Goal: Task Accomplishment & Management: Use online tool/utility

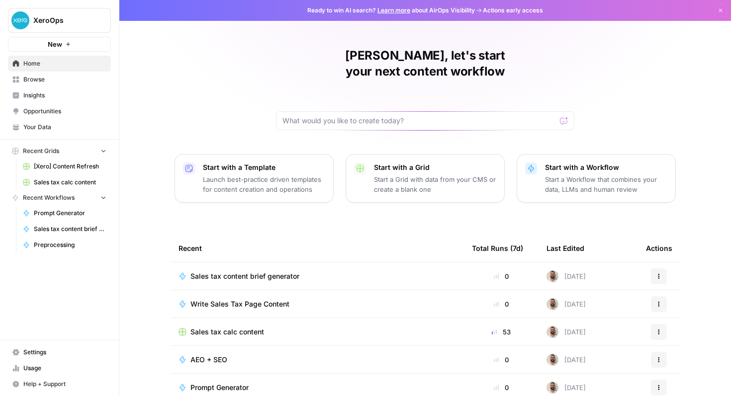
click at [175, 89] on div "[PERSON_NAME], let's start your next content workflow Start with a Template Lau…" at bounding box center [425, 237] width 612 height 474
click at [248, 100] on div "[PERSON_NAME], let's start your next content workflow Start with a Template Lau…" at bounding box center [425, 237] width 612 height 474
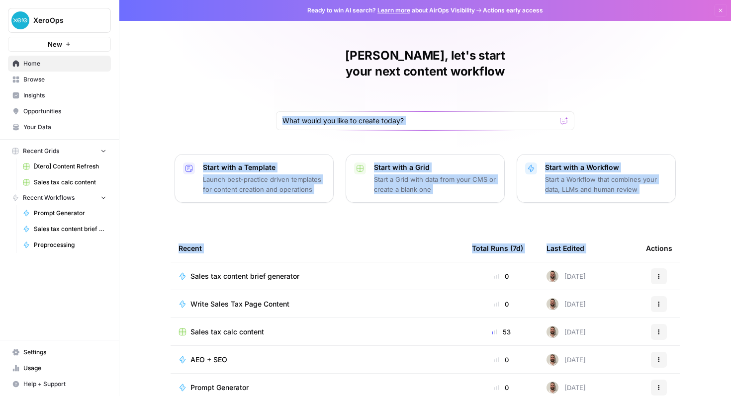
drag, startPoint x: 339, startPoint y: 121, endPoint x: 710, endPoint y: 205, distance: 380.5
click at [710, 206] on div "[PERSON_NAME], let's start your next content workflow Start with a Template Lau…" at bounding box center [425, 237] width 612 height 474
click at [672, 49] on div "[PERSON_NAME], let's start your next content workflow Start with a Template Lau…" at bounding box center [425, 237] width 612 height 474
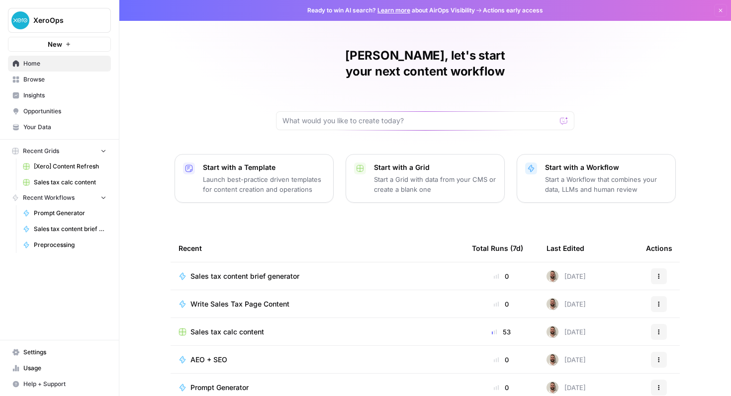
click at [77, 49] on button "New" at bounding box center [59, 44] width 103 height 15
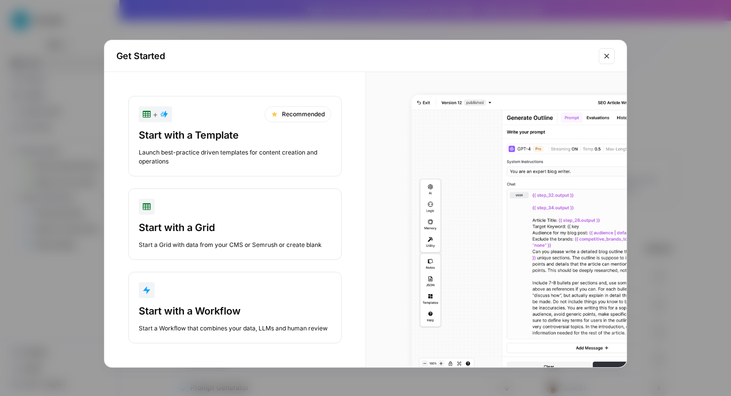
click at [231, 309] on div "Start with a Workflow" at bounding box center [235, 311] width 193 height 14
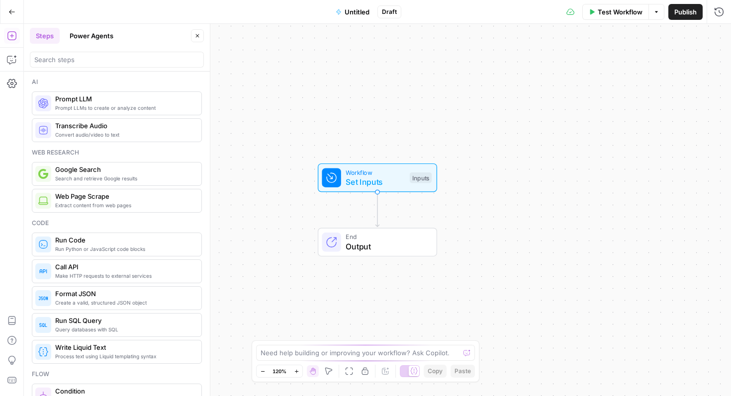
click at [368, 181] on span "Set Inputs" at bounding box center [375, 182] width 59 height 12
click at [362, 10] on span "Untitled" at bounding box center [357, 12] width 25 height 10
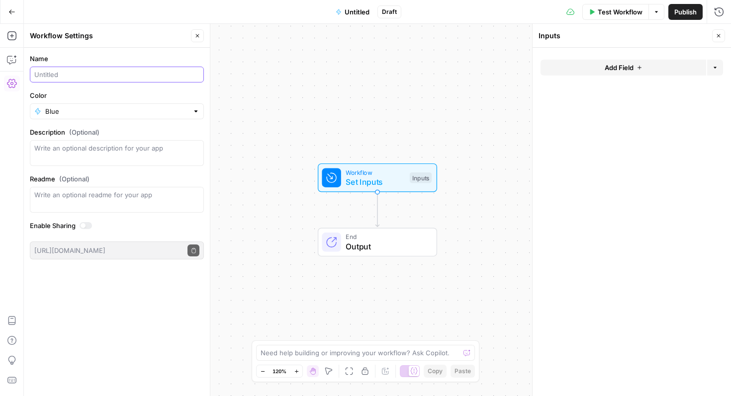
click at [169, 76] on input "Name" at bounding box center [116, 75] width 165 height 10
paste input "Xero Calculator Content & Formula Generator"
drag, startPoint x: 51, startPoint y: 76, endPoint x: 22, endPoint y: 76, distance: 29.3
click at [22, 76] on body "XeroOps New Home Browse Insights Opportunities Your Data Recent Grids [Xero] Co…" at bounding box center [365, 198] width 731 height 396
type input "Calculator Content & Formula Generator"
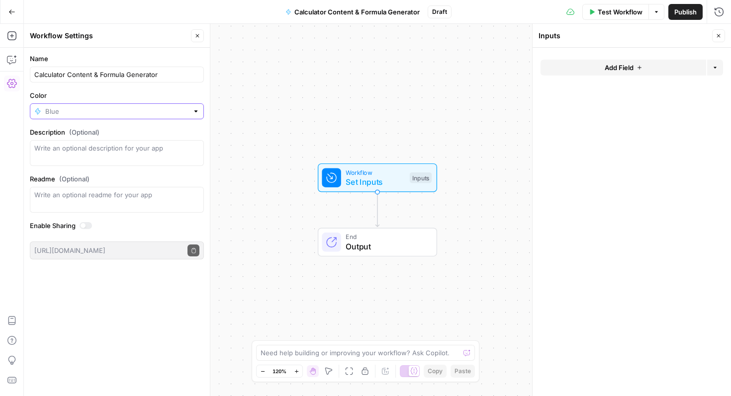
click at [85, 111] on input "Color" at bounding box center [116, 111] width 143 height 10
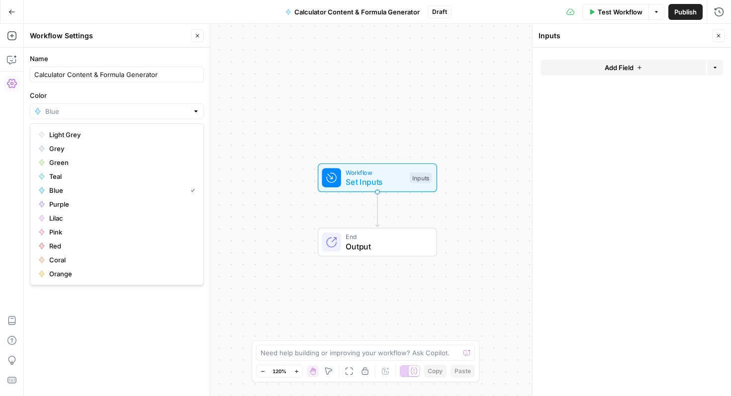
type input "Blue"
click at [95, 99] on label "Color" at bounding box center [117, 96] width 174 height 10
click at [95, 106] on input "Blue" at bounding box center [116, 111] width 143 height 10
type input "Blue"
click at [95, 99] on label "Color" at bounding box center [117, 96] width 174 height 10
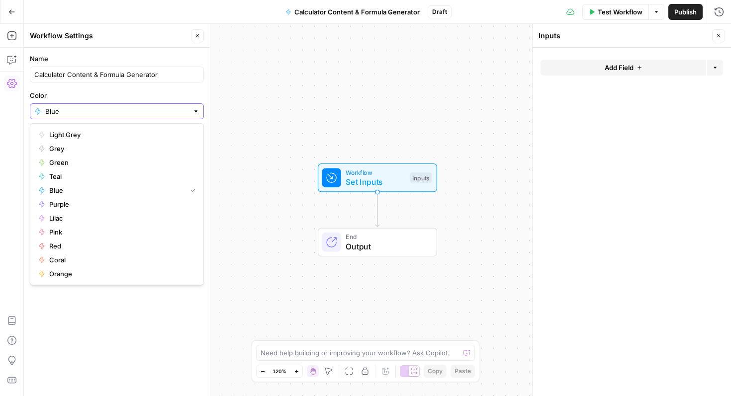
click at [95, 106] on input "Blue" at bounding box center [116, 111] width 143 height 10
type input "Blue"
click at [97, 92] on label "Color" at bounding box center [117, 96] width 174 height 10
click at [97, 106] on input "Blue" at bounding box center [116, 111] width 143 height 10
type input "Blue"
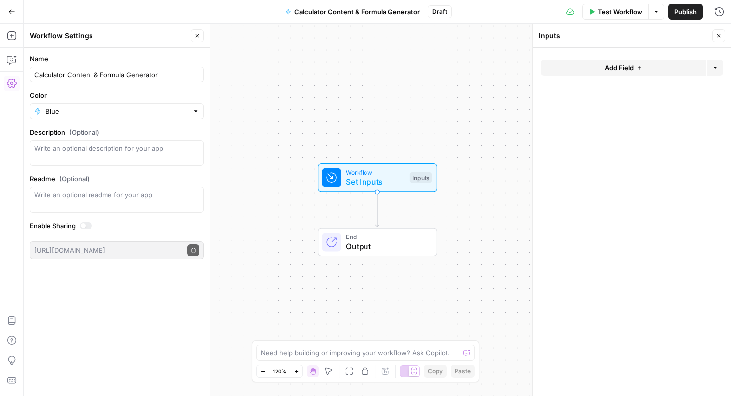
click at [97, 91] on label "Color" at bounding box center [117, 96] width 174 height 10
click at [97, 106] on input "Blue" at bounding box center [116, 111] width 143 height 10
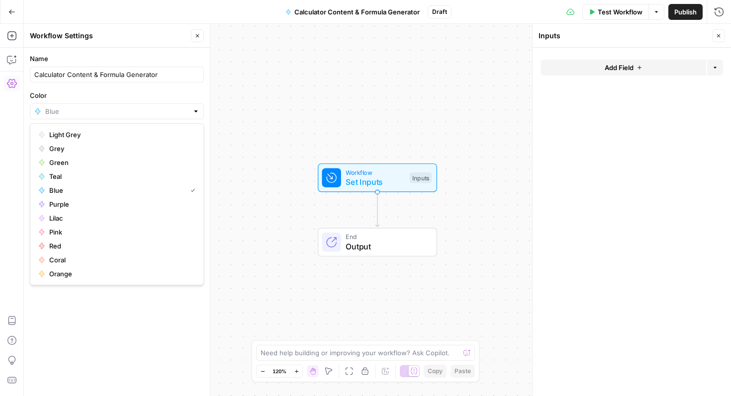
type input "Blue"
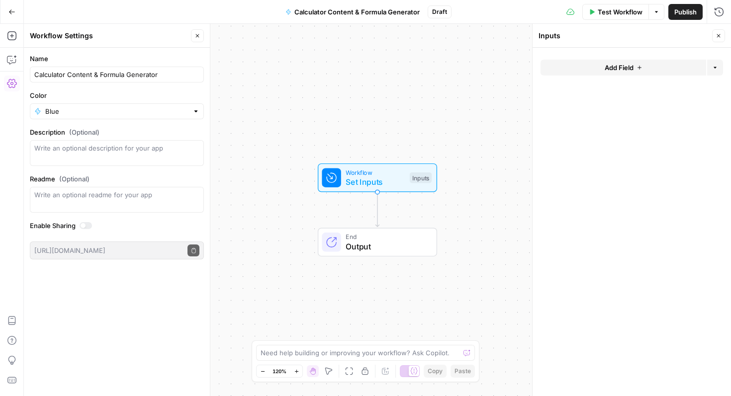
click at [152, 83] on form "Name Calculator Content & Formula Generator Color Blue Description (Optional) R…" at bounding box center [117, 157] width 186 height 218
click at [125, 156] on textarea "Description (Optional)" at bounding box center [116, 153] width 165 height 20
click at [613, 60] on button "Add Field" at bounding box center [624, 68] width 166 height 16
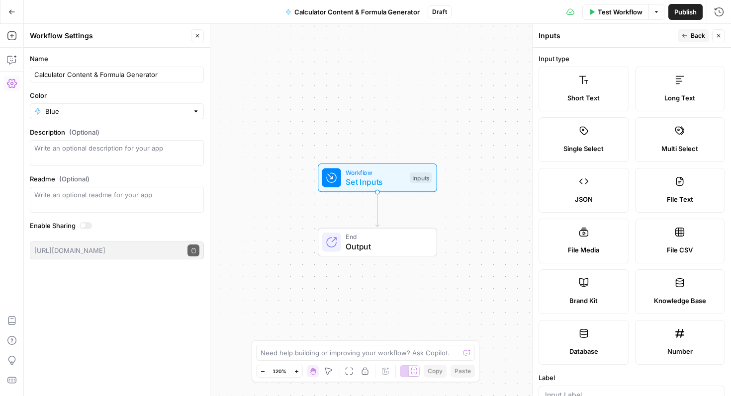
click at [597, 82] on label "Short Text" at bounding box center [584, 89] width 91 height 45
click at [585, 85] on icon at bounding box center [584, 80] width 10 height 10
click at [578, 97] on span "Short Text" at bounding box center [584, 98] width 32 height 10
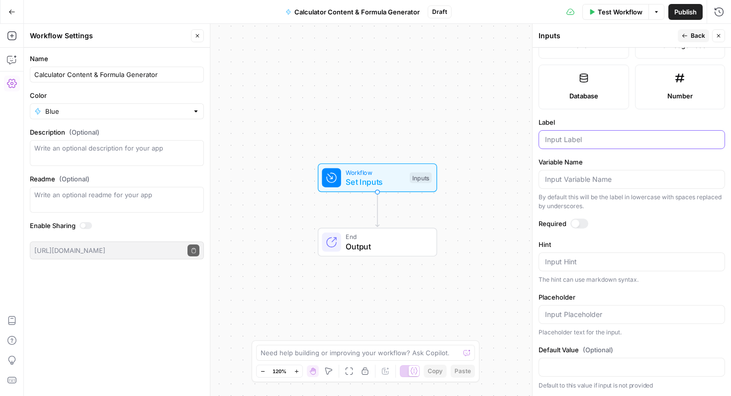
click at [578, 137] on input "Label" at bounding box center [632, 140] width 174 height 10
type input "Calculator name"
click at [578, 224] on div at bounding box center [576, 224] width 8 height 8
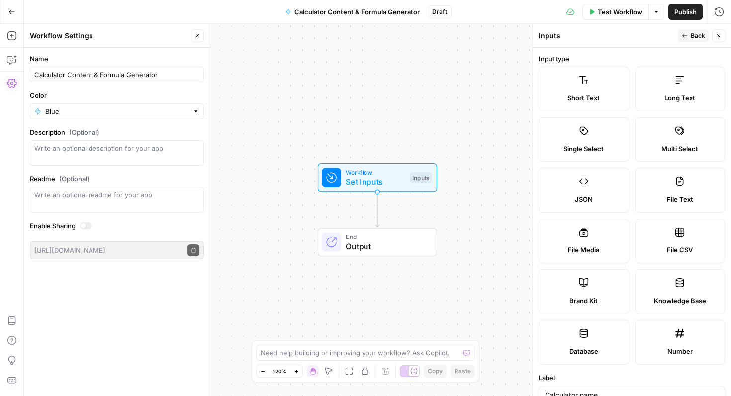
click at [684, 31] on button "Back" at bounding box center [693, 35] width 31 height 13
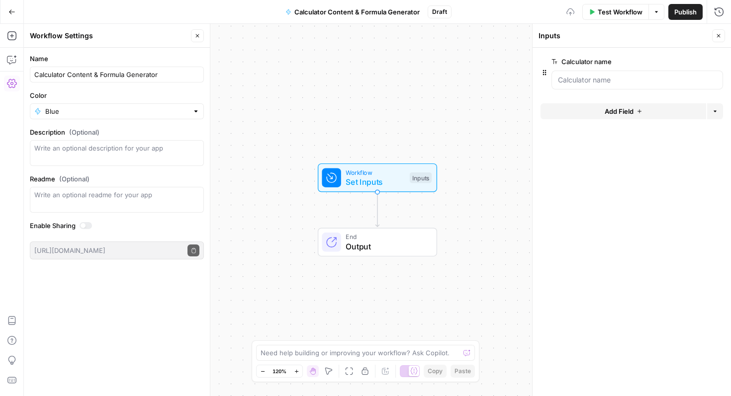
click at [622, 107] on span "Add Field" at bounding box center [619, 111] width 29 height 10
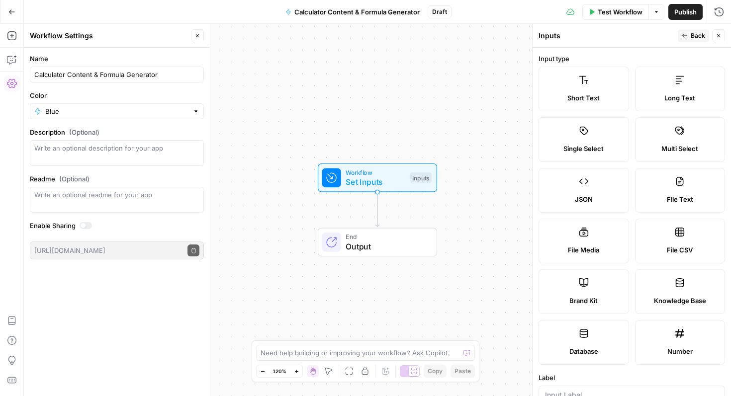
click at [659, 87] on label "Long Text" at bounding box center [680, 89] width 91 height 45
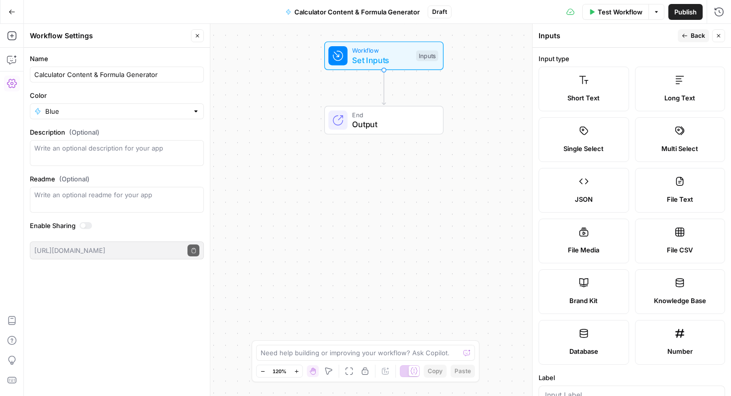
scroll to position [276, 0]
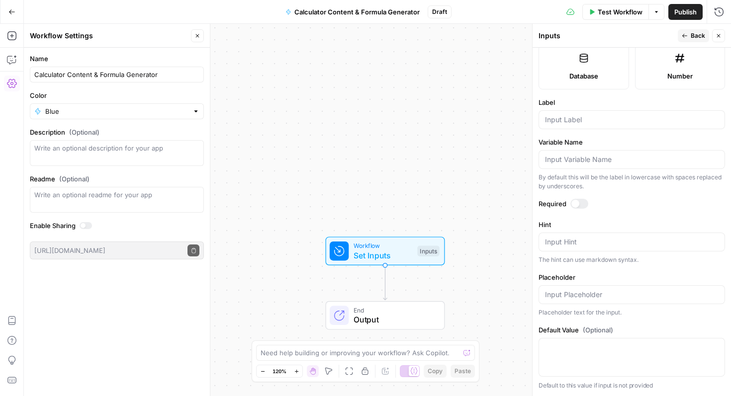
click at [585, 128] on div at bounding box center [632, 119] width 187 height 19
click at [549, 121] on input "competitor URLS" at bounding box center [632, 120] width 174 height 10
click at [622, 107] on label "Label" at bounding box center [632, 102] width 187 height 10
click at [622, 115] on input "Competitor URLS" at bounding box center [632, 120] width 174 height 10
click at [620, 116] on input "Competitor URLS" at bounding box center [632, 120] width 174 height 10
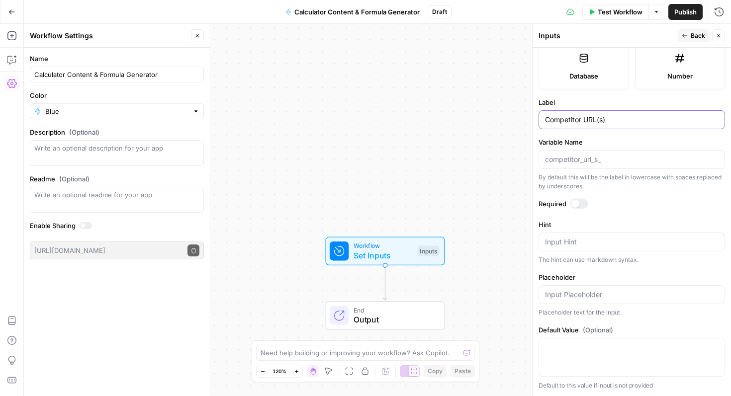
type input "Competitor URL(s)"
click at [621, 161] on input "Variable Name" at bounding box center [632, 160] width 174 height 10
click at [621, 160] on input "Variable Name" at bounding box center [632, 160] width 174 height 10
drag, startPoint x: 544, startPoint y: 119, endPoint x: 597, endPoint y: 120, distance: 53.2
click at [597, 121] on div "Competitor URL(s)" at bounding box center [632, 119] width 187 height 19
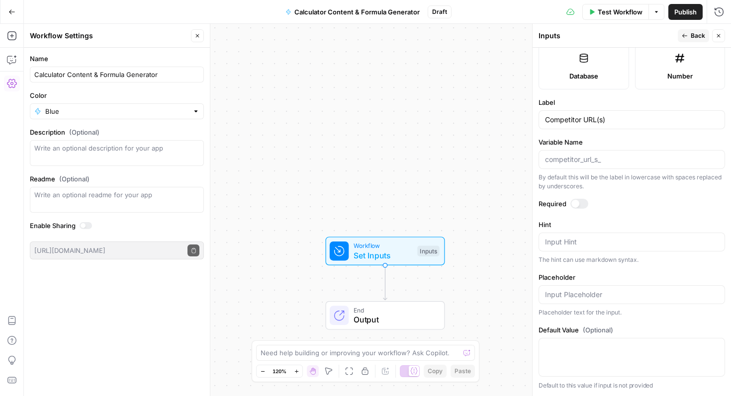
click at [574, 165] on div at bounding box center [632, 159] width 187 height 19
type input "competitor_url"
click at [620, 143] on label "Variable Name" at bounding box center [632, 142] width 187 height 10
click at [620, 155] on input "competitor_url" at bounding box center [632, 160] width 174 height 10
click at [612, 126] on div "Competitor URL(s)" at bounding box center [632, 119] width 187 height 19
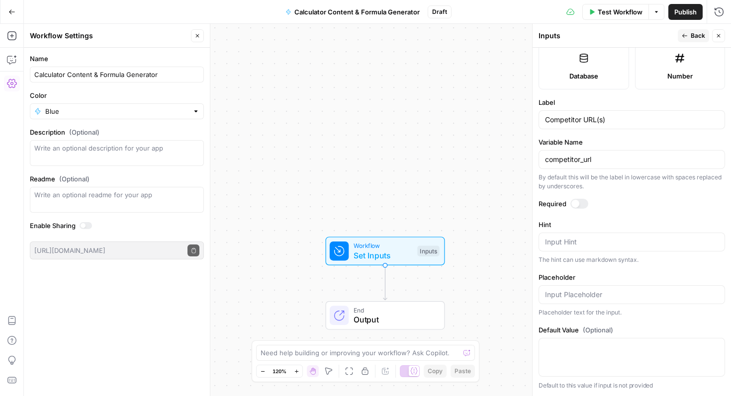
click at [577, 203] on div at bounding box center [576, 204] width 8 height 8
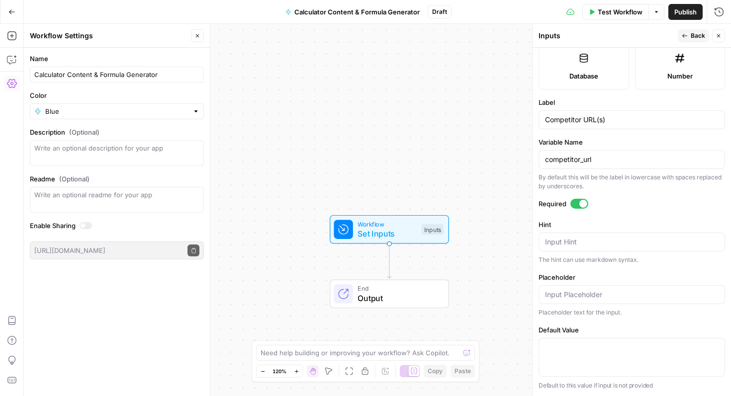
click at [584, 202] on div at bounding box center [583, 204] width 8 height 8
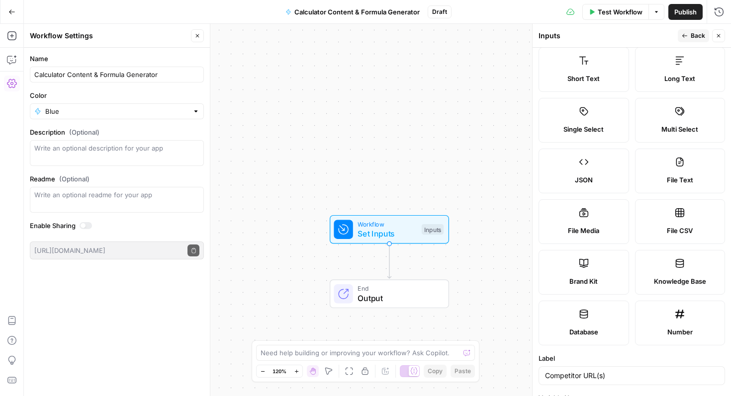
scroll to position [0, 0]
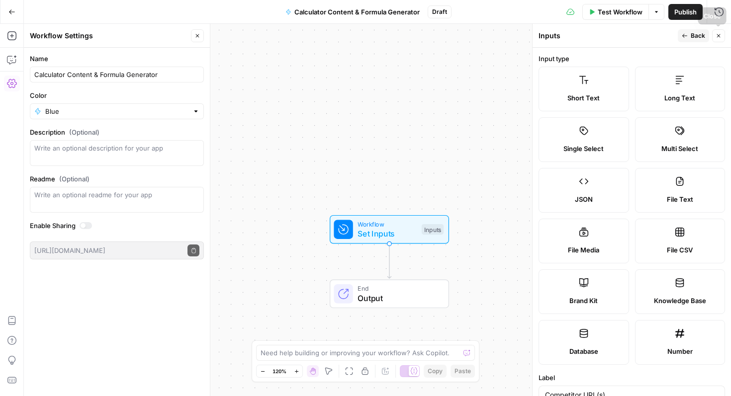
click at [691, 34] on span "Back" at bounding box center [698, 35] width 14 height 9
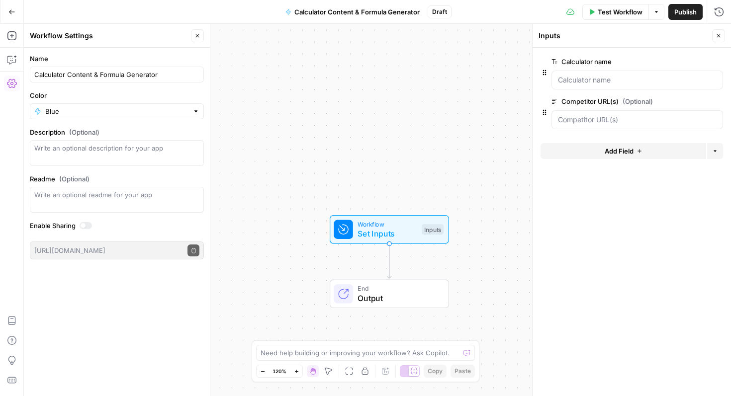
click at [604, 65] on label "Calculator name" at bounding box center [609, 62] width 115 height 10
click at [604, 75] on name "Calculator name" at bounding box center [637, 80] width 159 height 10
click at [679, 62] on span "edit field" at bounding box center [686, 62] width 22 height 8
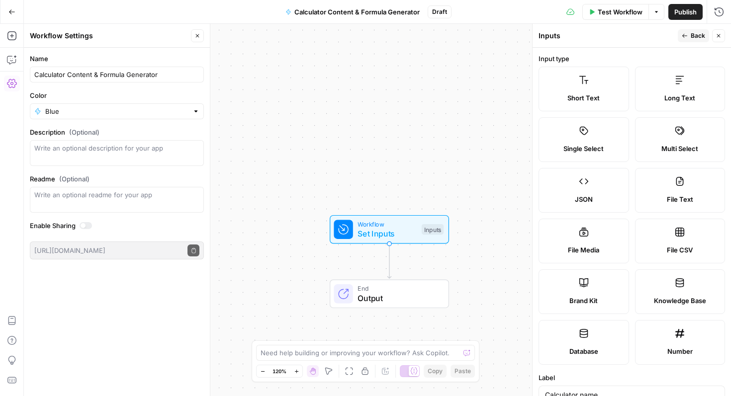
scroll to position [256, 0]
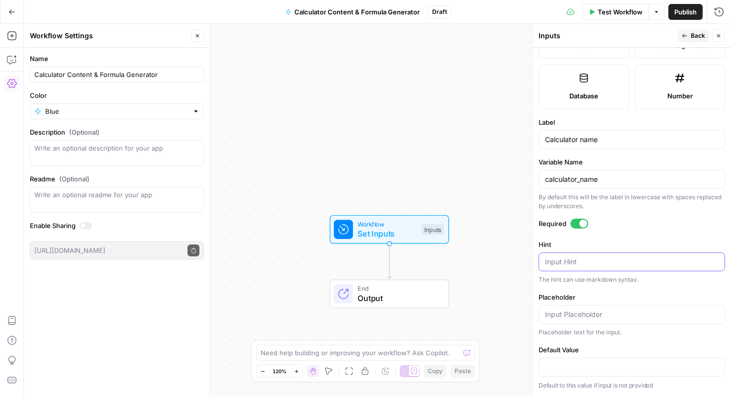
click at [591, 266] on textarea "Hint" at bounding box center [632, 262] width 174 height 10
paste textarea "Enter the name of the calculator you want to create (e.g., Income Tax Calculato…"
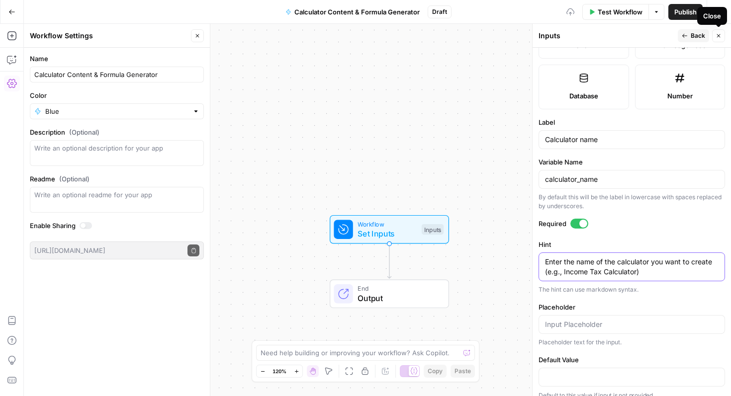
type textarea "Enter the name of the calculator you want to create (e.g., Income Tax Calculato…"
click at [691, 32] on span "Back" at bounding box center [698, 35] width 14 height 9
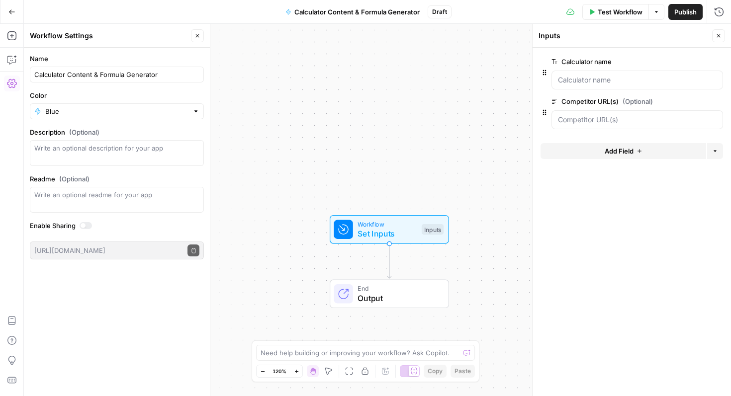
click at [589, 88] on div at bounding box center [638, 80] width 172 height 19
click at [588, 80] on name "Calculator name" at bounding box center [637, 80] width 159 height 10
click at [692, 97] on button "edit field" at bounding box center [690, 102] width 38 height 12
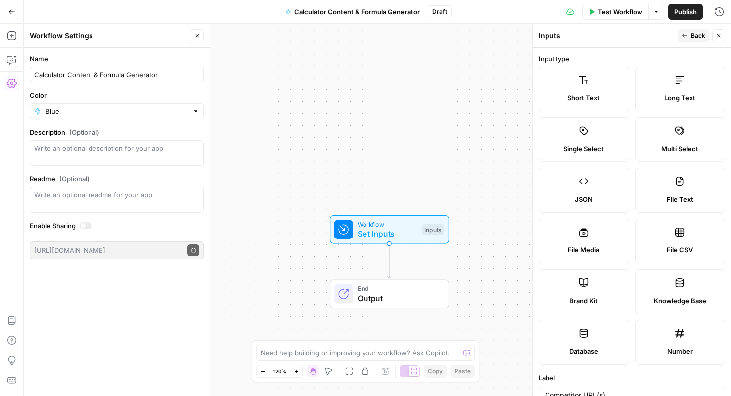
scroll to position [276, 0]
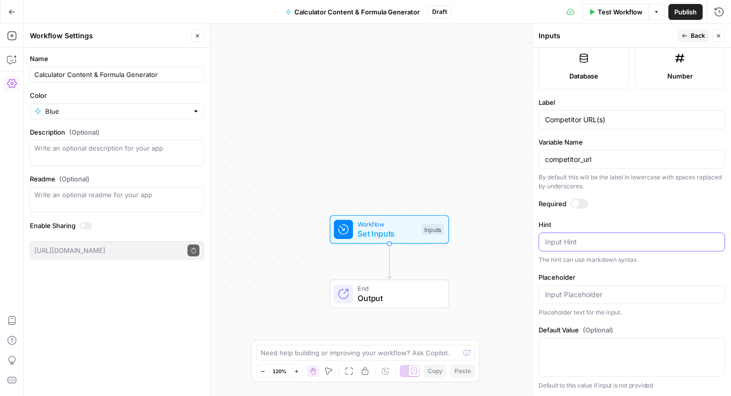
click at [632, 246] on textarea "Hint" at bounding box center [632, 242] width 174 height 10
paste textarea "Enter one or more competitor calculator URLs, separated by commas."
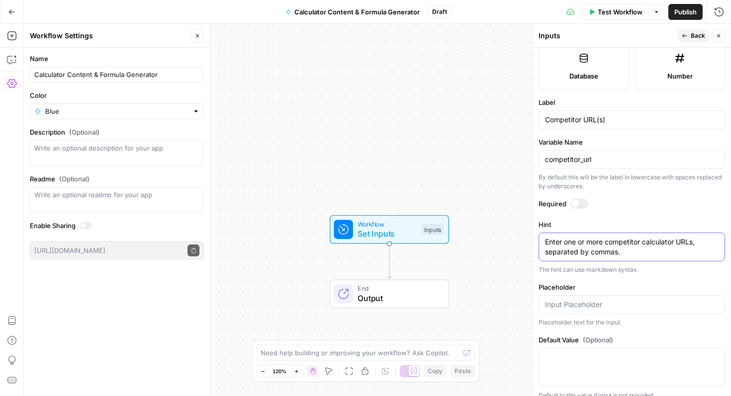
type textarea "Enter one or more competitor calculator URLs, separated by commas."
click at [698, 37] on span "Back" at bounding box center [698, 35] width 14 height 9
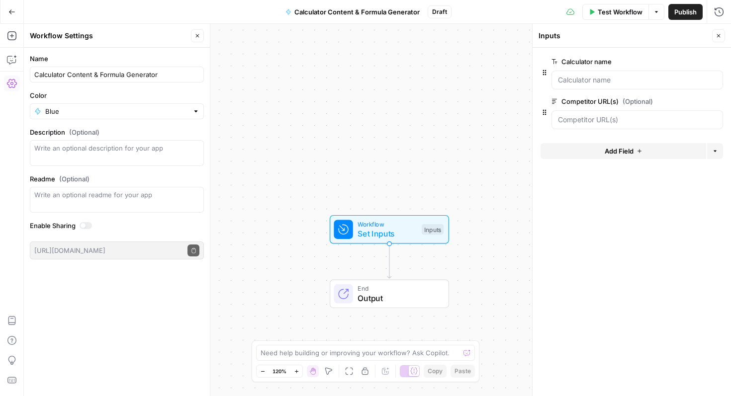
click at [584, 148] on button "Add Field" at bounding box center [624, 151] width 166 height 16
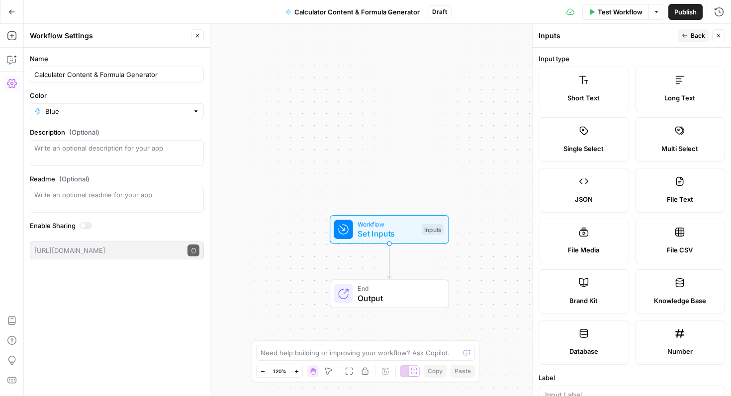
click at [588, 81] on icon at bounding box center [584, 80] width 10 height 10
click at [587, 84] on icon at bounding box center [584, 80] width 10 height 10
click at [588, 87] on label "Short Text" at bounding box center [584, 89] width 91 height 45
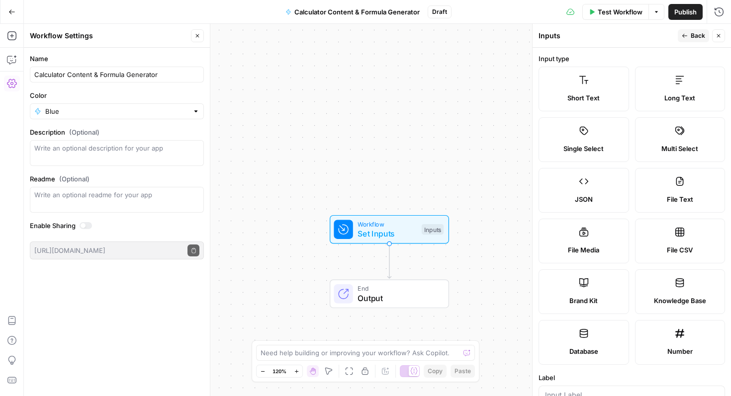
click at [588, 87] on label "Short Text" at bounding box center [584, 89] width 91 height 45
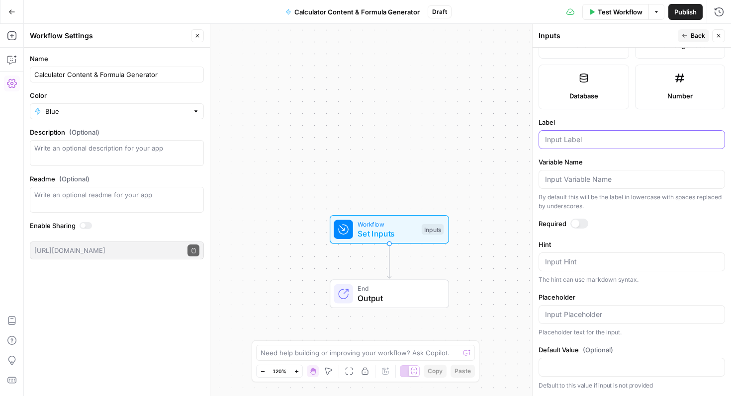
click at [589, 141] on input "Label" at bounding box center [632, 140] width 174 height 10
type input "Region(s)"
click at [597, 176] on input "Variable Name" at bounding box center [632, 180] width 174 height 10
type input "region"
click at [689, 38] on button "Back" at bounding box center [693, 35] width 31 height 13
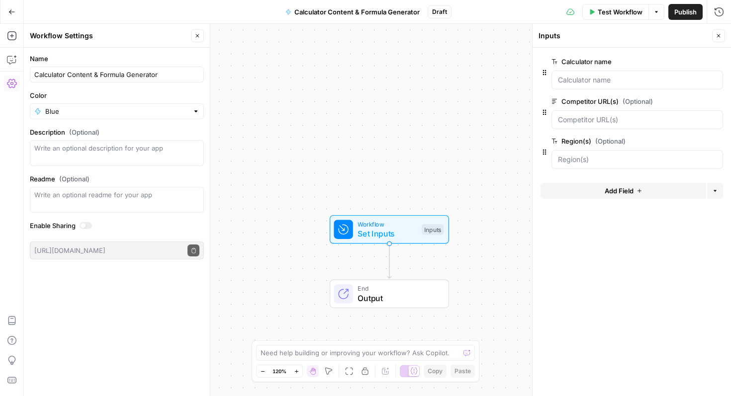
click at [690, 145] on button "edit field" at bounding box center [690, 141] width 38 height 12
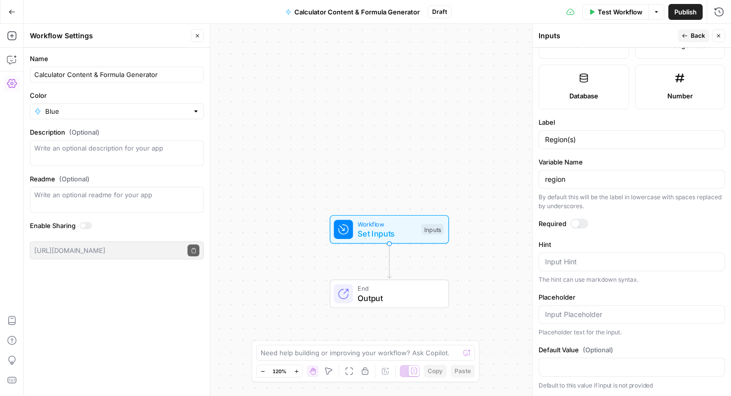
click at [618, 252] on div "Hint Input Hint The hint can use markdown syntax." at bounding box center [632, 262] width 187 height 45
click at [616, 260] on textarea "Hint" at bounding box center [632, 262] width 174 height 10
paste textarea "Enter the target region(s) this calculator is for (e.g., [GEOGRAPHIC_DATA], AU,…"
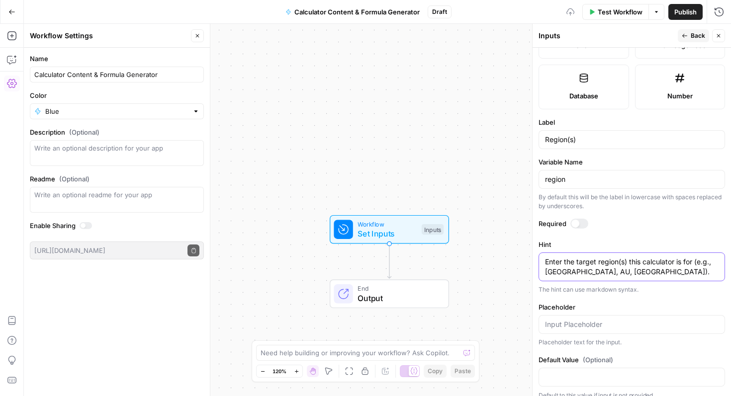
type textarea "Enter the target region(s) this calculator is for (e.g., [GEOGRAPHIC_DATA], AU,…"
click at [582, 225] on div at bounding box center [580, 224] width 18 height 10
click at [683, 36] on icon "button" at bounding box center [684, 36] width 5 height 4
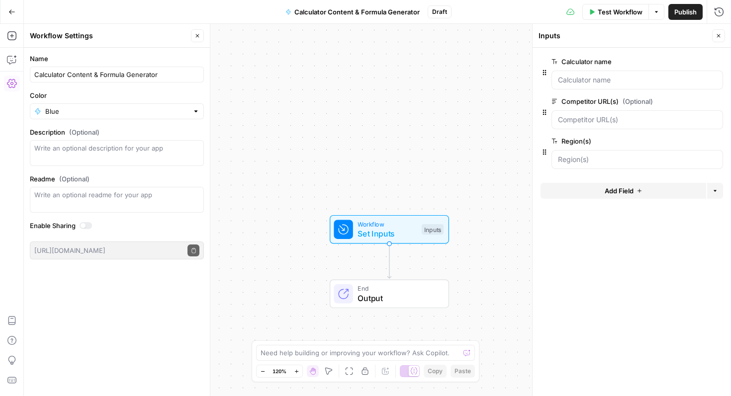
click at [605, 191] on span "Add Field" at bounding box center [619, 191] width 29 height 10
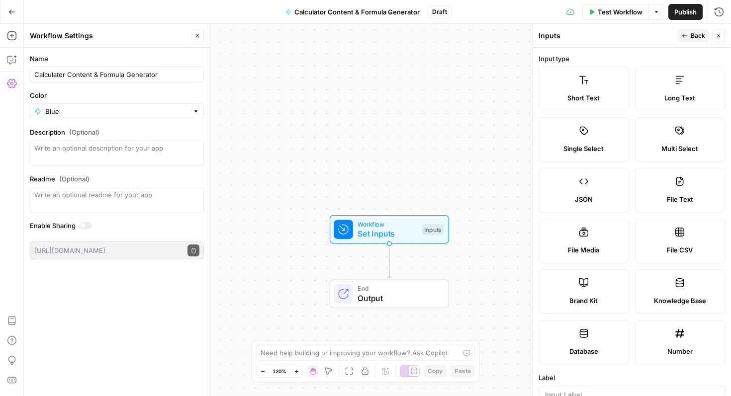
scroll to position [45, 0]
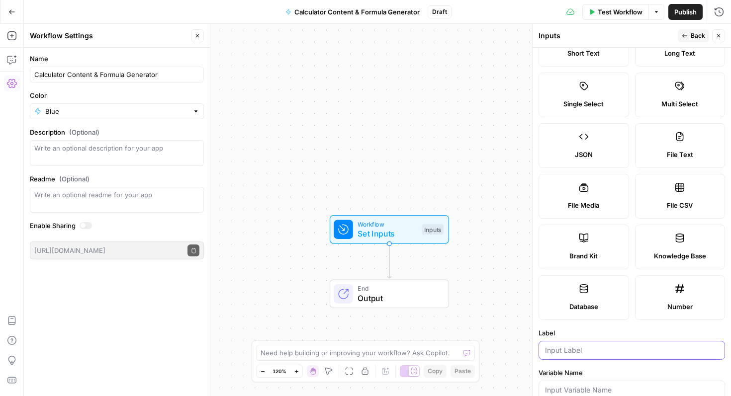
click at [588, 354] on input "Label" at bounding box center [632, 351] width 174 height 10
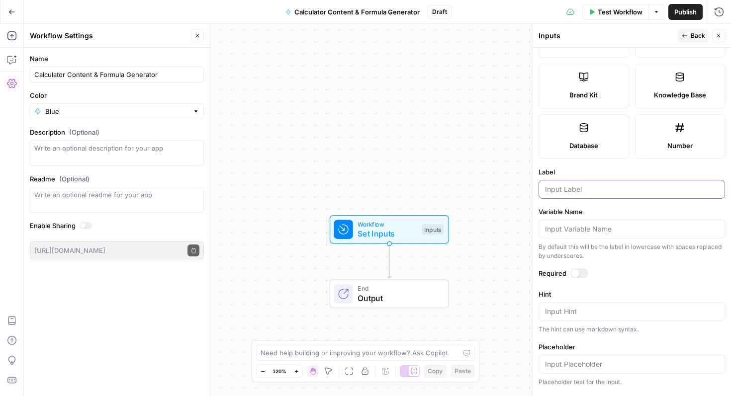
scroll to position [256, 0]
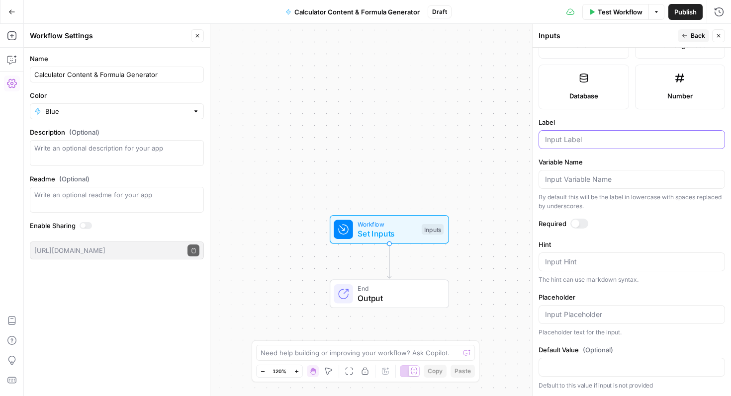
paste input "target_audience"
click at [592, 132] on div "Target adience" at bounding box center [632, 139] width 187 height 19
click at [584, 141] on input "Target adience" at bounding box center [632, 140] width 174 height 10
click at [574, 133] on div "Targetaudience" at bounding box center [632, 139] width 187 height 19
click at [568, 142] on input "Targetaudience" at bounding box center [632, 140] width 174 height 10
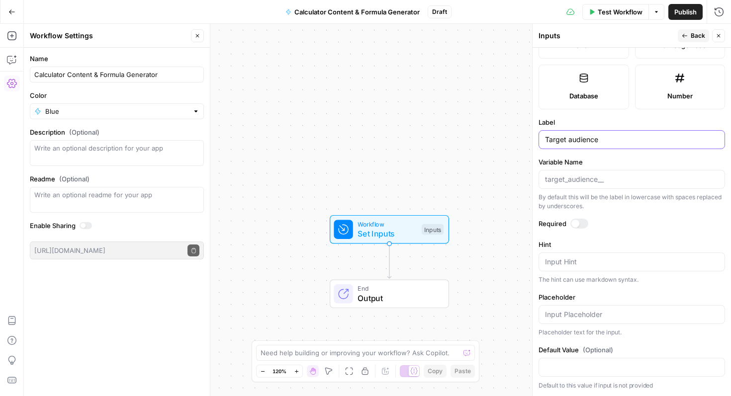
click at [623, 141] on input "Target audience" at bounding box center [632, 140] width 174 height 10
click at [594, 189] on div "Variable Name By default this will be the label in lowercase with spaces replac…" at bounding box center [632, 184] width 187 height 54
click at [594, 185] on div at bounding box center [632, 179] width 187 height 19
click at [614, 179] on input "Variable Name" at bounding box center [632, 180] width 174 height 10
click at [614, 150] on form "Input type Short Text Long Text Single Select Multi Select JSON File Text File …" at bounding box center [632, 222] width 198 height 349
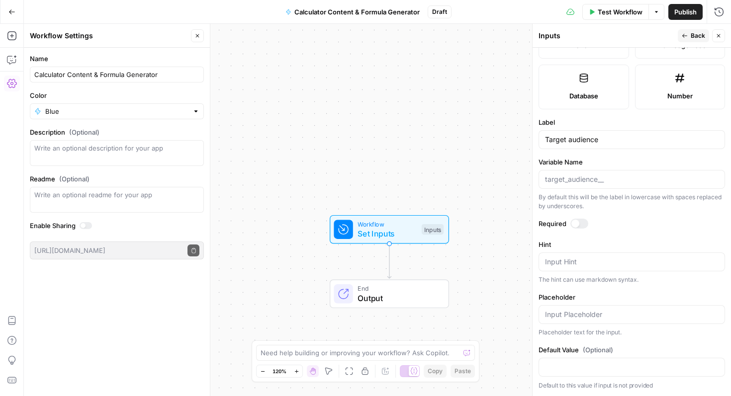
click at [614, 148] on div "Target audience" at bounding box center [632, 139] width 187 height 19
type input "Target audience"
click at [603, 177] on input "Variable Name" at bounding box center [632, 180] width 174 height 10
paste input "Target audience"
click at [569, 181] on input "Target audience" at bounding box center [632, 180] width 174 height 10
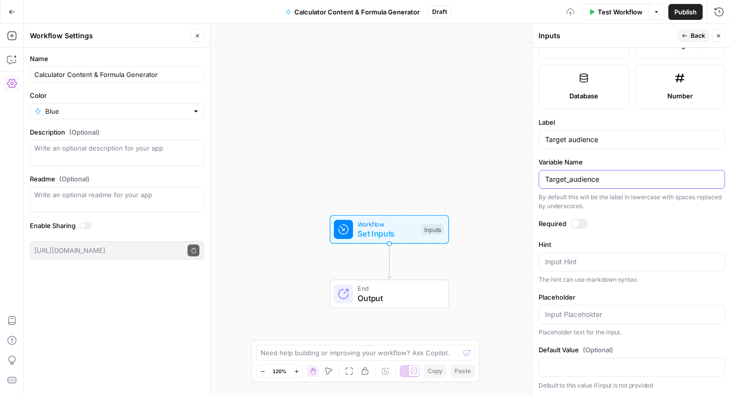
click at [549, 180] on input "Target_audience" at bounding box center [632, 180] width 174 height 10
type input "target_audience"
click at [597, 211] on form "Input type Short Text Long Text Single Select Multi Select JSON File Text File …" at bounding box center [632, 222] width 198 height 349
click at [590, 271] on div "Input Hint" at bounding box center [632, 262] width 187 height 19
click at [590, 267] on div "Input Hint" at bounding box center [632, 262] width 187 height 19
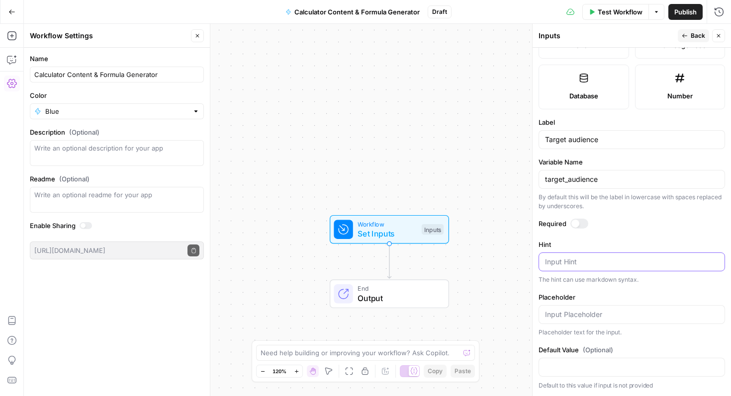
paste textarea "Describe the primary user of this calculator (e.g., Small business owners, Free…"
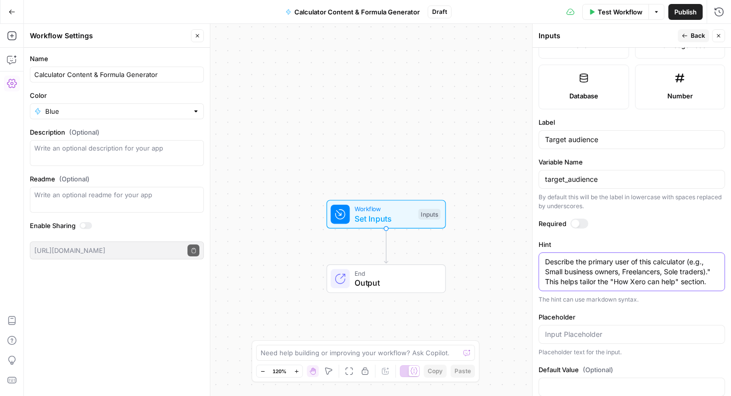
type textarea "Describe the primary user of this calculator (e.g., Small business owners, Free…"
click at [684, 32] on button "Back" at bounding box center [693, 35] width 31 height 13
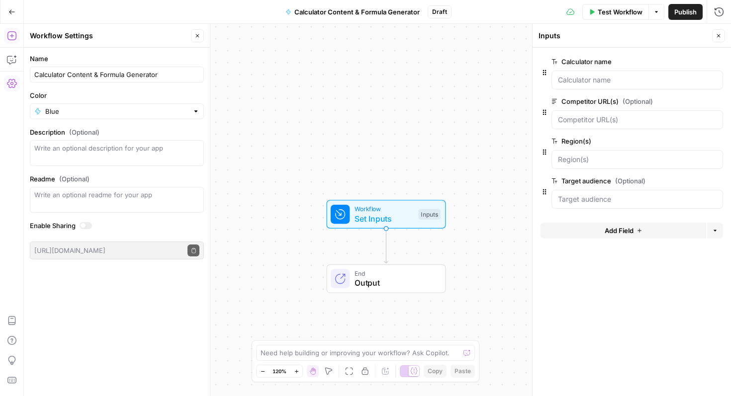
click at [14, 35] on icon "button" at bounding box center [12, 36] width 10 height 10
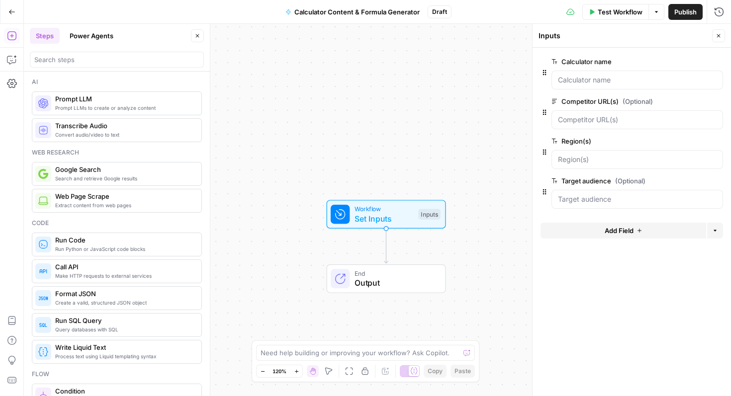
click at [111, 208] on span "Extract content from web pages" at bounding box center [124, 205] width 138 height 8
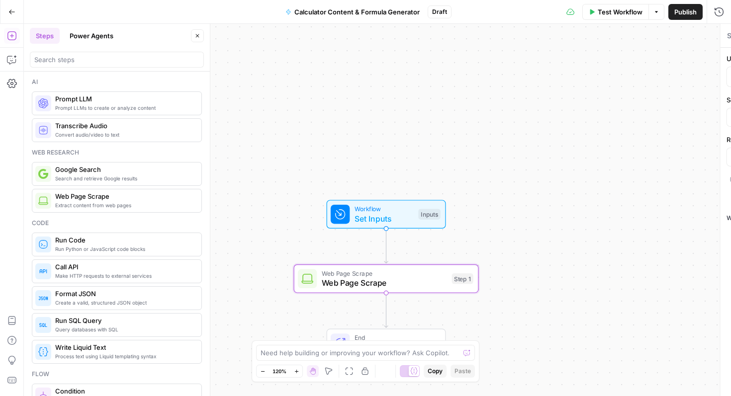
type textarea "Web Page Scrape"
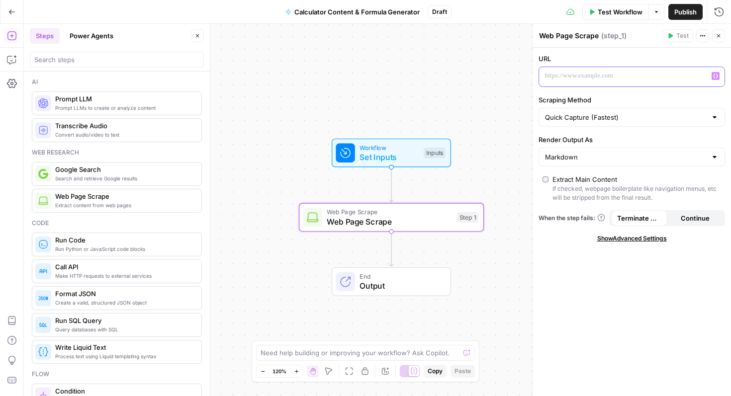
click at [569, 69] on div at bounding box center [624, 76] width 170 height 19
click at [713, 76] on icon "button" at bounding box center [715, 76] width 5 height 4
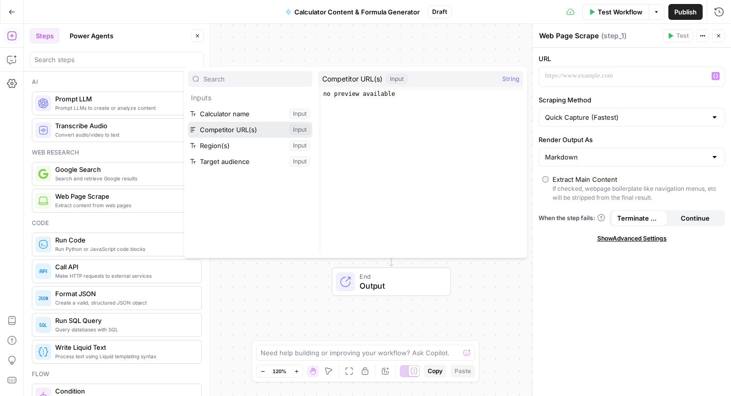
click at [258, 132] on button "Select variable Competitor URL(s)" at bounding box center [250, 130] width 124 height 16
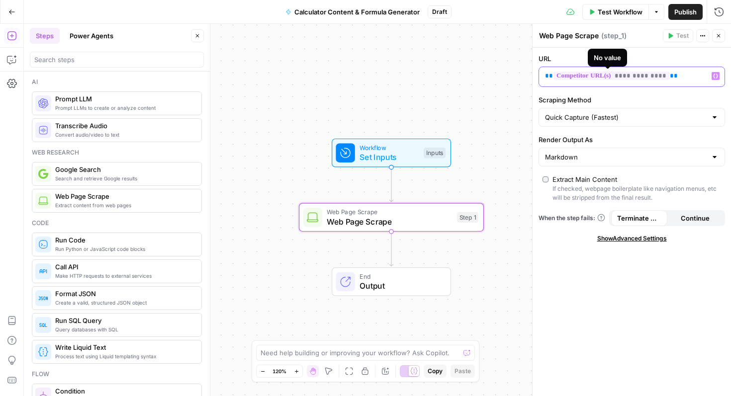
click at [594, 80] on span "**********" at bounding box center [612, 76] width 116 height 8
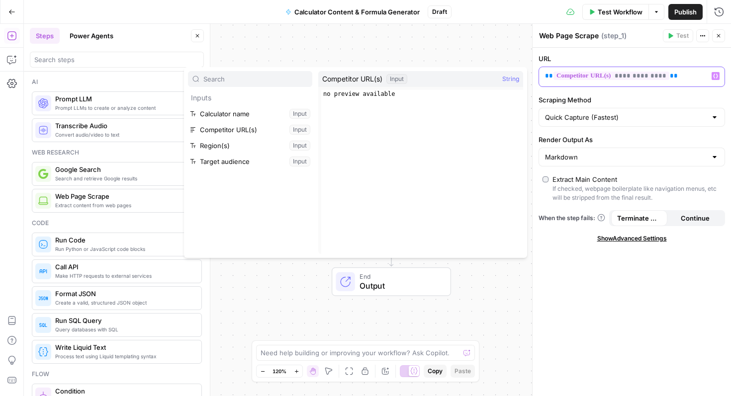
click at [688, 81] on div "**********" at bounding box center [624, 76] width 170 height 19
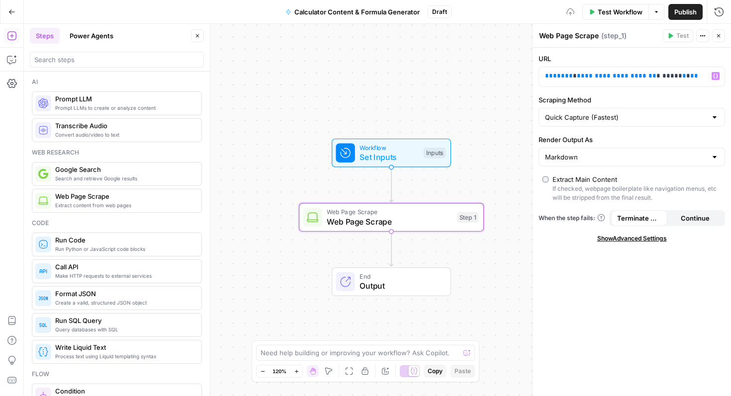
click at [665, 100] on label "Scraping Method" at bounding box center [632, 100] width 187 height 10
click at [665, 112] on input "Quick Capture (Fastest)" at bounding box center [626, 117] width 162 height 10
type input "Quick Capture (Fastest)"
click at [677, 75] on p "**********" at bounding box center [632, 76] width 174 height 10
click at [668, 57] on label "URL" at bounding box center [632, 59] width 187 height 10
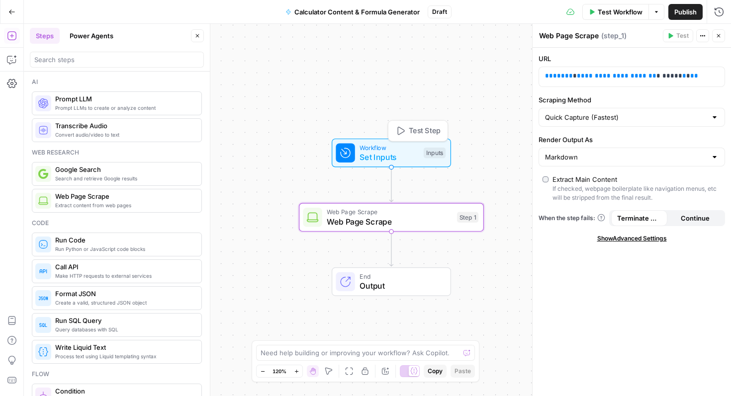
click at [399, 158] on span "Set Inputs" at bounding box center [389, 157] width 59 height 12
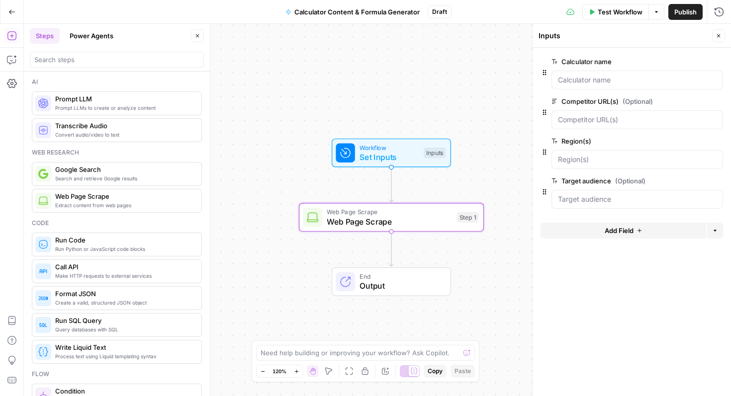
click at [576, 72] on div at bounding box center [638, 80] width 172 height 19
click at [576, 80] on name "Calculator name" at bounding box center [637, 80] width 159 height 10
click at [378, 218] on span "Web Page Scrape" at bounding box center [389, 222] width 125 height 12
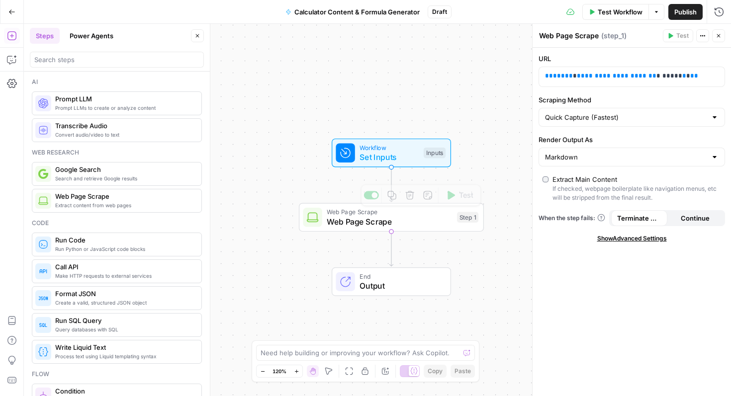
click at [385, 214] on span "Web Page Scrape" at bounding box center [389, 211] width 125 height 9
click at [586, 38] on textarea "Web Page Scrape" at bounding box center [569, 36] width 60 height 10
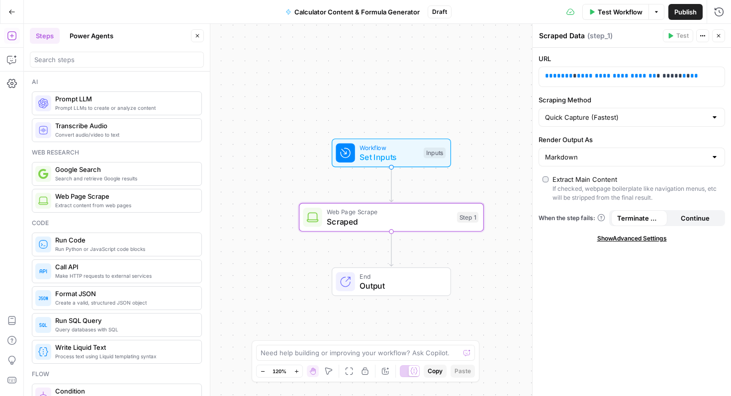
type textarea "Scraped Data"
click at [598, 162] on div "Markdown" at bounding box center [632, 157] width 187 height 19
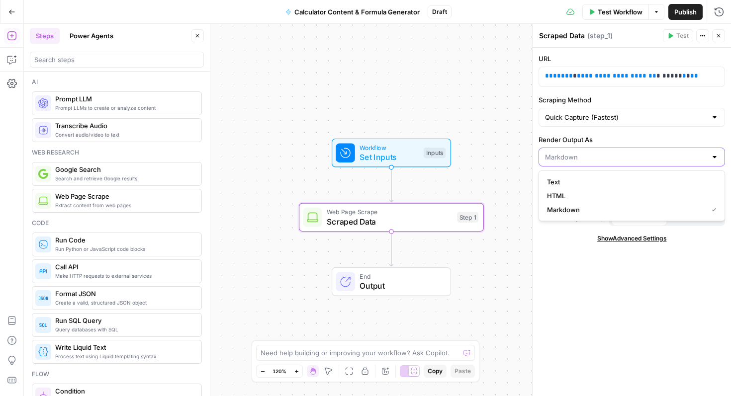
click at [598, 153] on input "Render Output As" at bounding box center [626, 157] width 162 height 10
type input "Markdown"
click at [600, 141] on label "Render Output As" at bounding box center [632, 140] width 187 height 10
click at [600, 152] on input "Markdown" at bounding box center [626, 157] width 162 height 10
type input "Markdown"
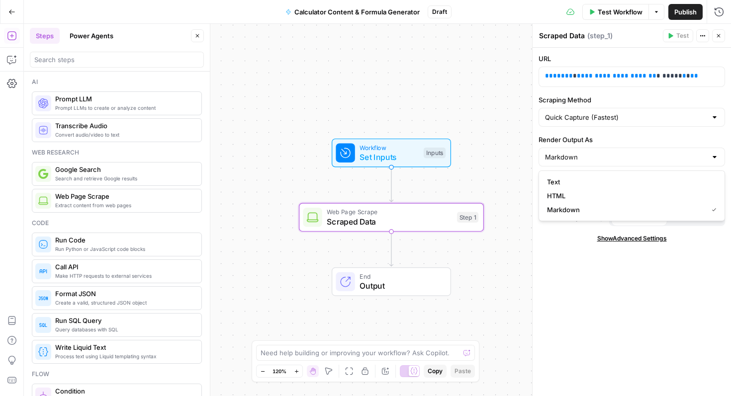
click at [599, 141] on label "Render Output As" at bounding box center [632, 140] width 187 height 10
click at [599, 152] on input "Markdown" at bounding box center [626, 157] width 162 height 10
type input "Markdown"
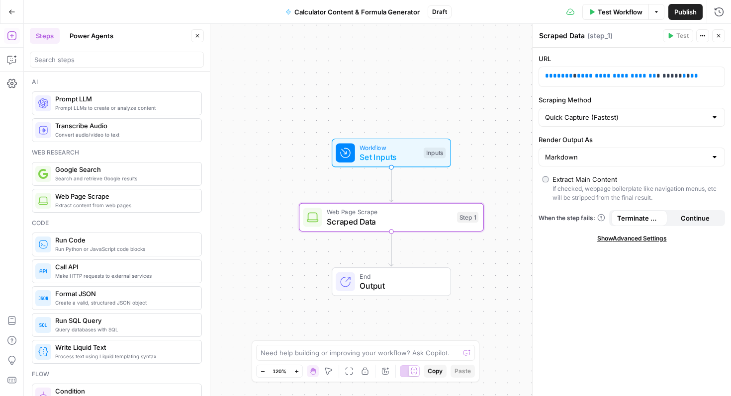
click at [596, 138] on label "Render Output As" at bounding box center [632, 140] width 187 height 10
click at [596, 152] on input "Markdown" at bounding box center [626, 157] width 162 height 10
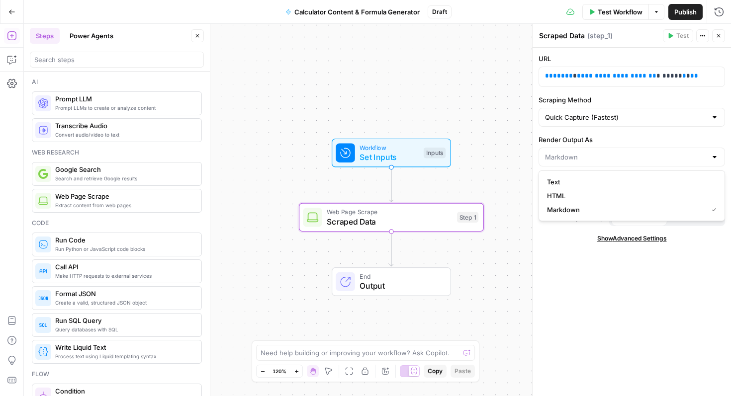
type input "Markdown"
click at [546, 292] on div "**********" at bounding box center [632, 222] width 198 height 349
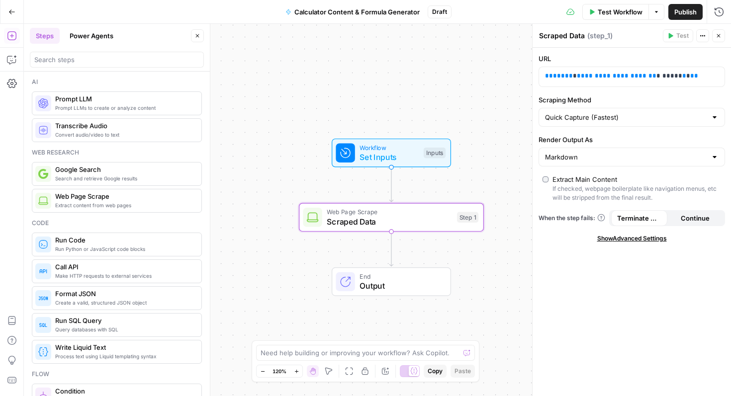
click at [618, 244] on div "**********" at bounding box center [632, 222] width 198 height 349
click at [618, 238] on span "Show Advanced Settings" at bounding box center [632, 238] width 70 height 9
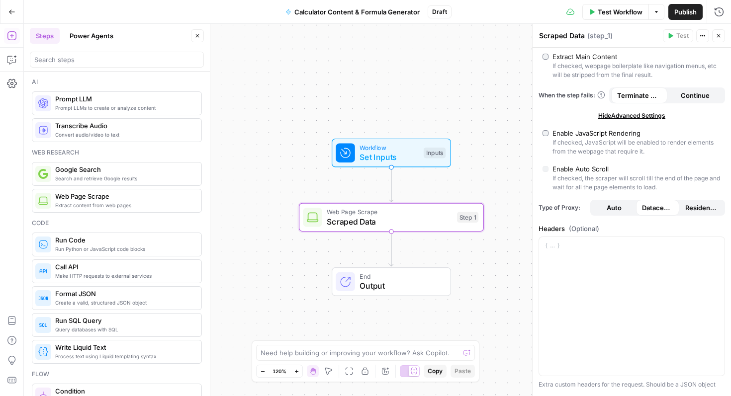
scroll to position [128, 0]
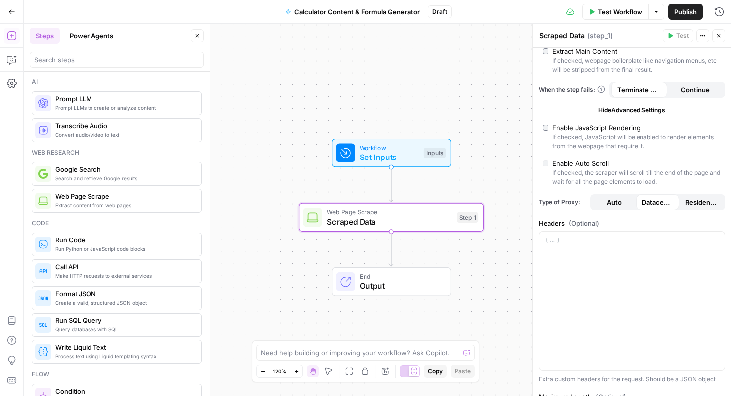
click at [551, 126] on label "Enable JavaScript Rendering If checked, JavaScript will be enabled to render el…" at bounding box center [632, 137] width 179 height 28
type input "Custom"
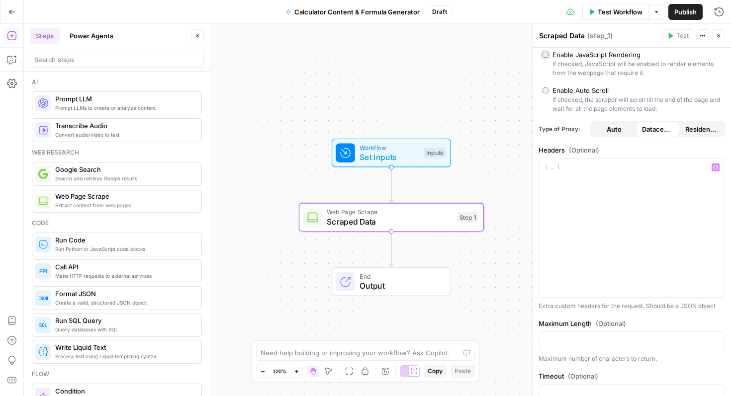
scroll to position [0, 0]
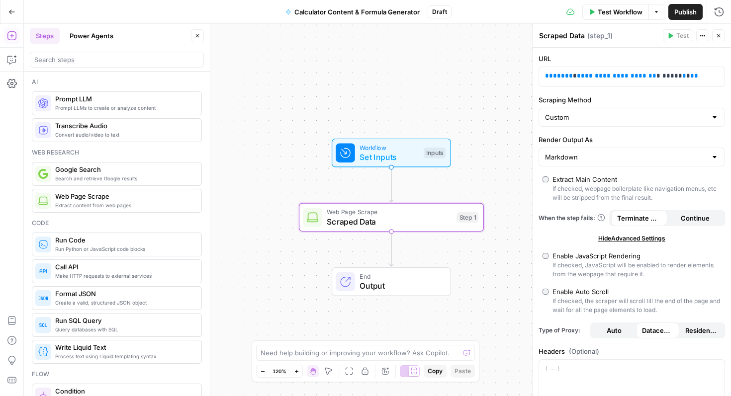
click at [384, 218] on span "Scraped Data" at bounding box center [389, 222] width 125 height 12
click at [102, 101] on span "Prompt LLM" at bounding box center [124, 99] width 138 height 10
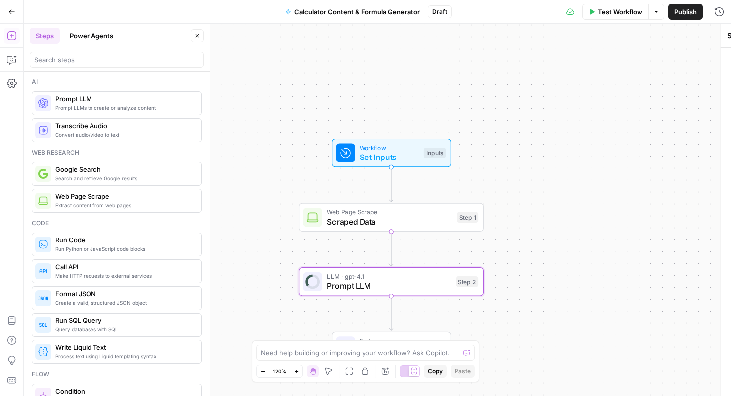
type textarea "Prompt LLM"
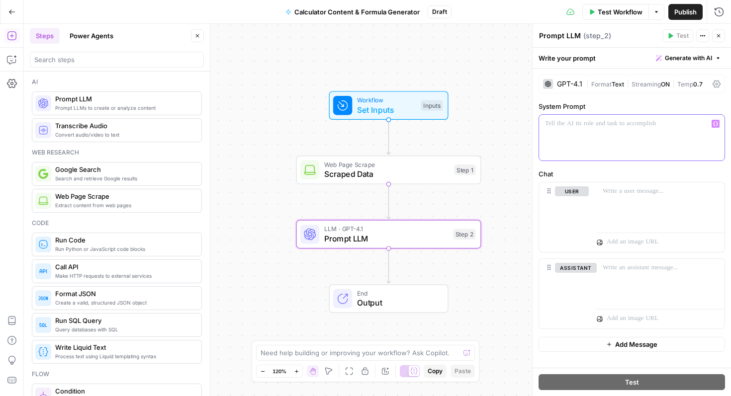
click at [582, 149] on div at bounding box center [632, 138] width 186 height 46
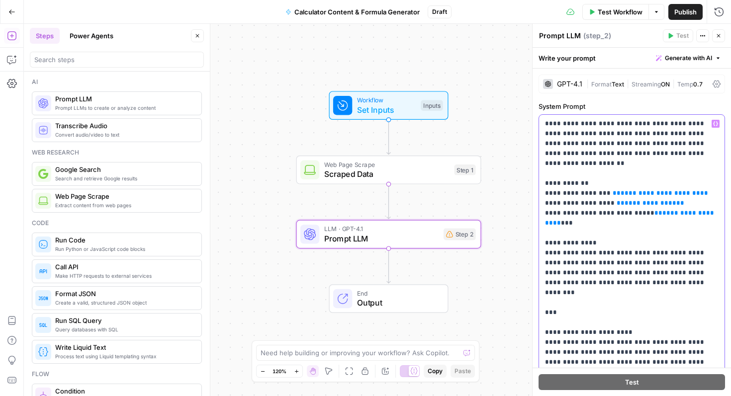
click at [669, 190] on span "**********" at bounding box center [661, 193] width 80 height 6
click at [716, 124] on icon "button" at bounding box center [715, 123] width 5 height 5
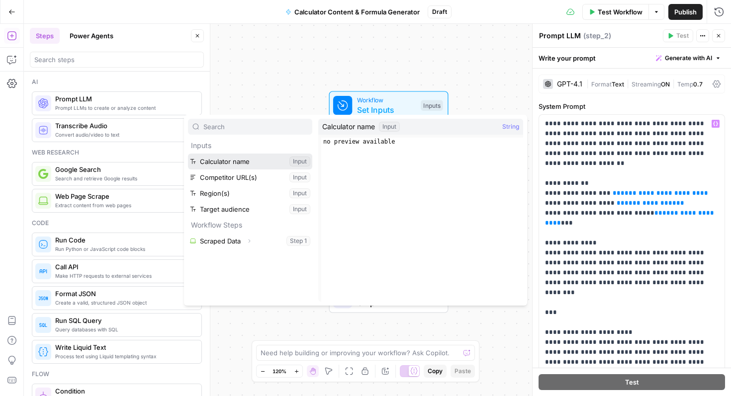
click at [244, 167] on button "Select variable Calculator name" at bounding box center [250, 162] width 124 height 16
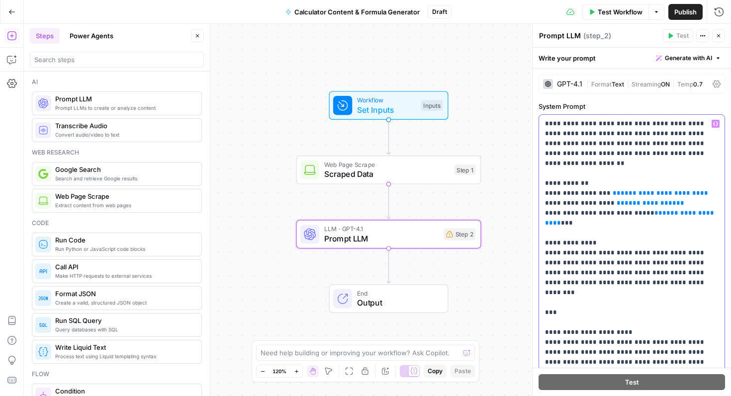
click at [715, 125] on icon "button" at bounding box center [715, 124] width 5 height 4
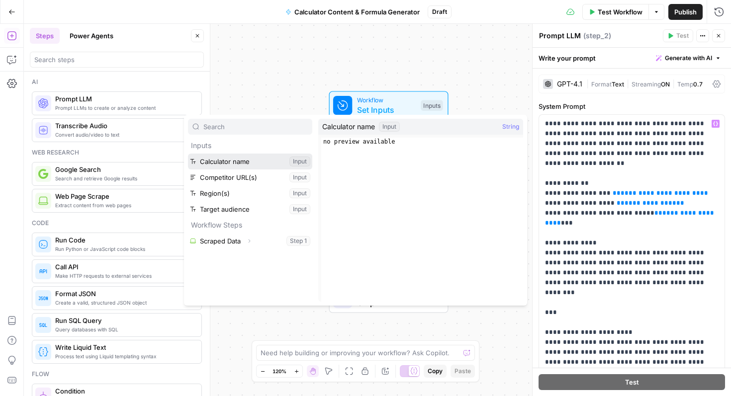
click at [238, 164] on button "Select variable Calculator name" at bounding box center [250, 162] width 124 height 16
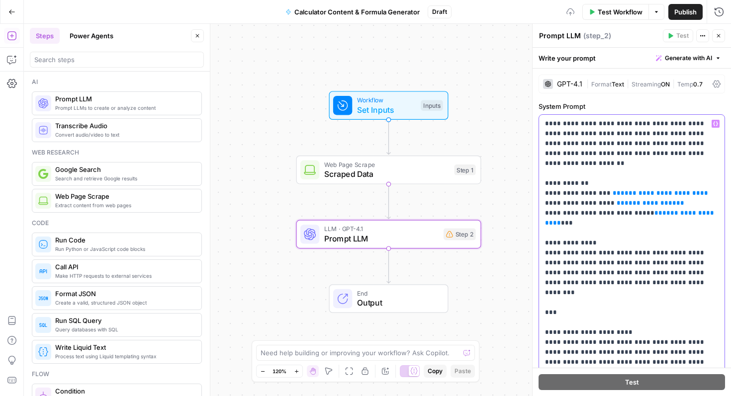
click at [718, 122] on button "Variables Menu" at bounding box center [716, 124] width 8 height 8
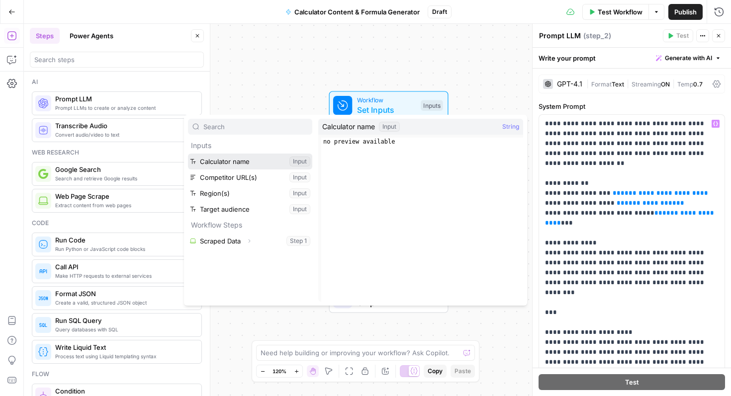
click at [246, 165] on button "Select variable Calculator name" at bounding box center [250, 162] width 124 height 16
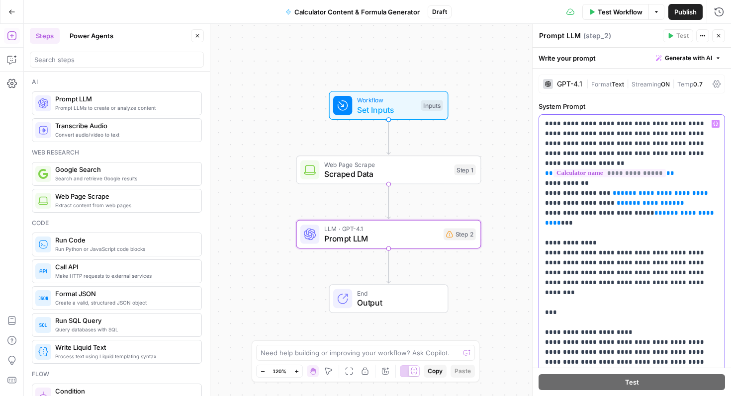
drag, startPoint x: 674, startPoint y: 166, endPoint x: 544, endPoint y: 165, distance: 129.3
click at [544, 165] on div "**********" at bounding box center [632, 317] width 186 height 405
copy p "**********"
click at [629, 190] on span "**********" at bounding box center [661, 193] width 80 height 6
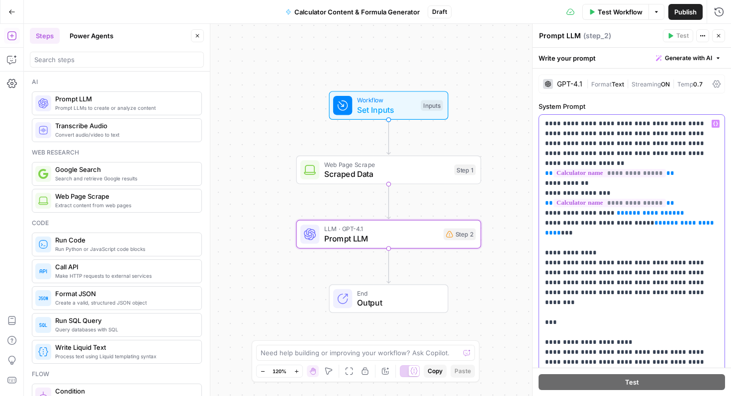
click at [630, 210] on span "**********" at bounding box center [651, 213] width 52 height 6
click at [631, 210] on span "*******" at bounding box center [638, 213] width 26 height 6
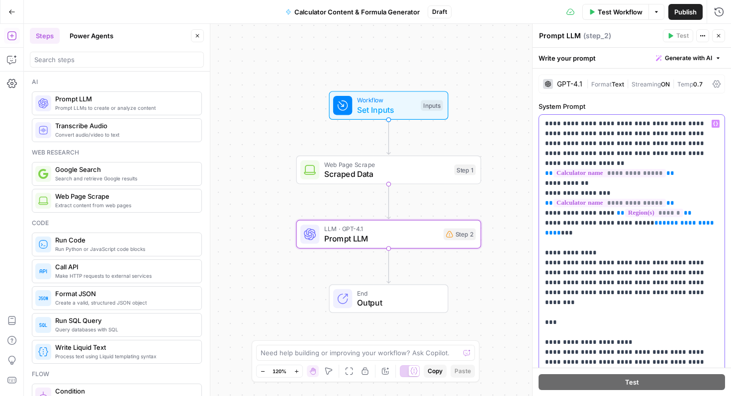
click at [654, 220] on span "**********" at bounding box center [630, 228] width 171 height 16
drag, startPoint x: 701, startPoint y: 214, endPoint x: 647, endPoint y: 216, distance: 54.2
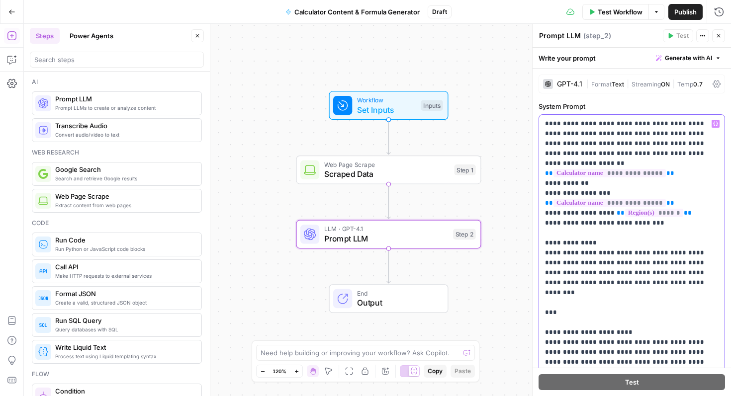
click at [717, 122] on icon "button" at bounding box center [715, 123] width 5 height 5
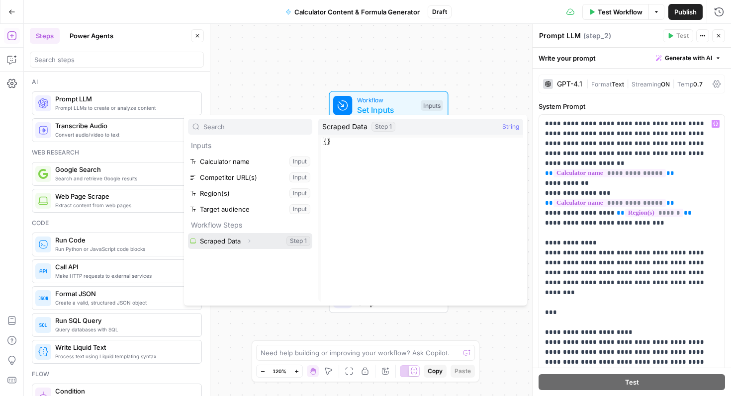
click at [218, 245] on button "Select variable Scraped Data" at bounding box center [250, 241] width 124 height 16
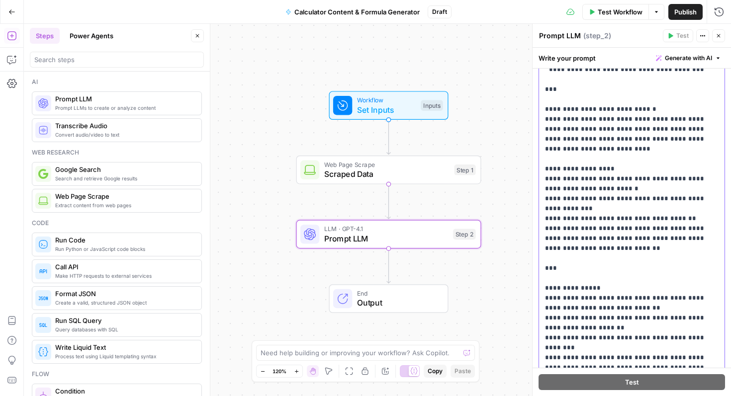
scroll to position [349, 0]
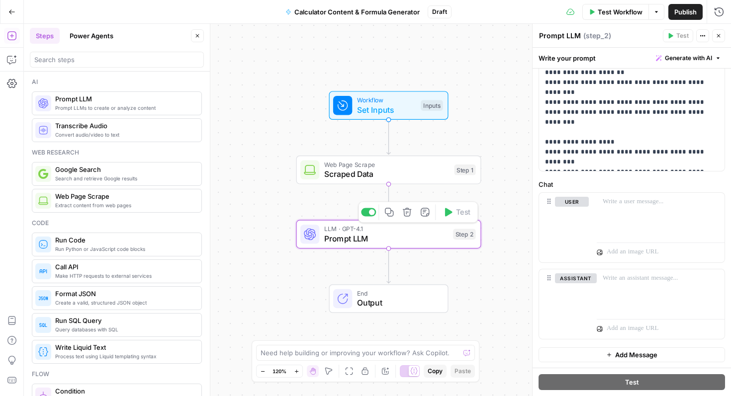
click at [368, 236] on span "Prompt LLM" at bounding box center [386, 239] width 124 height 12
click at [565, 33] on textarea "Prompt LLM" at bounding box center [560, 36] width 42 height 10
type textarea "a"
type textarea "Calculator Analysis"
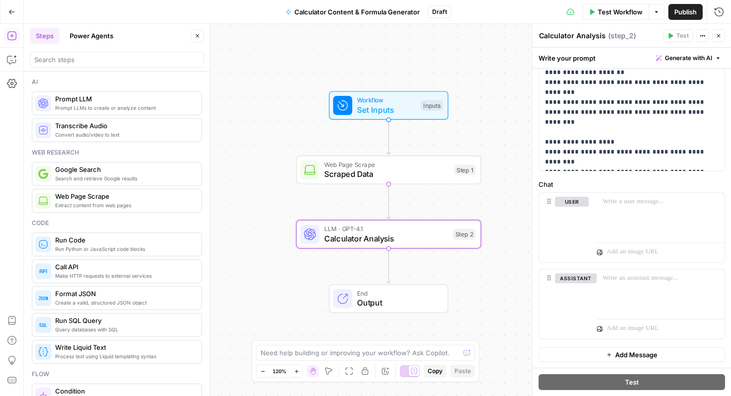
click at [516, 117] on div "Workflow Set Inputs Inputs Web Page Scrape Scraped Data Step 1 LLM · GPT-4.1 Ca…" at bounding box center [377, 210] width 707 height 373
click at [375, 242] on span "Calculator Analysis" at bounding box center [386, 239] width 124 height 12
click at [76, 106] on span "Prompt LLMs to create or analyze content" at bounding box center [124, 108] width 138 height 8
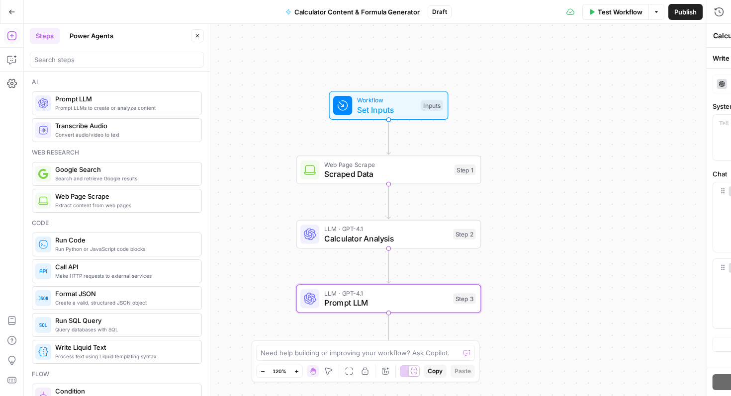
type textarea "Prompt LLM"
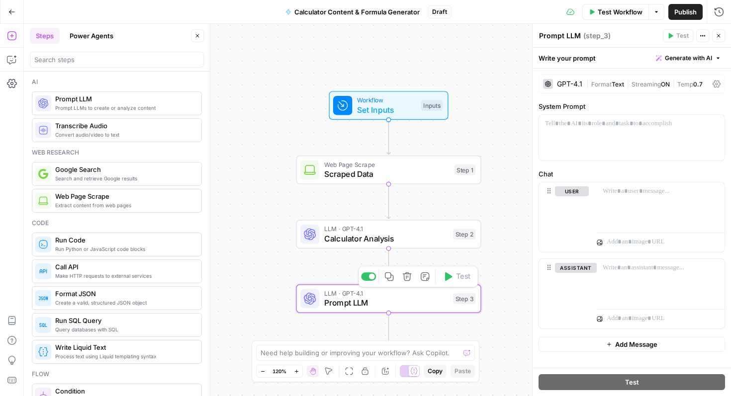
click at [354, 300] on span "Prompt LLM" at bounding box center [386, 303] width 124 height 12
click at [570, 87] on div "GPT-4.1" at bounding box center [569, 84] width 25 height 7
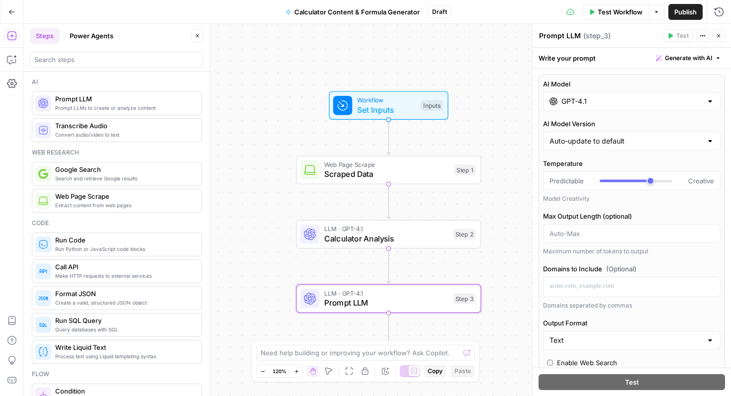
click at [587, 102] on input "GPT-4.1" at bounding box center [632, 101] width 141 height 10
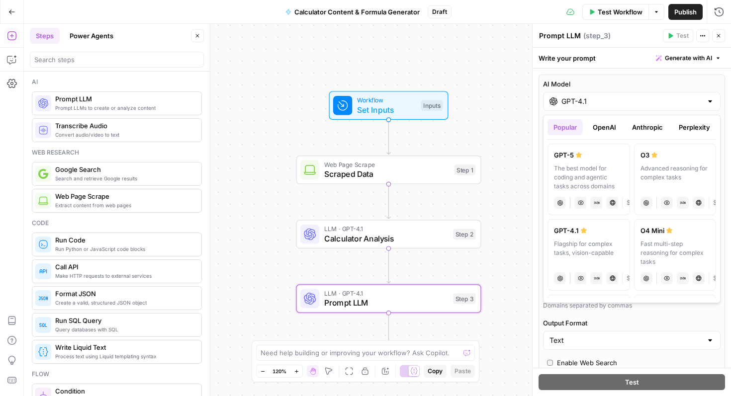
click at [601, 129] on button "OpenAI" at bounding box center [604, 127] width 35 height 16
click at [568, 135] on div "Popular OpenAI Anthropic Perplexity Google Other" at bounding box center [632, 129] width 169 height 20
click at [568, 130] on button "Popular" at bounding box center [565, 127] width 35 height 16
click at [613, 130] on button "OpenAI" at bounding box center [604, 127] width 35 height 16
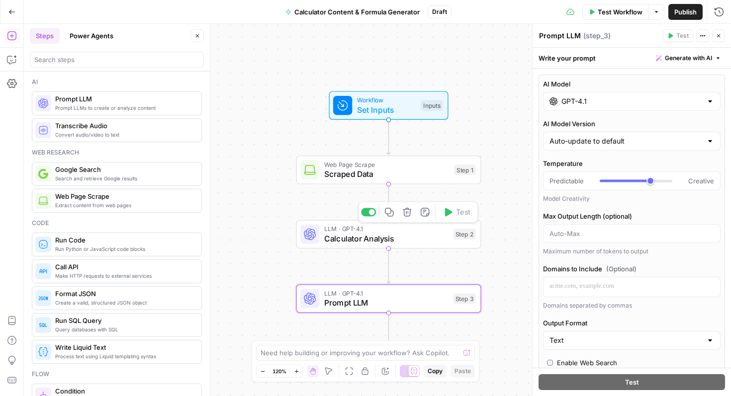
click at [401, 245] on div "LLM · GPT-4.1 Calculator Analysis Step 2 Copy step Delete step Add Note Test" at bounding box center [388, 234] width 185 height 29
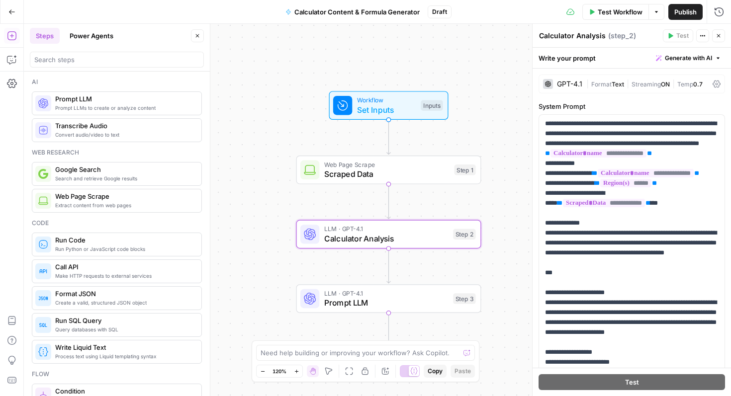
click at [571, 79] on div "GPT-4.1" at bounding box center [562, 84] width 39 height 10
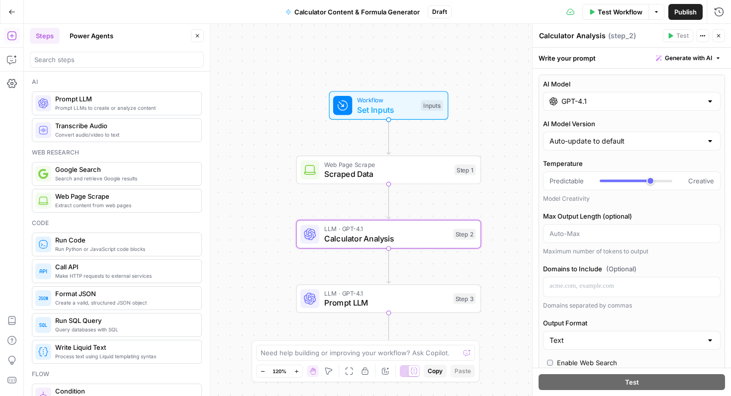
click at [574, 102] on input "GPT-4.1" at bounding box center [632, 101] width 141 height 10
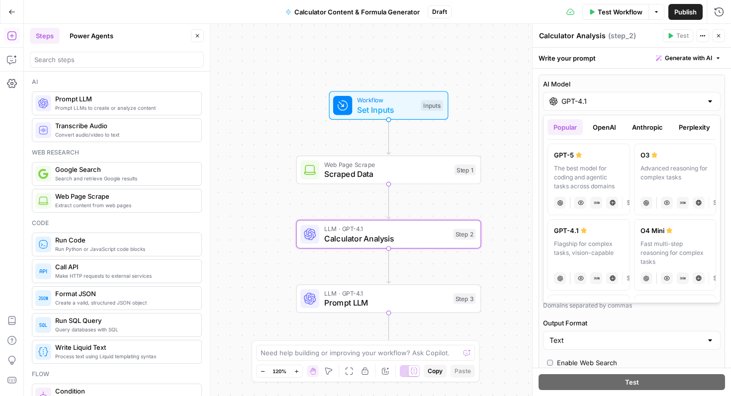
click at [579, 176] on div "The best model for coding and agentic tasks across domains" at bounding box center [589, 177] width 70 height 27
type input "GPT-5"
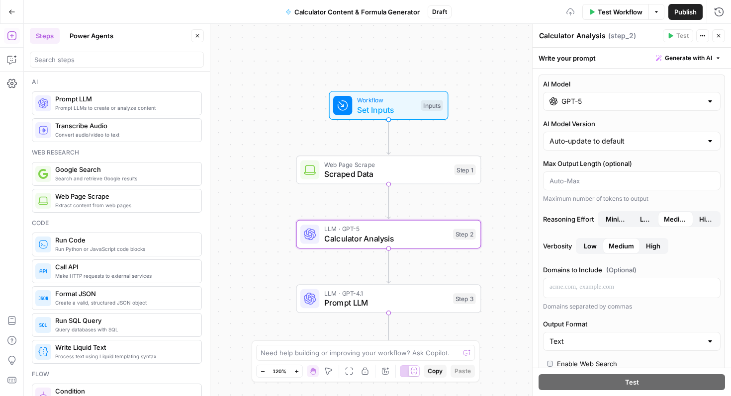
click at [580, 105] on input "GPT-5" at bounding box center [632, 101] width 141 height 10
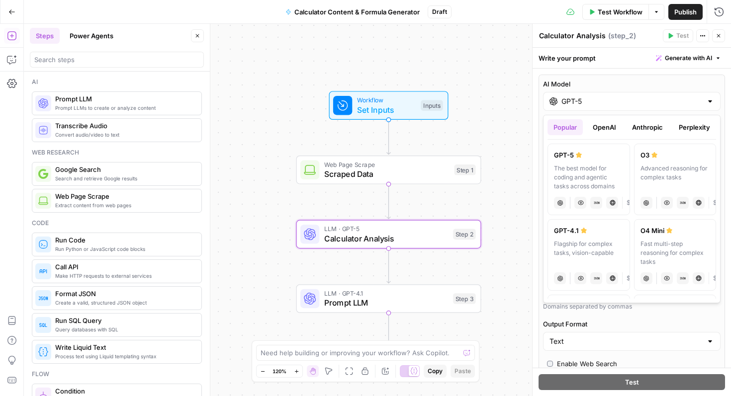
click at [400, 312] on div "LLM · GPT-4.1 Prompt LLM Step 3 Copy step Delete step Add Note Test" at bounding box center [388, 299] width 185 height 29
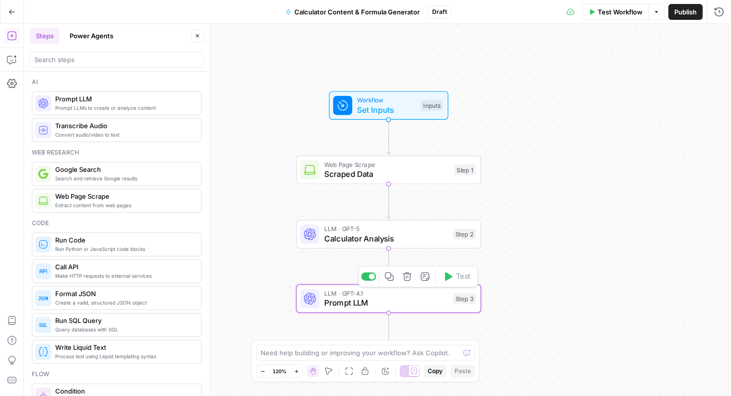
type textarea "Prompt LLM"
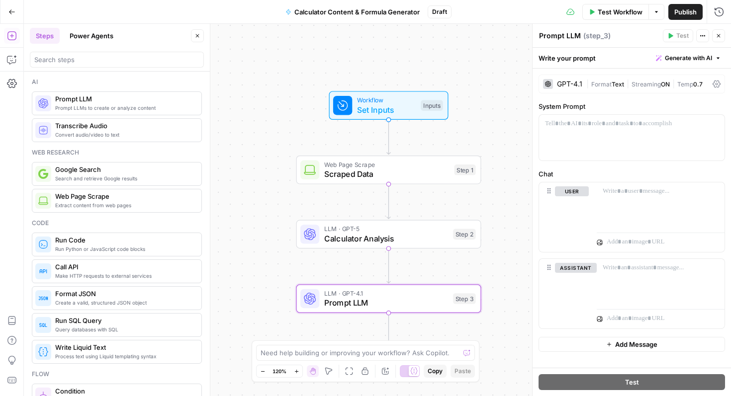
click at [568, 85] on div "GPT-4.1" at bounding box center [569, 84] width 25 height 7
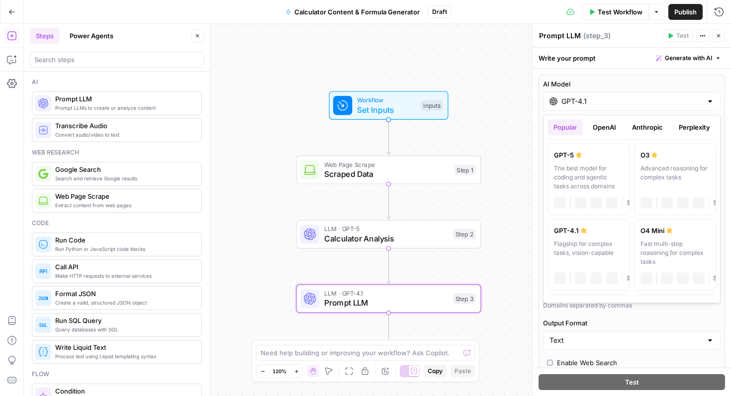
click at [579, 106] on input "GPT-4.1" at bounding box center [632, 101] width 141 height 10
click at [651, 127] on button "Anthropic" at bounding box center [647, 127] width 43 height 16
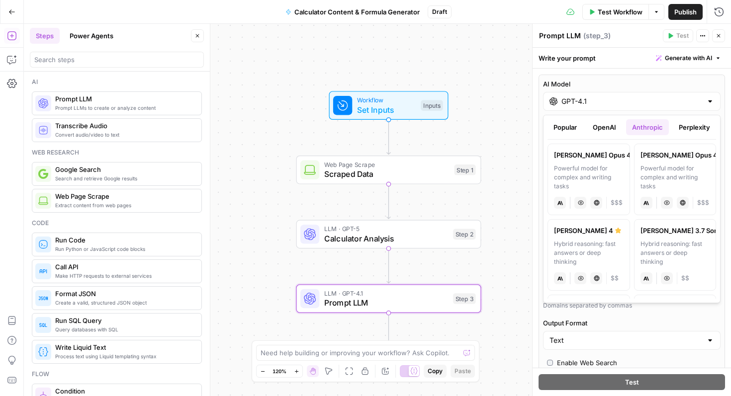
click at [598, 176] on div "Powerful model for complex and writing tasks" at bounding box center [589, 177] width 70 height 27
type input "[PERSON_NAME] Opus 4.1"
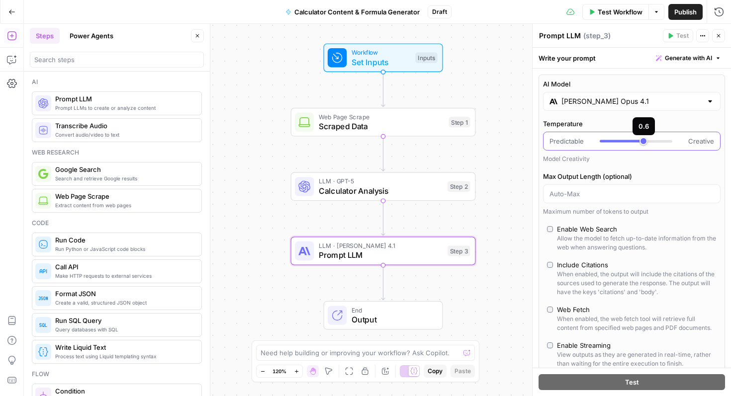
type input "***"
drag, startPoint x: 652, startPoint y: 141, endPoint x: 634, endPoint y: 142, distance: 18.0
click at [634, 142] on div at bounding box center [636, 141] width 73 height 10
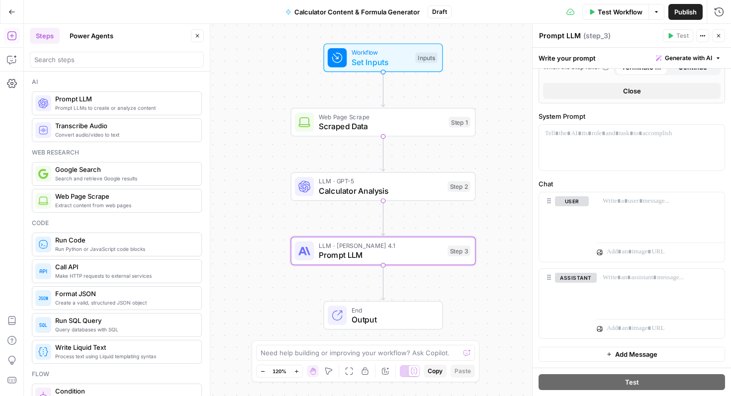
scroll to position [0, 0]
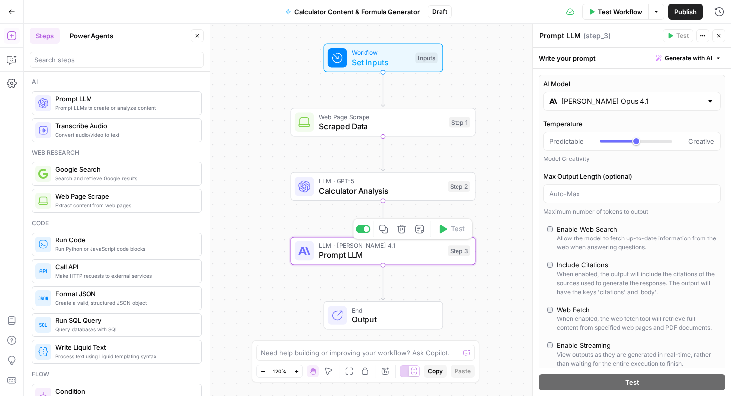
click at [379, 262] on div "LLM · [PERSON_NAME] Opus 4.1 Prompt LLM Step 3 Copy step Delete step Add Note T…" at bounding box center [383, 251] width 185 height 29
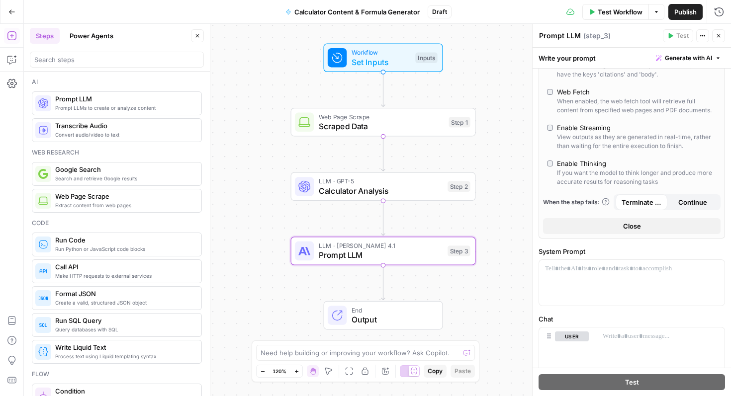
scroll to position [353, 0]
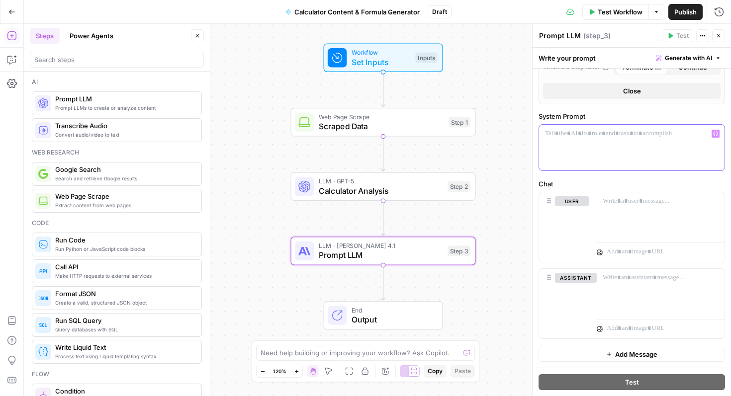
click at [601, 162] on div at bounding box center [632, 148] width 186 height 46
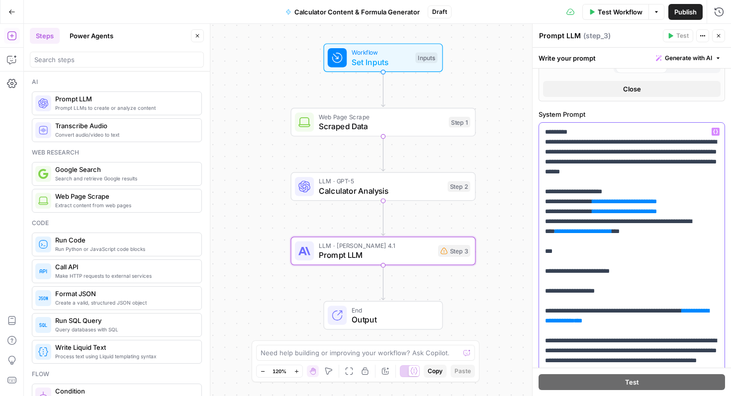
scroll to position [38, 0]
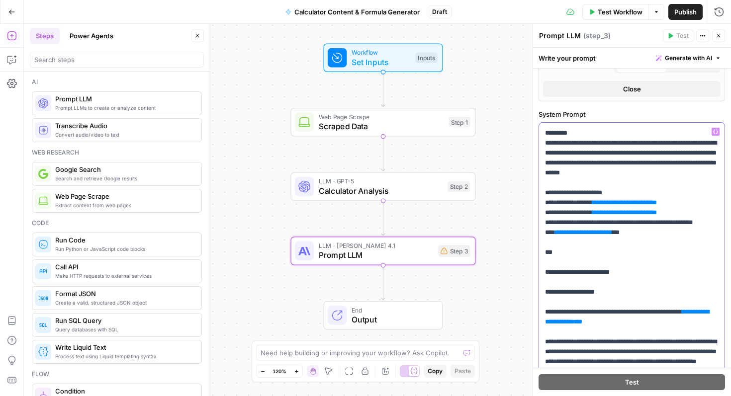
click at [630, 206] on span "**********" at bounding box center [624, 202] width 55 height 6
click at [627, 216] on span "**********" at bounding box center [624, 212] width 55 height 6
click at [607, 236] on span "**********" at bounding box center [583, 232] width 47 height 6
drag, startPoint x: 657, startPoint y: 262, endPoint x: 589, endPoint y: 264, distance: 67.7
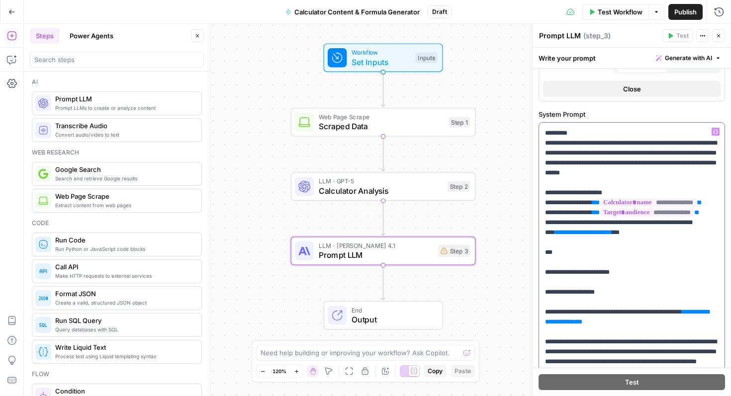
click at [714, 131] on icon "button" at bounding box center [715, 131] width 5 height 5
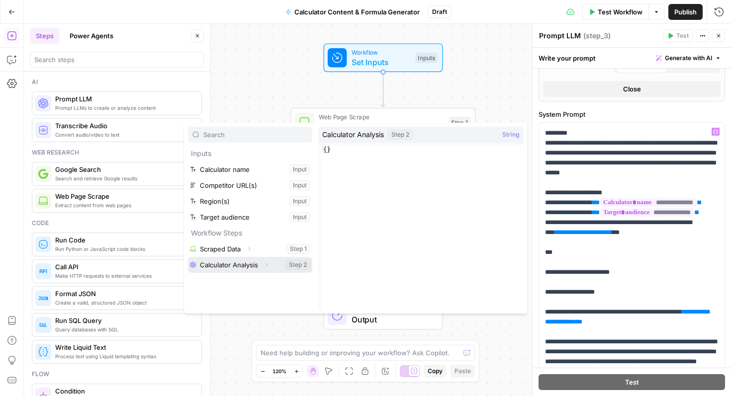
click at [264, 265] on icon "button" at bounding box center [267, 265] width 6 height 6
click at [241, 284] on button "Select variable Output" at bounding box center [255, 281] width 114 height 16
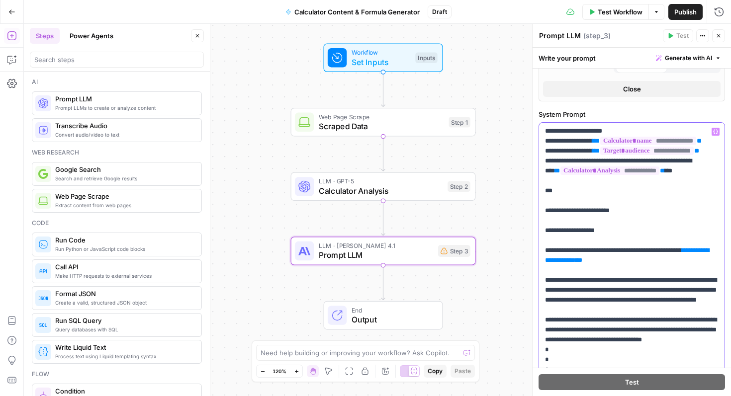
scroll to position [100, 0]
click at [572, 263] on span "**********" at bounding box center [627, 255] width 164 height 16
drag, startPoint x: 611, startPoint y: 318, endPoint x: 611, endPoint y: 297, distance: 20.9
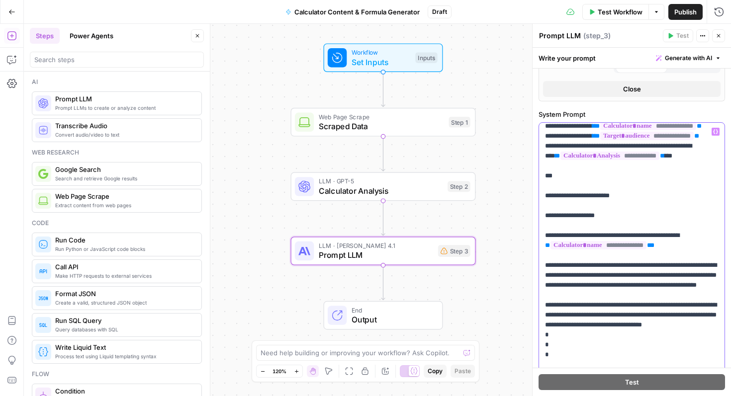
scroll to position [116, 0]
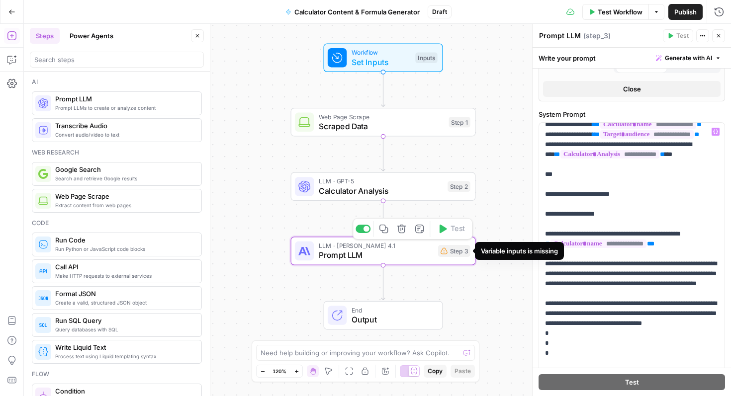
click at [449, 256] on div "Step 3" at bounding box center [454, 251] width 32 height 12
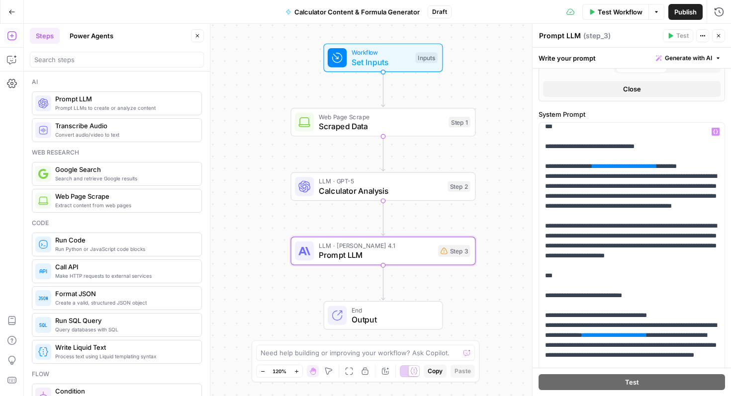
scroll to position [416, 0]
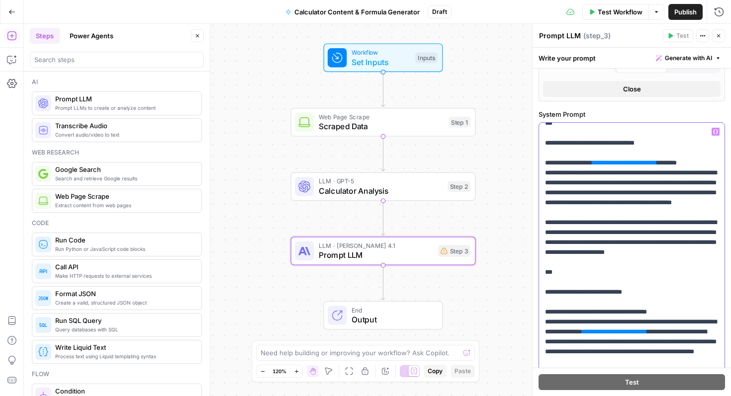
drag, startPoint x: 633, startPoint y: 221, endPoint x: 641, endPoint y: 257, distance: 36.8
click at [633, 166] on span "**********" at bounding box center [624, 163] width 55 height 6
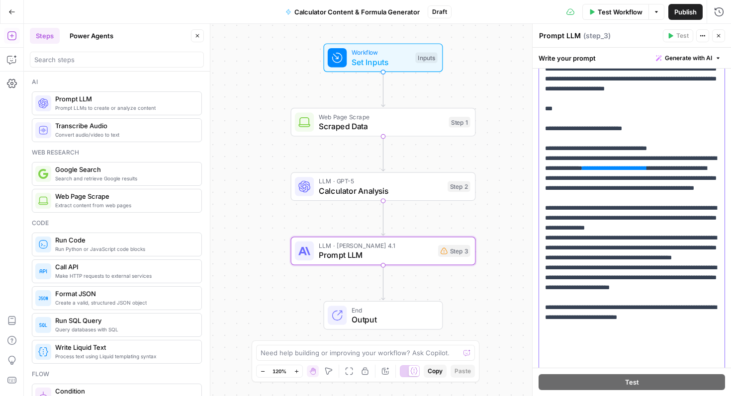
scroll to position [462, 0]
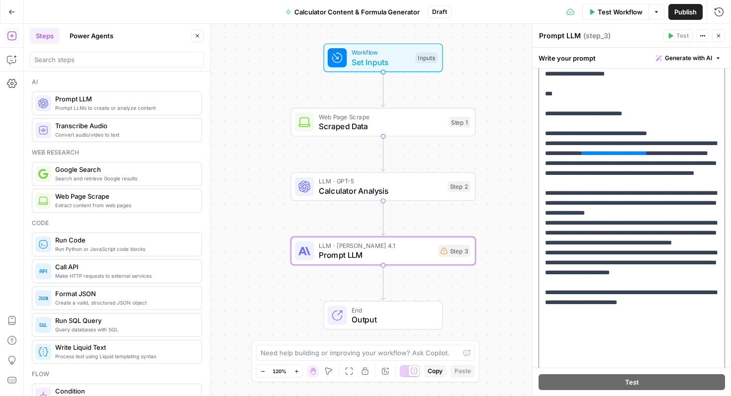
click at [587, 157] on span "**********" at bounding box center [614, 153] width 55 height 6
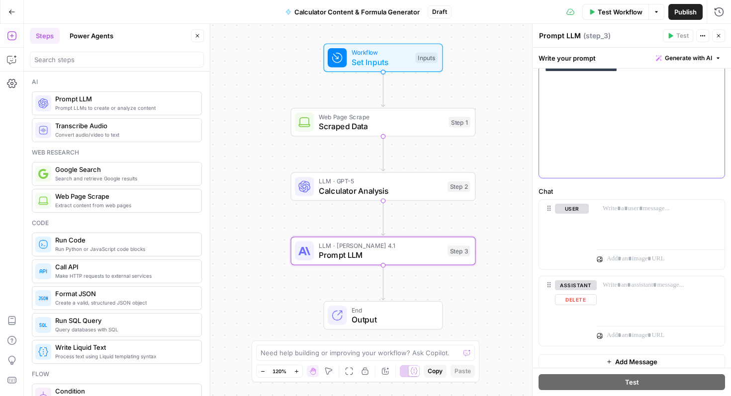
scroll to position [0, 0]
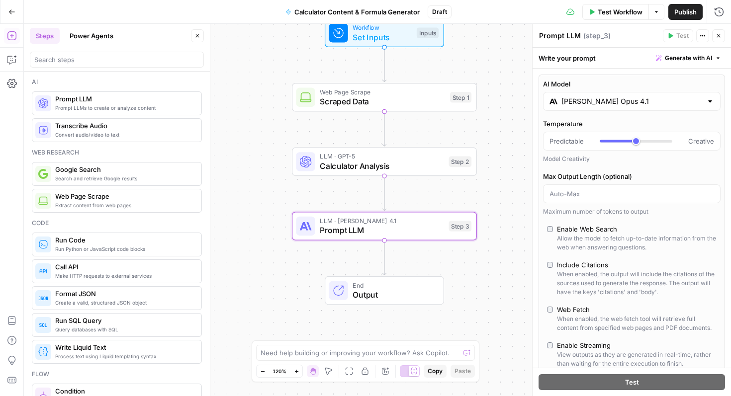
click at [367, 296] on span "Output" at bounding box center [393, 295] width 81 height 12
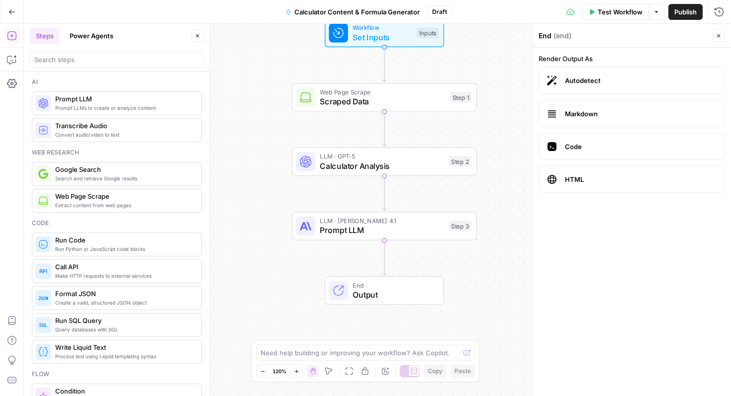
click at [363, 290] on span "Output" at bounding box center [393, 295] width 81 height 12
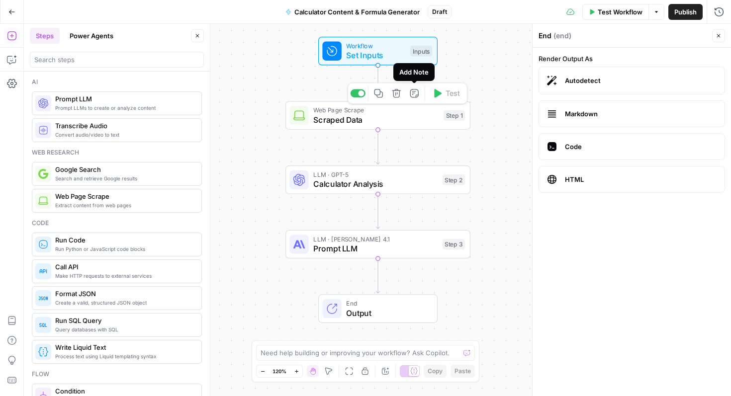
click at [371, 48] on span "Workflow" at bounding box center [375, 45] width 59 height 9
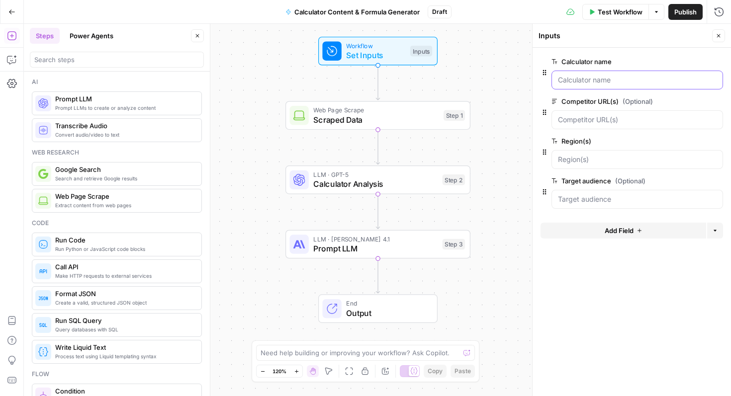
click at [601, 78] on name "Calculator name" at bounding box center [637, 80] width 159 height 10
click at [589, 85] on div at bounding box center [638, 80] width 172 height 19
click at [584, 81] on name "Calculator name" at bounding box center [637, 80] width 159 height 10
click at [614, 78] on name "Calculator name" at bounding box center [637, 80] width 159 height 10
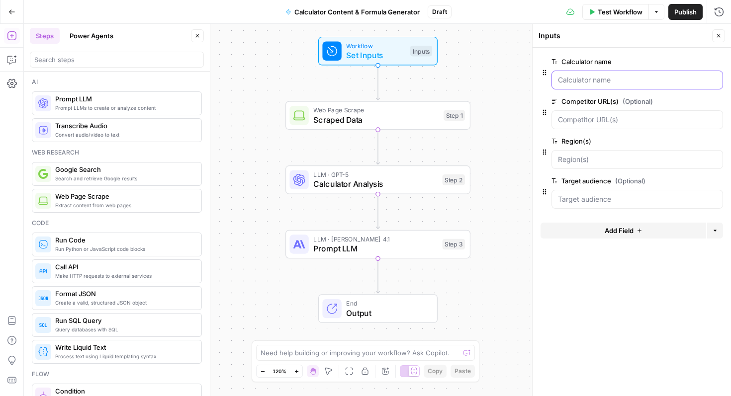
click at [614, 78] on name "Calculator name" at bounding box center [637, 80] width 159 height 10
click at [603, 83] on name "Calculator name" at bounding box center [637, 80] width 159 height 10
click at [634, 8] on span "Test Workflow" at bounding box center [620, 12] width 45 height 10
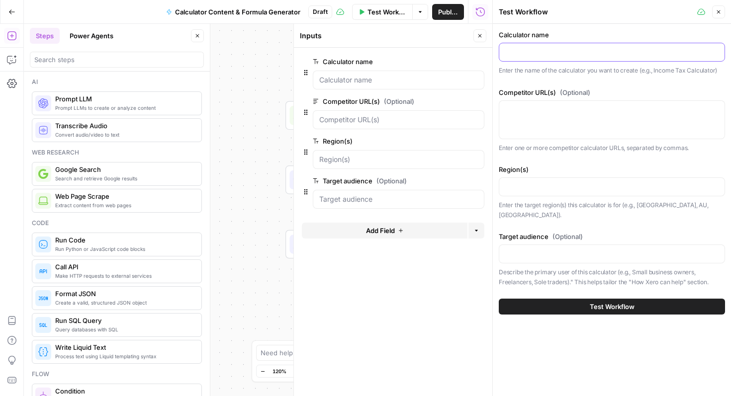
click at [532, 55] on input "Calculator name" at bounding box center [611, 52] width 213 height 10
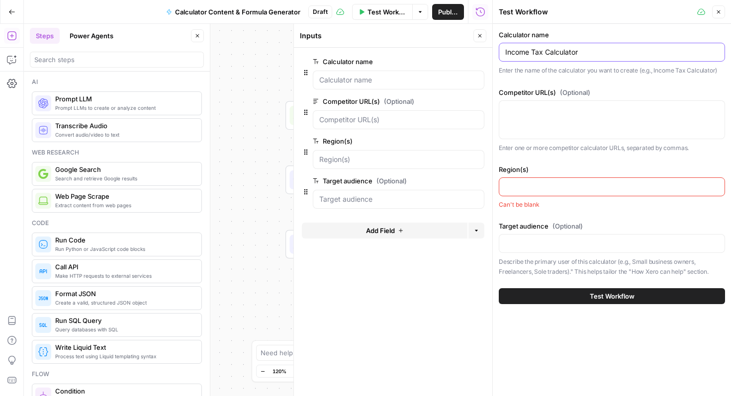
type input "Income Tax Calculator"
click at [544, 116] on div at bounding box center [612, 119] width 226 height 39
paste textarea "[URL][DOMAIN_NAME]"
type textarea "[URL][DOMAIN_NAME]"
click at [554, 185] on input "Region(s)" at bounding box center [611, 187] width 213 height 10
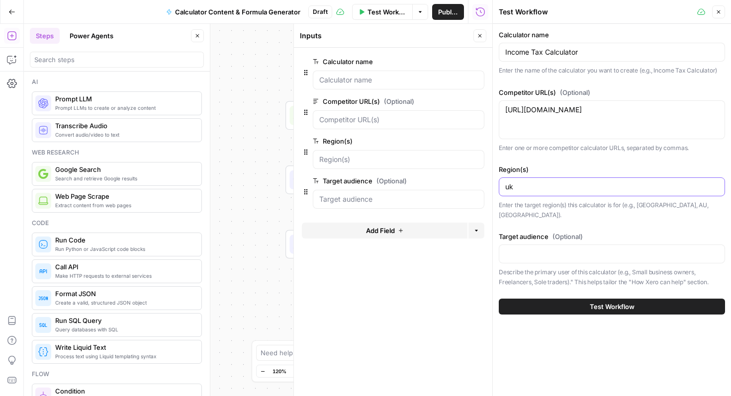
type input "u"
type input "UK"
click at [549, 249] on input "Target audience (Optional)" at bounding box center [611, 254] width 213 height 10
paste input "self-employed"
type input "self-employed, freelancers"
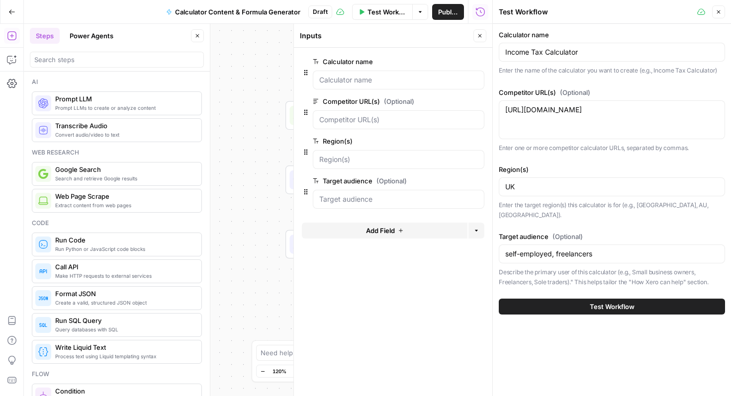
click at [575, 299] on button "Test Workflow" at bounding box center [612, 307] width 226 height 16
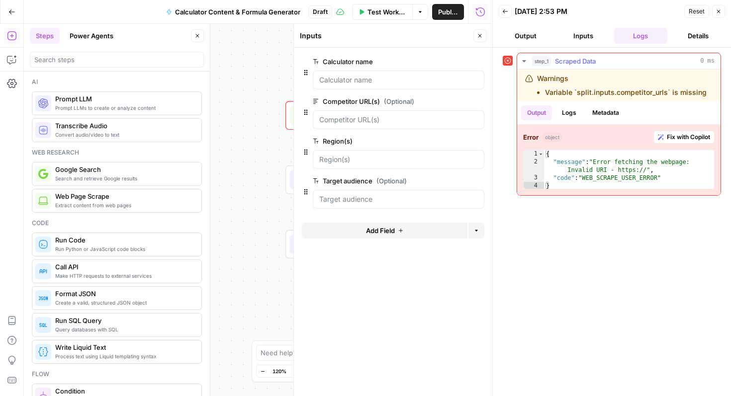
click at [675, 137] on span "Fix with Copilot" at bounding box center [688, 137] width 43 height 9
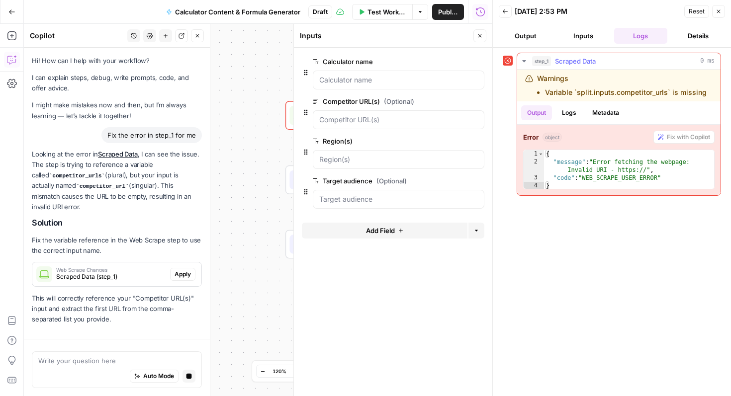
scroll to position [22, 0]
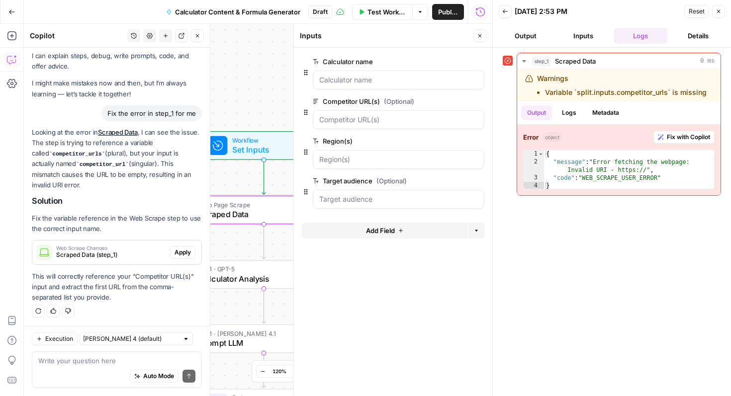
click at [181, 246] on button "Apply" at bounding box center [182, 252] width 25 height 13
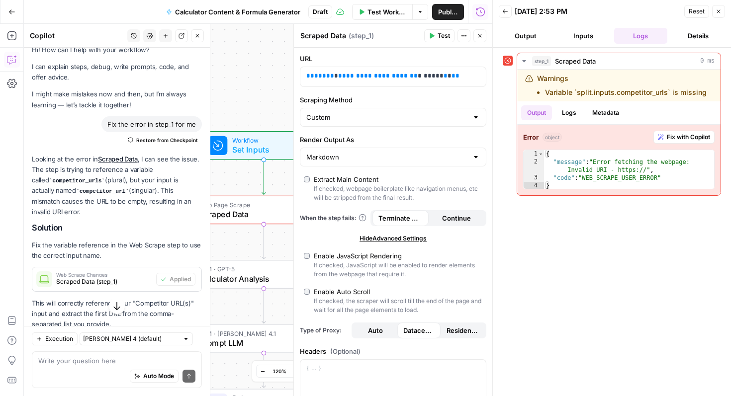
scroll to position [38, 0]
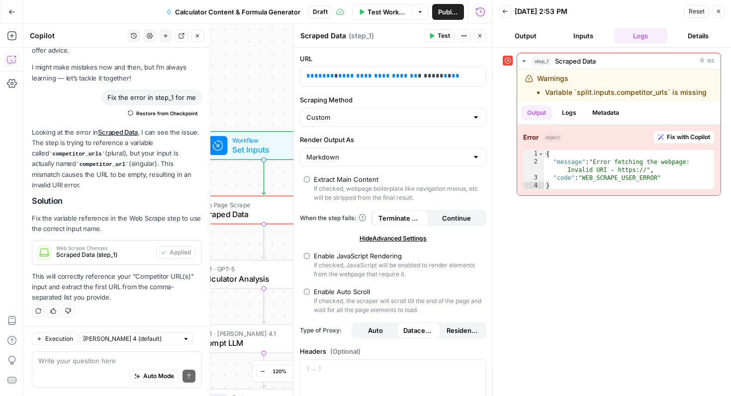
click at [392, 7] on span "Test Workflow" at bounding box center [387, 12] width 39 height 10
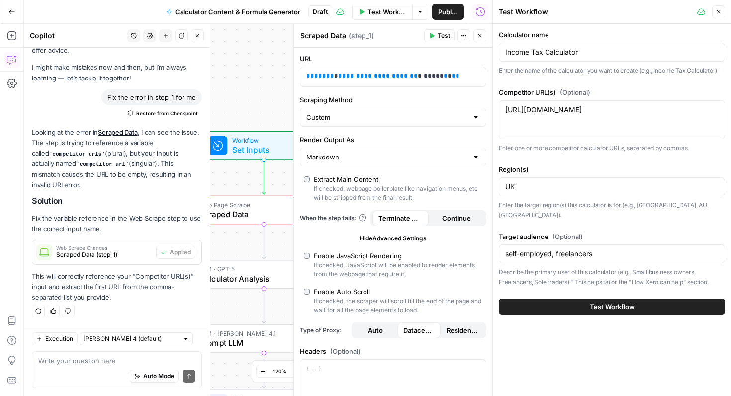
click at [559, 293] on div "Test Workflow" at bounding box center [612, 307] width 226 height 28
click at [559, 299] on button "Test Workflow" at bounding box center [612, 307] width 226 height 16
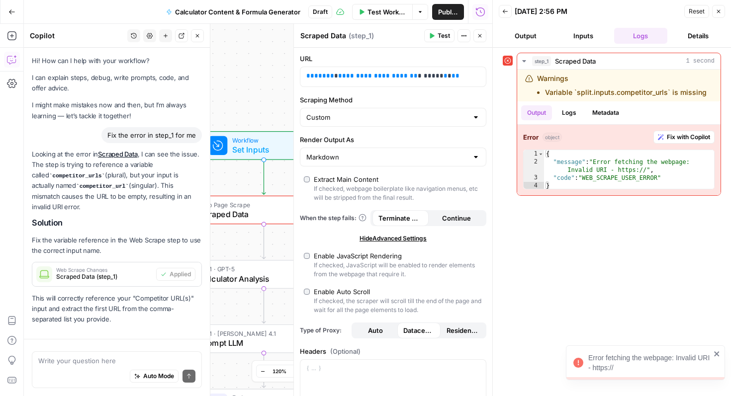
scroll to position [38, 0]
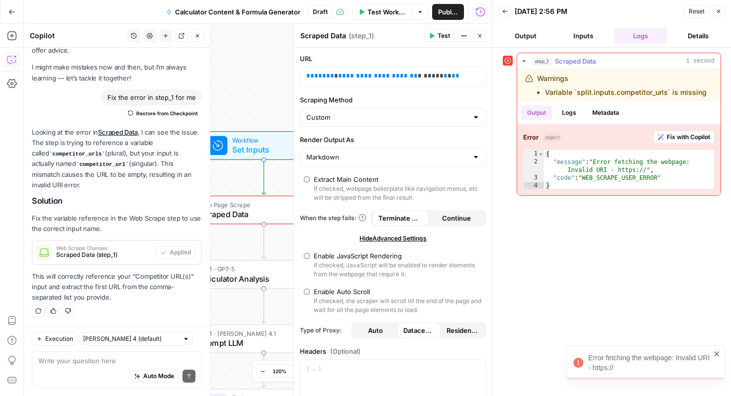
click at [669, 138] on span "Fix with Copilot" at bounding box center [688, 137] width 43 height 9
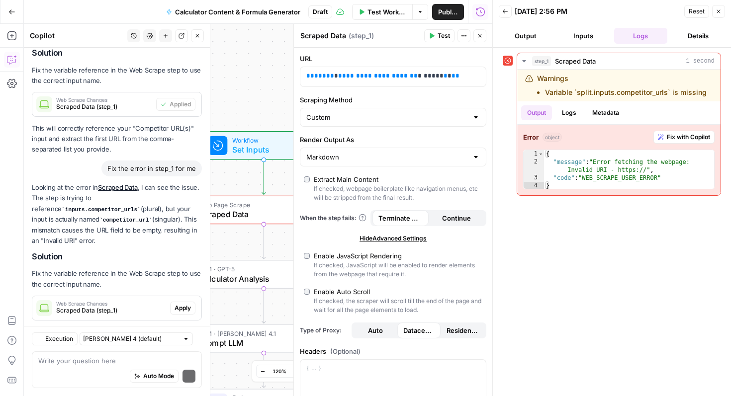
scroll to position [231, 0]
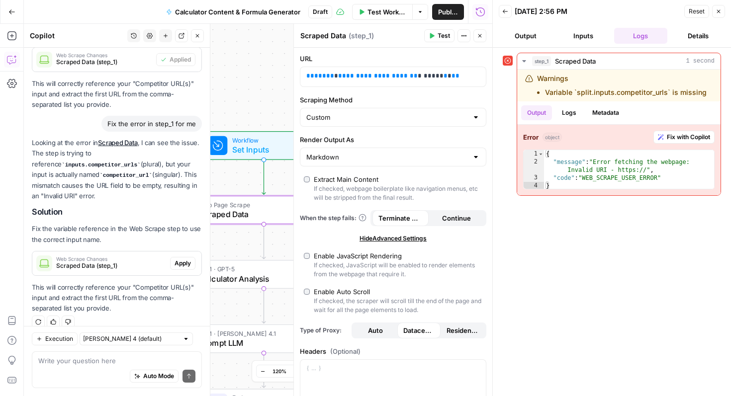
click at [186, 259] on span "Apply" at bounding box center [183, 263] width 16 height 9
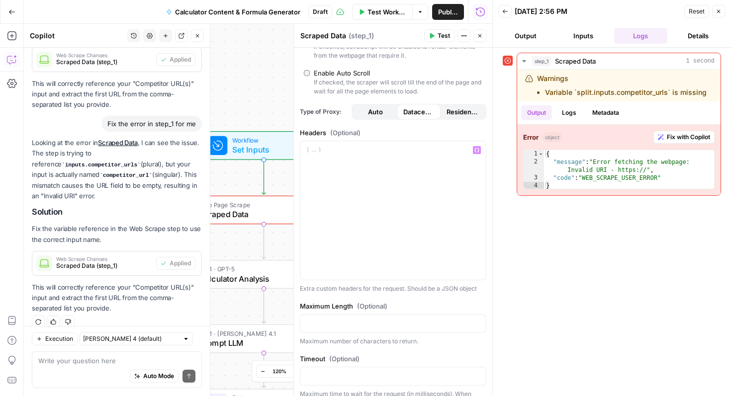
scroll to position [216, 0]
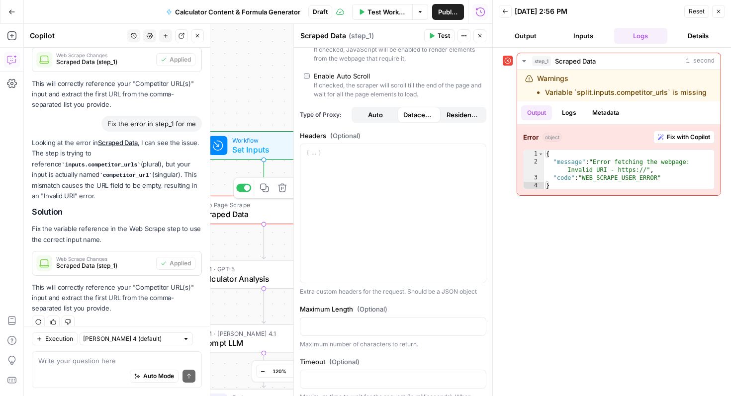
click at [283, 223] on div "Web Page Scrape Scraped Data Step 1 Copy step Delete step Add Note Test" at bounding box center [264, 210] width 185 height 29
click at [284, 209] on span "Scraped Data" at bounding box center [261, 214] width 125 height 12
click at [110, 262] on span "Scraped Data (step_1)" at bounding box center [104, 266] width 96 height 9
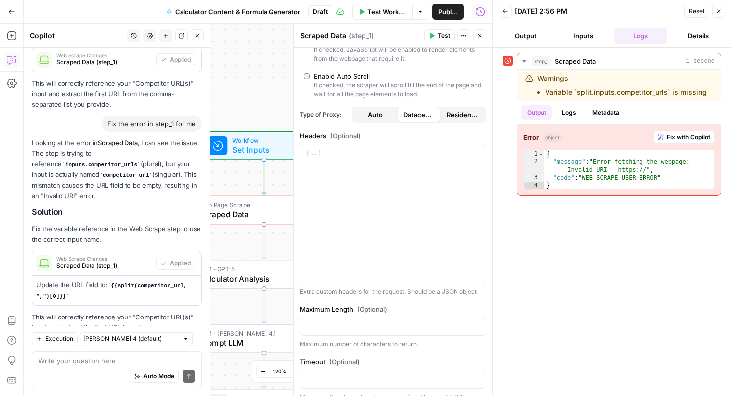
scroll to position [261, 0]
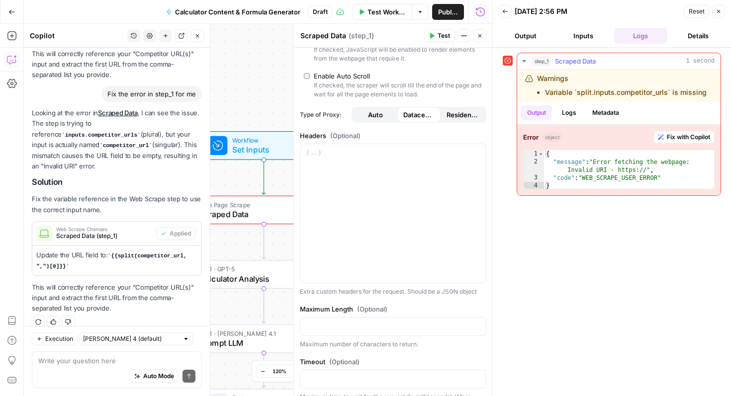
type textarea "*"
click at [604, 184] on div "{ "message" : "Error fetching the webpage: Invalid URI - https://" , "code" : "…" at bounding box center [629, 178] width 170 height 56
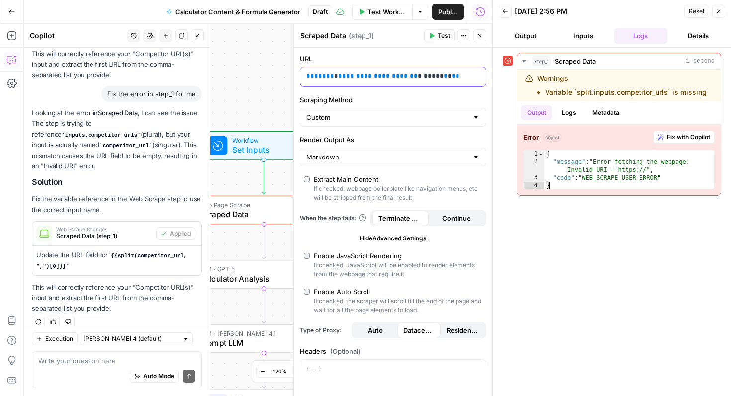
click at [436, 81] on div "**********" at bounding box center [385, 76] width 170 height 19
click at [477, 79] on button "Variables Menu" at bounding box center [477, 76] width 8 height 8
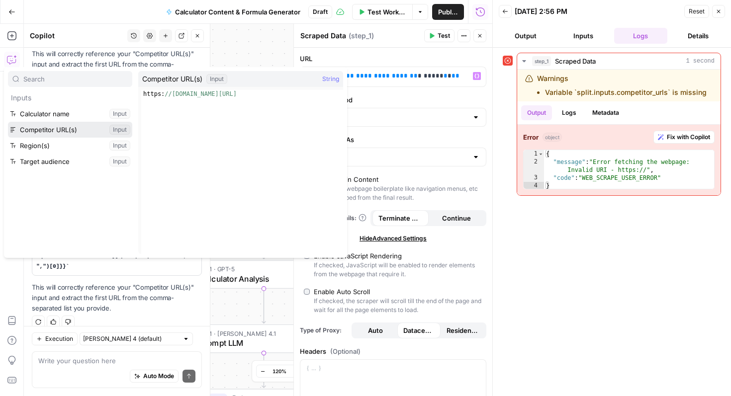
click at [71, 129] on button "Select variable Competitor URL(s)" at bounding box center [70, 130] width 124 height 16
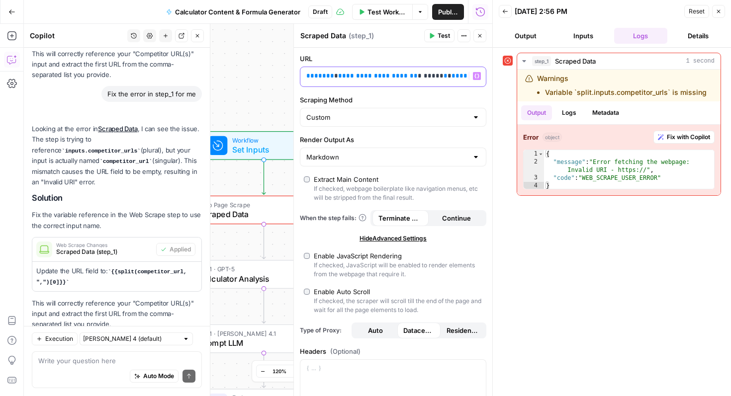
scroll to position [277, 0]
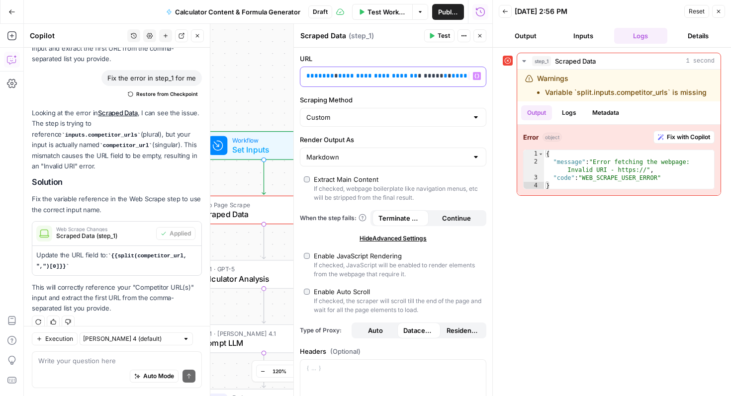
drag, startPoint x: 345, startPoint y: 76, endPoint x: 367, endPoint y: 151, distance: 77.9
click at [345, 79] on span "**********" at bounding box center [378, 76] width 80 height 6
click at [384, 82] on div "**********" at bounding box center [385, 76] width 170 height 19
click at [377, 77] on p "**********" at bounding box center [385, 76] width 158 height 10
drag, startPoint x: 407, startPoint y: 76, endPoint x: 289, endPoint y: 78, distance: 117.9
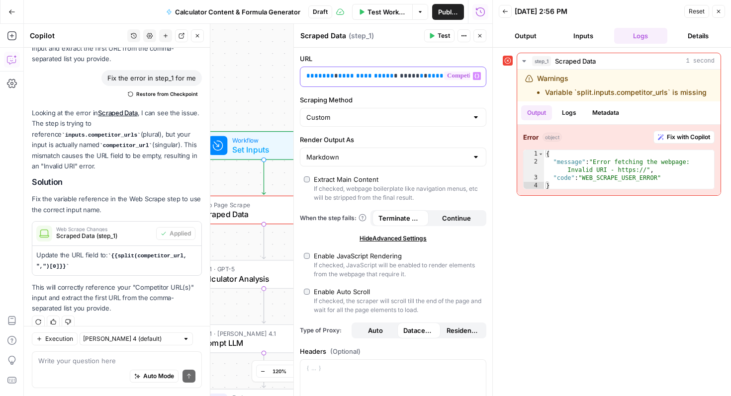
click at [293, 78] on div "**********" at bounding box center [392, 210] width 199 height 373
drag, startPoint x: 370, startPoint y: 80, endPoint x: 275, endPoint y: 67, distance: 96.4
click at [275, 67] on body "XeroOps New Home Browse Insights Opportunities Your Data Recent Grids [Xero] Co…" at bounding box center [365, 198] width 731 height 396
drag, startPoint x: 72, startPoint y: 258, endPoint x: 111, endPoint y: 245, distance: 41.4
click at [111, 250] on p "Update the URL field to: {{split(competitor_url, ",")[0]}}" at bounding box center [116, 260] width 161 height 21
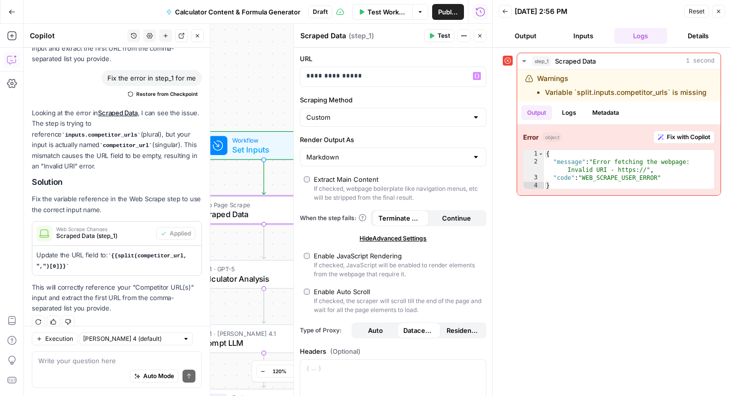
copy code "{{split(competitor_url, ",")[0]}}"
click at [343, 71] on p "**********" at bounding box center [393, 76] width 174 height 10
drag, startPoint x: 456, startPoint y: 77, endPoint x: 489, endPoint y: 77, distance: 33.3
click at [489, 77] on body "XeroOps New Home Browse Insights Opportunities Your Data Recent Grids [Xero] Co…" at bounding box center [365, 198] width 731 height 396
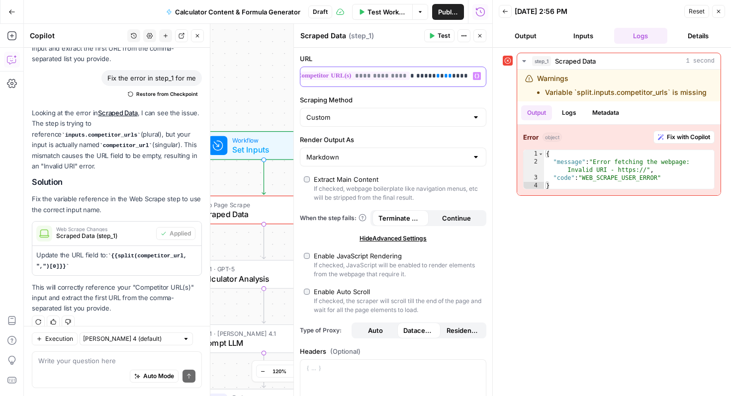
click at [419, 78] on p "**********" at bounding box center [341, 76] width 158 height 10
click at [120, 253] on code "{{split(competitor_url, ",")[0]}}" at bounding box center [111, 261] width 150 height 16
drag, startPoint x: 111, startPoint y: 244, endPoint x: 65, endPoint y: 255, distance: 48.1
click at [65, 255] on code "{{split(competitor_url, ",")[0]}}" at bounding box center [111, 261] width 150 height 16
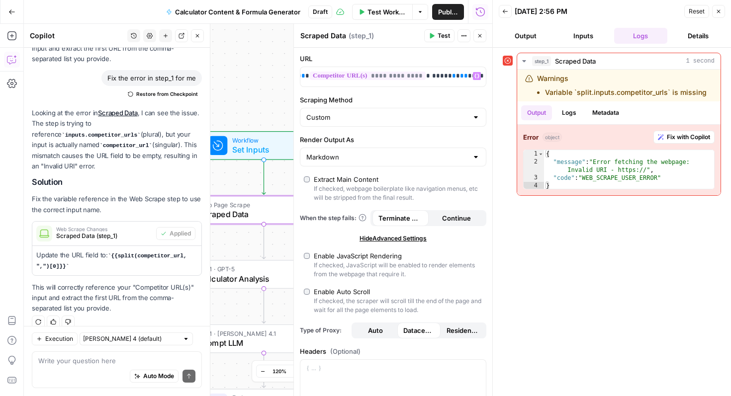
copy code "{{split(competitor_url, ",")[0]}}"
click at [451, 78] on p "**********" at bounding box center [365, 76] width 174 height 10
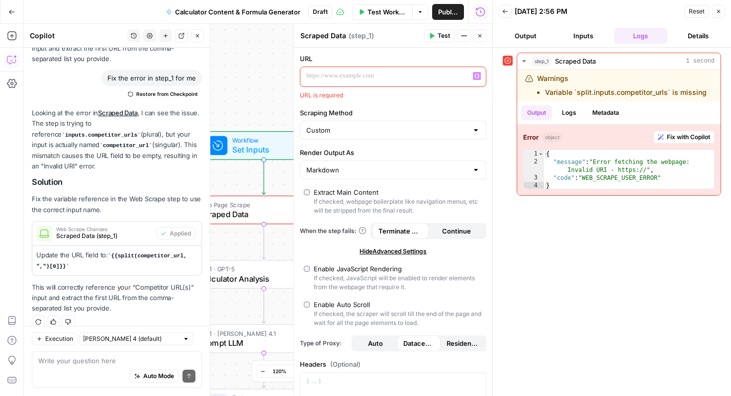
scroll to position [0, 0]
click at [135, 259] on p "Update the URL field to: {{split(competitor_url, ",")[0]}}" at bounding box center [116, 260] width 161 height 21
click at [116, 250] on p "Update the URL field to: {{split(competitor_url, ",")[0]}}" at bounding box center [116, 260] width 161 height 21
drag, startPoint x: 112, startPoint y: 245, endPoint x: 66, endPoint y: 258, distance: 48.0
click at [66, 258] on code "{{split(competitor_url, ",")[0]}}" at bounding box center [111, 261] width 150 height 16
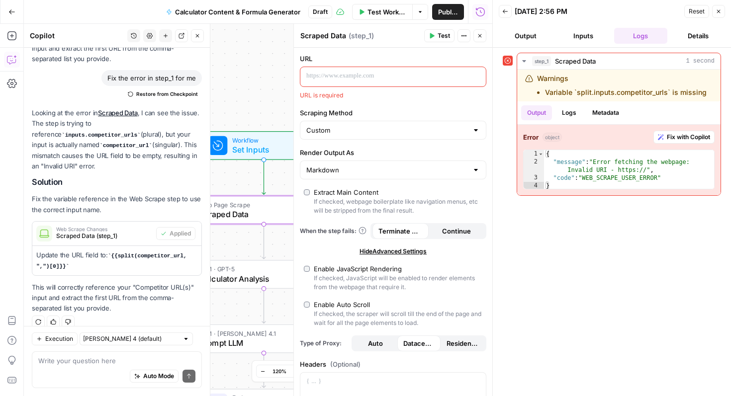
copy code "{{split(competitor_url, ",")[0]}}"
click at [433, 78] on p at bounding box center [393, 76] width 174 height 10
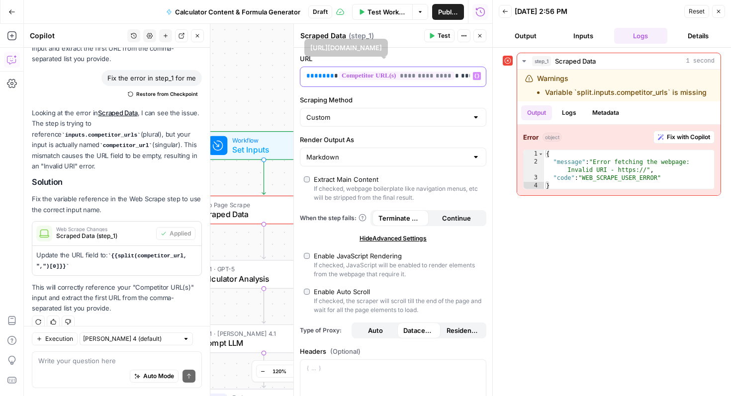
drag, startPoint x: 455, startPoint y: 77, endPoint x: 283, endPoint y: 63, distance: 172.2
click at [283, 63] on body "XeroOps New Home Browse Insights Opportunities Your Data Recent Grids [Xero] Co…" at bounding box center [365, 198] width 731 height 396
click at [394, 8] on span "Test Workflow" at bounding box center [387, 12] width 39 height 10
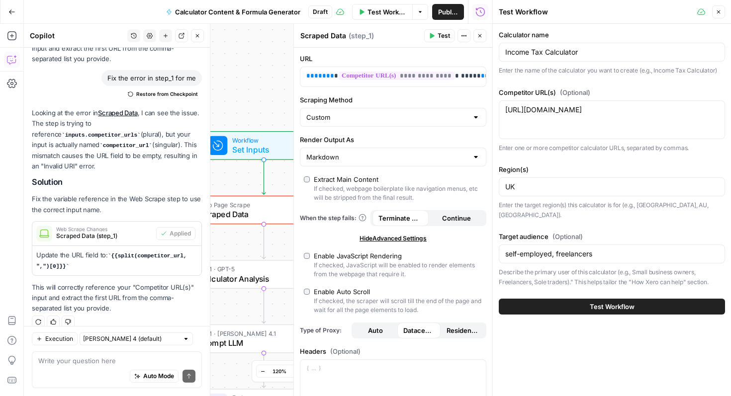
click at [597, 302] on span "Test Workflow" at bounding box center [612, 307] width 45 height 10
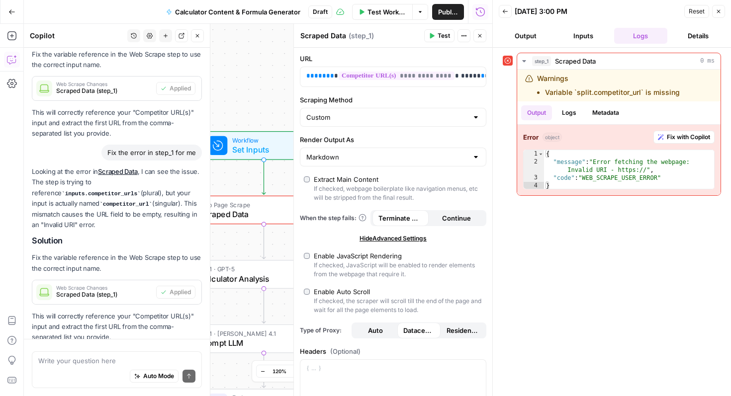
scroll to position [247, 0]
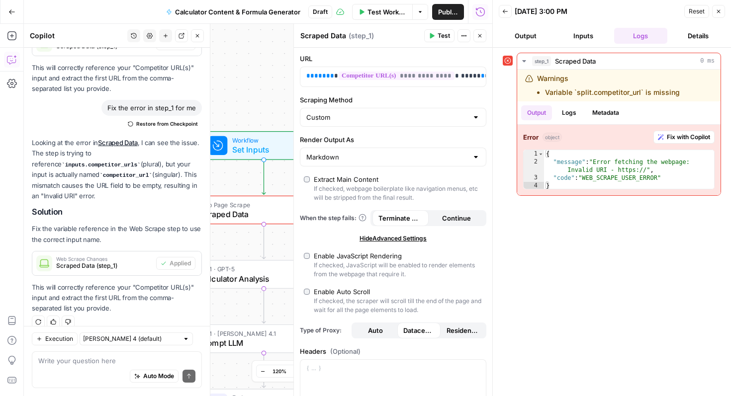
click at [115, 372] on div "Auto Mode Send" at bounding box center [116, 377] width 157 height 22
type textarea "still isn't working"
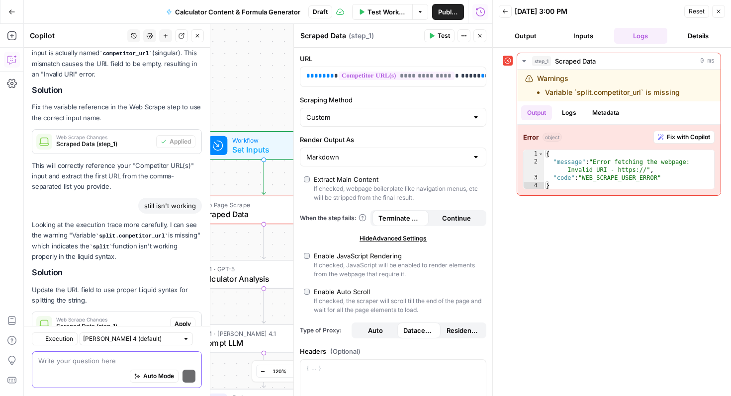
scroll to position [429, 0]
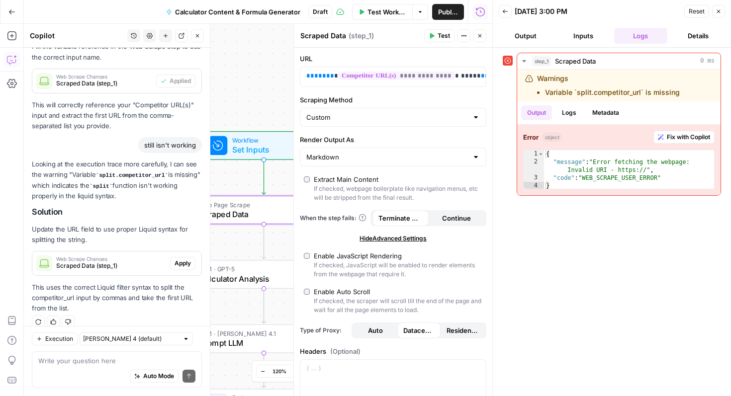
click at [186, 259] on span "Apply" at bounding box center [183, 263] width 16 height 9
click at [402, 15] on span "Test Workflow" at bounding box center [387, 12] width 39 height 10
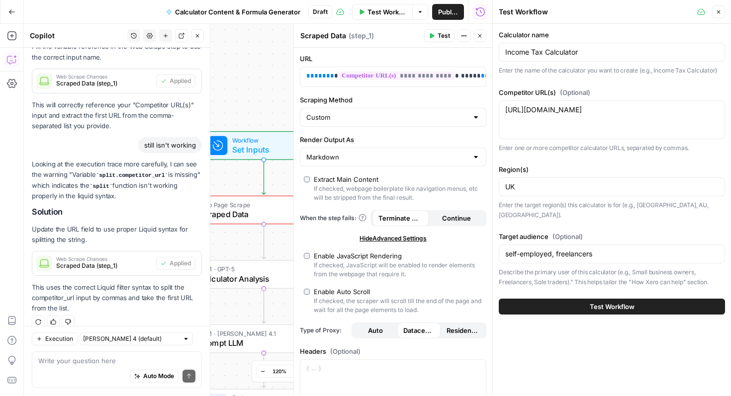
click at [601, 299] on button "Test Workflow" at bounding box center [612, 307] width 226 height 16
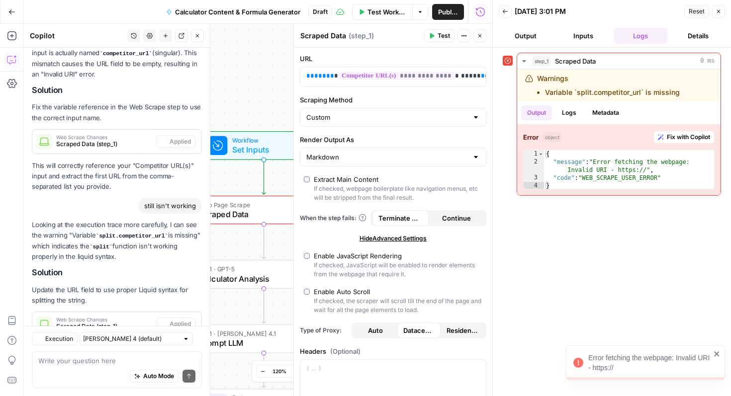
scroll to position [429, 0]
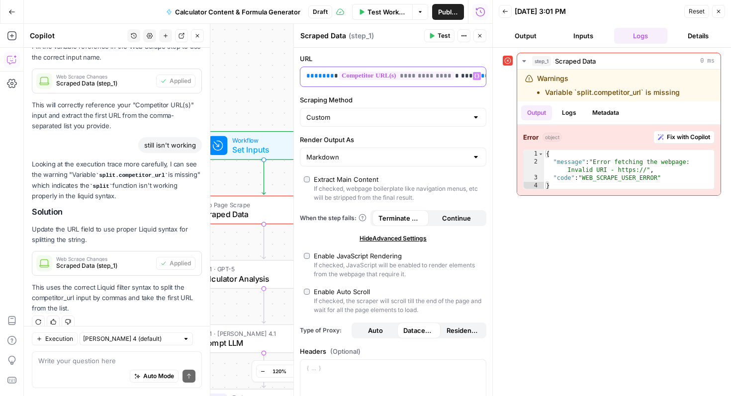
drag, startPoint x: 473, startPoint y: 80, endPoint x: 467, endPoint y: 80, distance: 6.0
click at [467, 80] on div "**********" at bounding box center [393, 76] width 186 height 19
drag, startPoint x: 469, startPoint y: 73, endPoint x: 442, endPoint y: 73, distance: 26.9
click at [442, 73] on p "**********" at bounding box center [385, 76] width 158 height 10
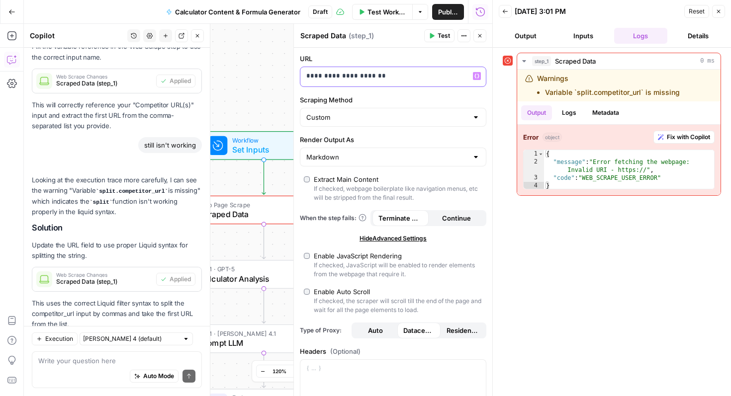
scroll to position [445, 0]
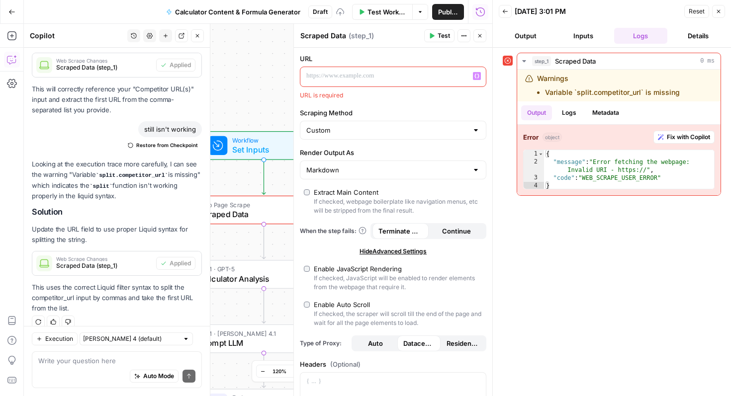
click at [480, 80] on button "Variables Menu" at bounding box center [477, 76] width 8 height 8
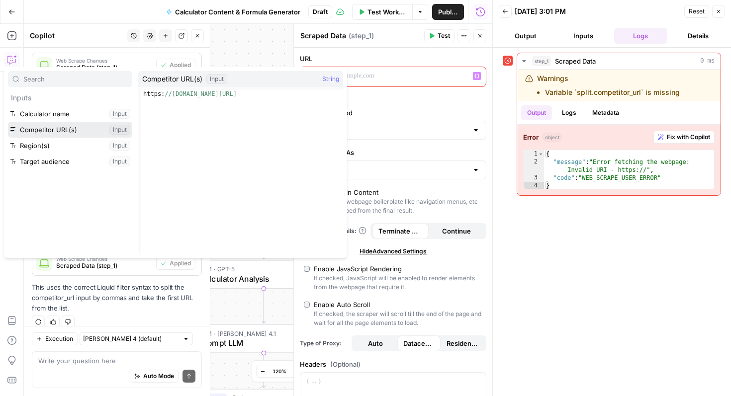
click at [60, 127] on button "Select variable Competitor URL(s)" at bounding box center [70, 130] width 124 height 16
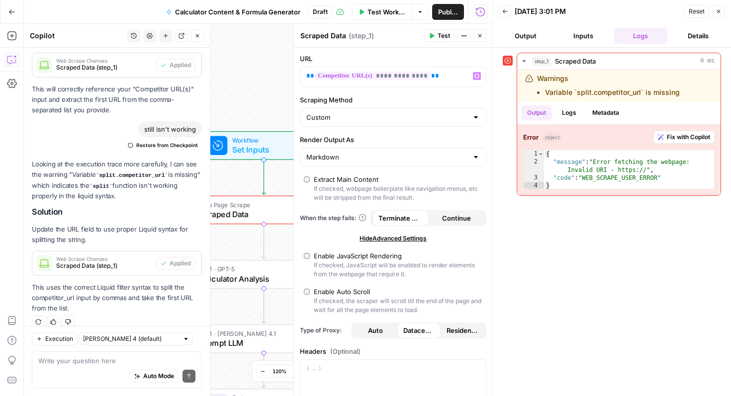
click at [392, 6] on button "Test Workflow" at bounding box center [382, 12] width 61 height 16
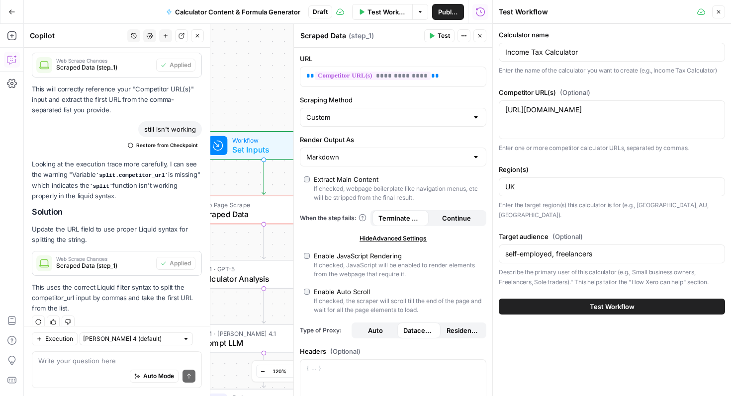
click at [529, 299] on button "Test Workflow" at bounding box center [612, 307] width 226 height 16
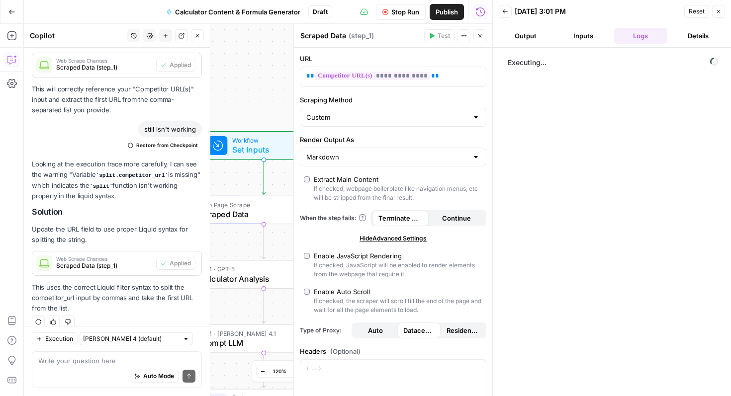
click at [197, 38] on icon "button" at bounding box center [197, 36] width 6 height 6
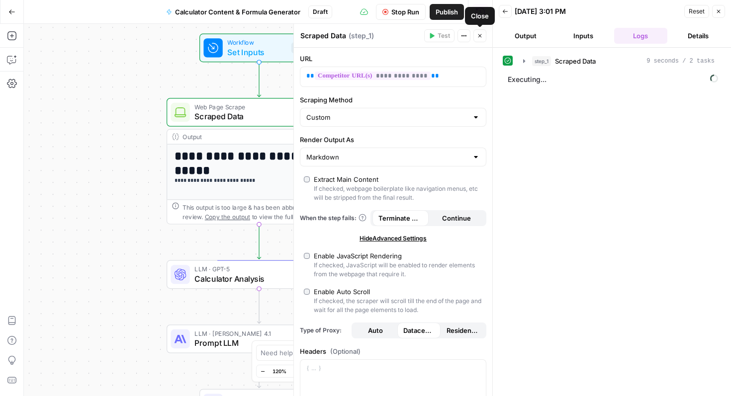
click at [479, 38] on icon "button" at bounding box center [480, 36] width 6 height 6
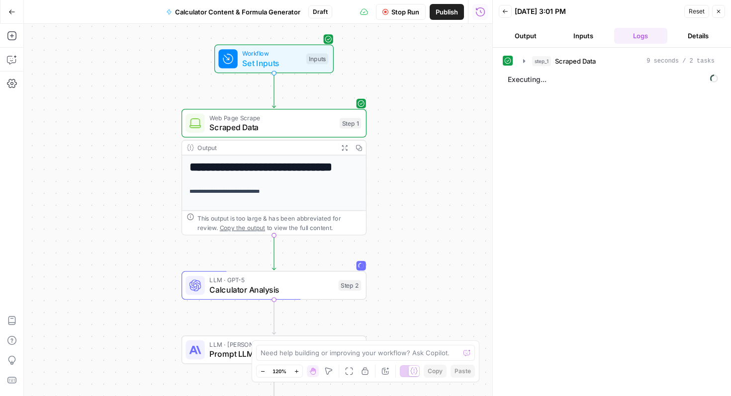
click at [295, 295] on div "LLM · GPT-5 Calculator Analysis Step 2 Copy step Delete step Add Note Test" at bounding box center [274, 286] width 185 height 29
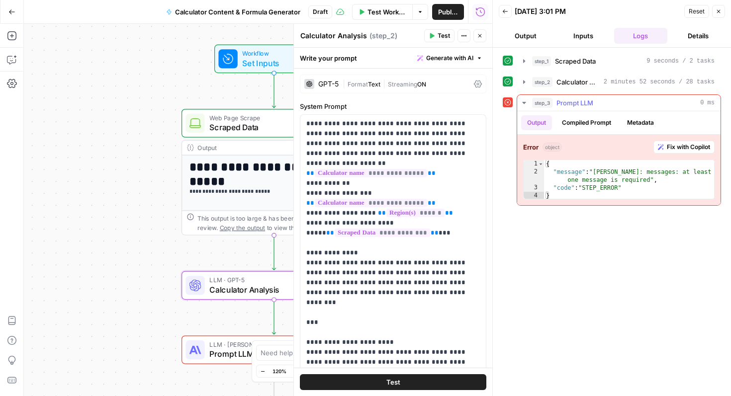
click at [687, 147] on span "Fix with Copilot" at bounding box center [688, 147] width 43 height 9
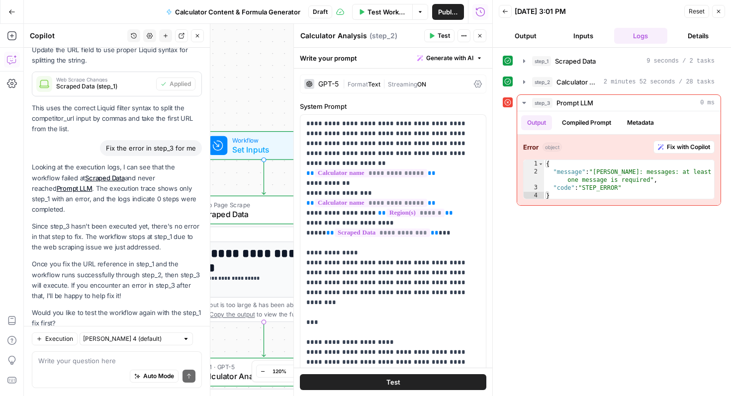
scroll to position [629, 0]
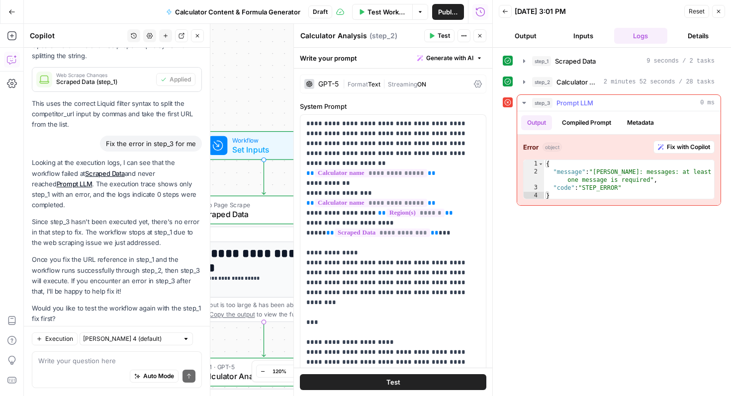
click at [688, 142] on button "Fix with Copilot" at bounding box center [684, 147] width 61 height 13
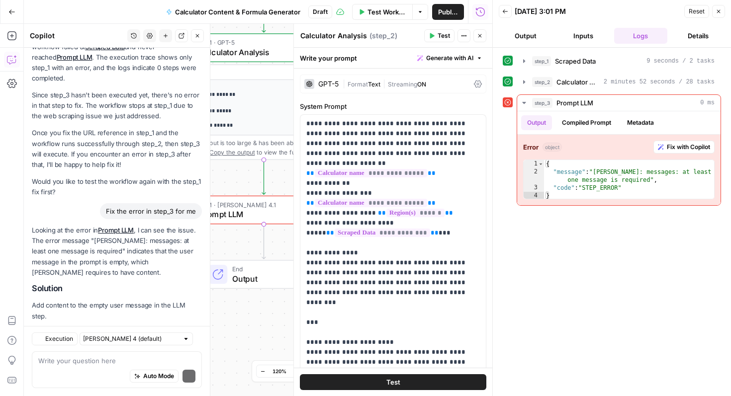
scroll to position [833, 0]
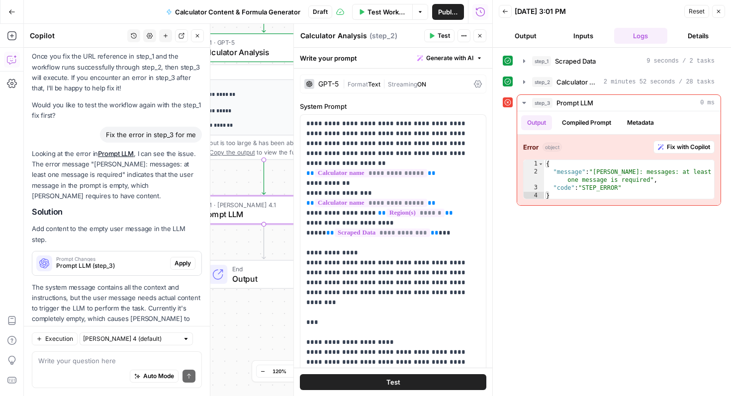
click at [185, 259] on span "Apply" at bounding box center [183, 263] width 16 height 9
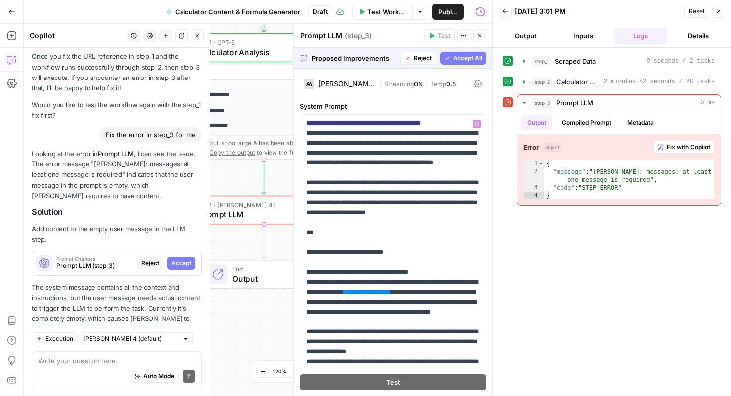
scroll to position [371, 0]
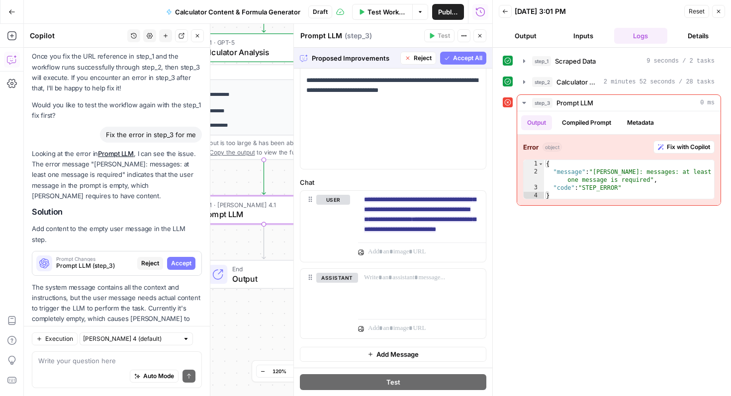
click at [188, 259] on span "Accept" at bounding box center [181, 263] width 20 height 9
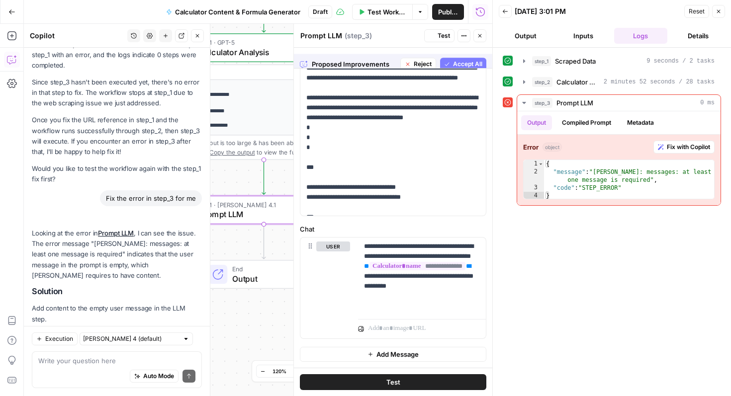
scroll to position [0, 0]
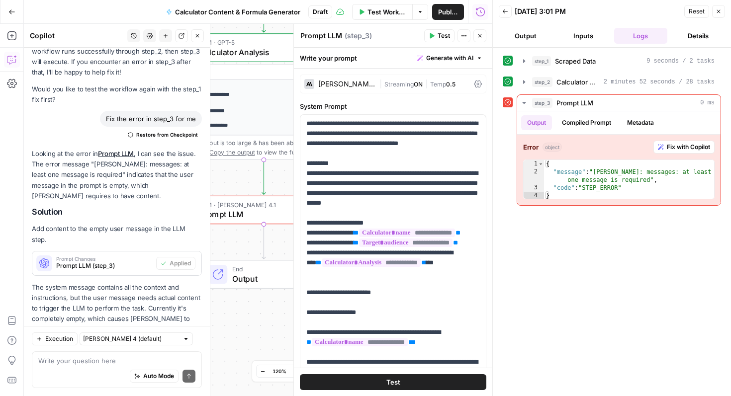
click at [362, 381] on button "Test" at bounding box center [393, 383] width 187 height 16
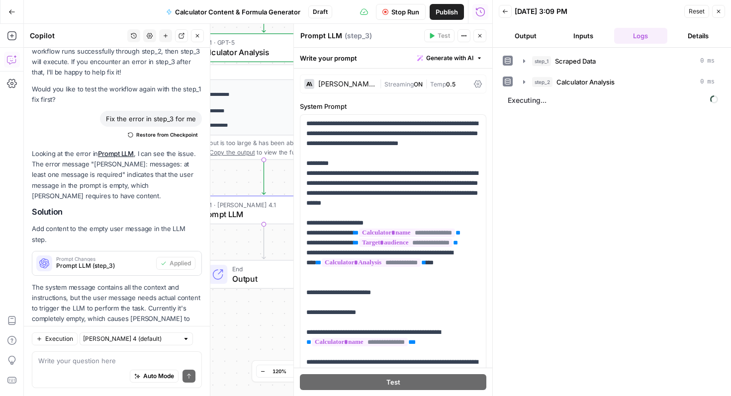
click at [393, 9] on span "Stop Run" at bounding box center [405, 12] width 28 height 10
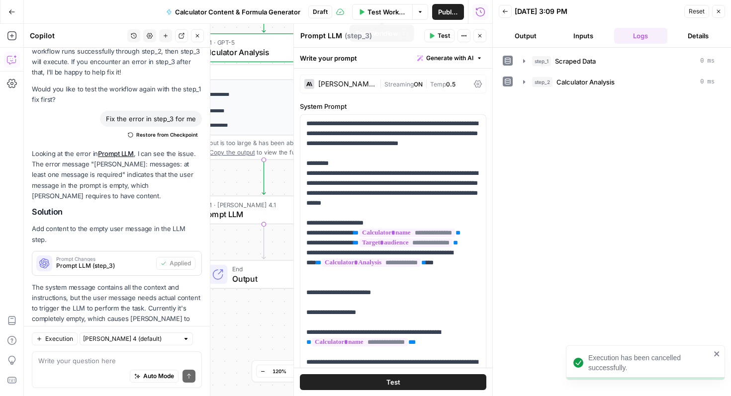
click at [395, 9] on span "Test Workflow" at bounding box center [387, 12] width 39 height 10
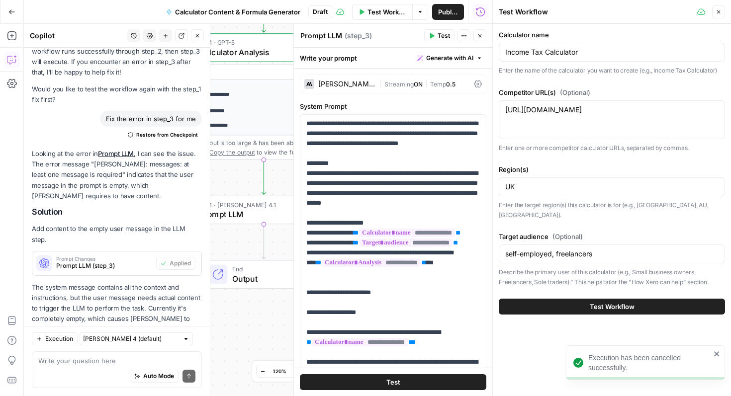
click at [613, 302] on span "Test Workflow" at bounding box center [612, 307] width 45 height 10
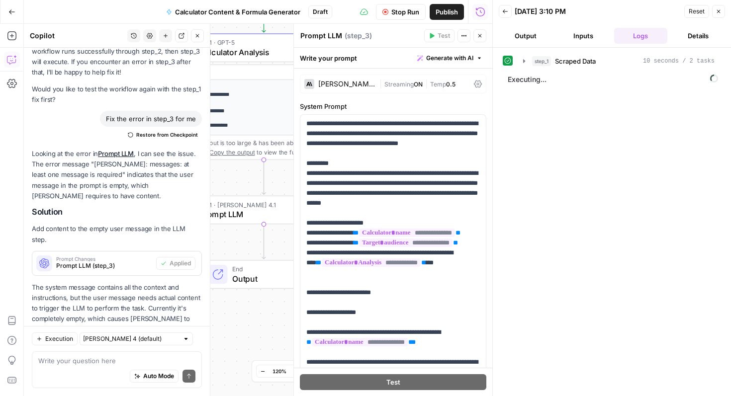
click at [200, 37] on icon "button" at bounding box center [197, 36] width 6 height 6
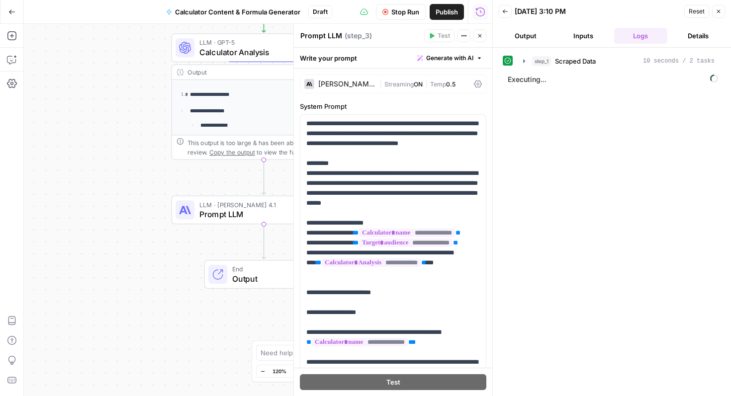
click at [483, 38] on button "Close" at bounding box center [480, 35] width 13 height 13
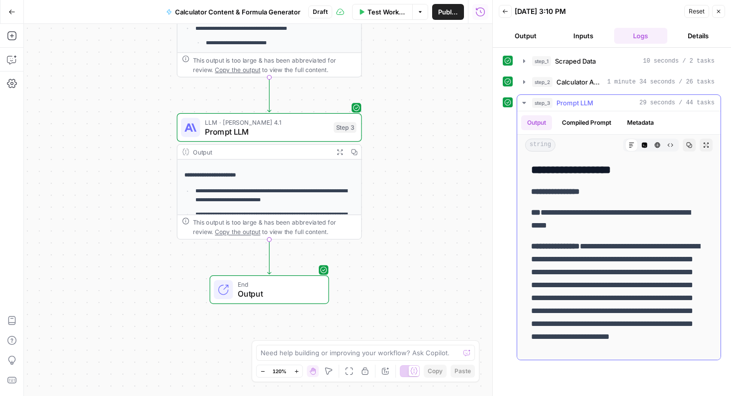
click at [705, 148] on button "Expand Output" at bounding box center [706, 145] width 13 height 13
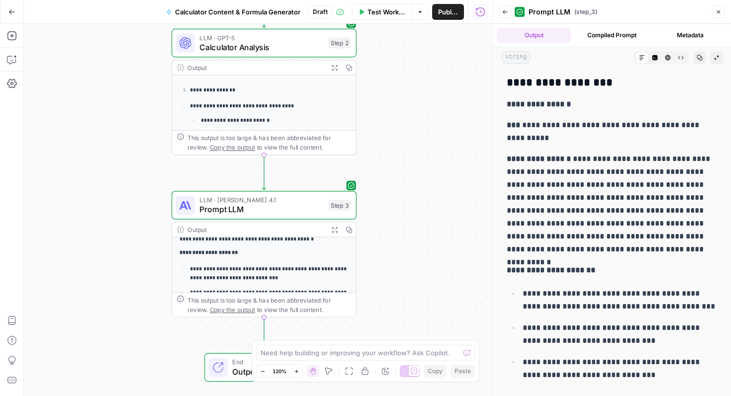
click at [269, 44] on span "Calculator Analysis" at bounding box center [261, 47] width 124 height 12
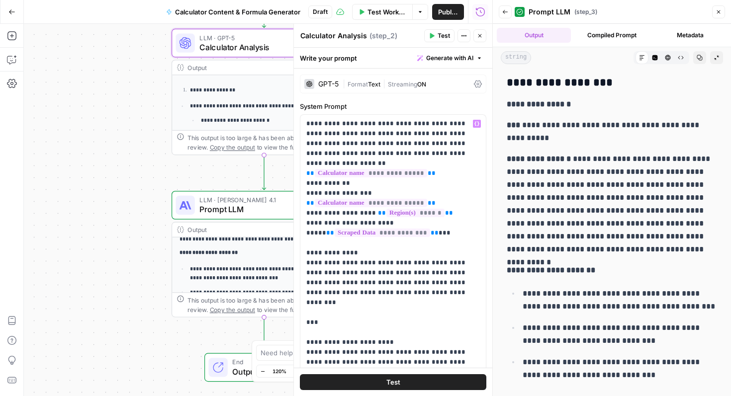
scroll to position [319, 0]
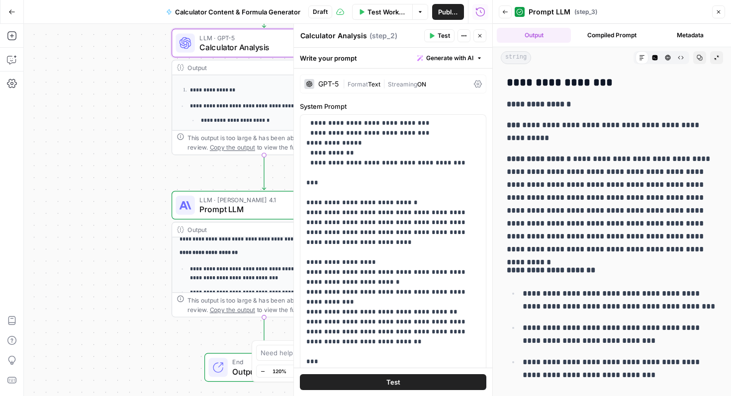
click at [239, 113] on li "**********" at bounding box center [268, 124] width 161 height 47
click at [253, 117] on p "**********" at bounding box center [275, 121] width 149 height 9
click at [483, 34] on button "Close" at bounding box center [480, 35] width 13 height 13
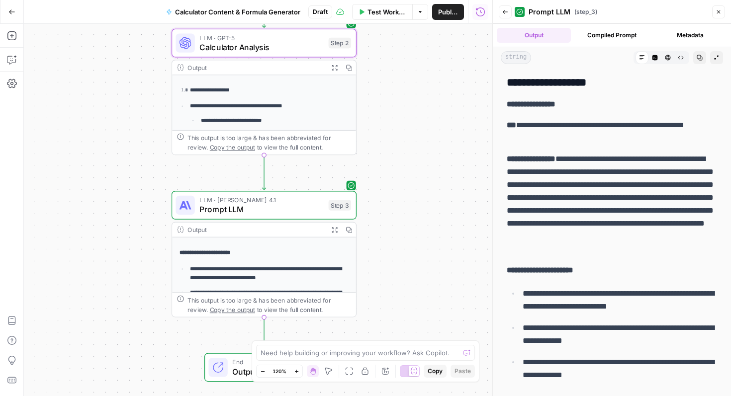
click at [337, 66] on icon "button" at bounding box center [334, 67] width 5 height 5
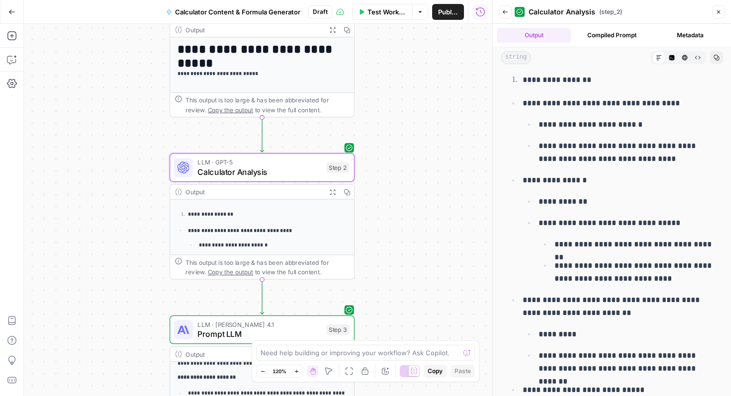
scroll to position [0, 0]
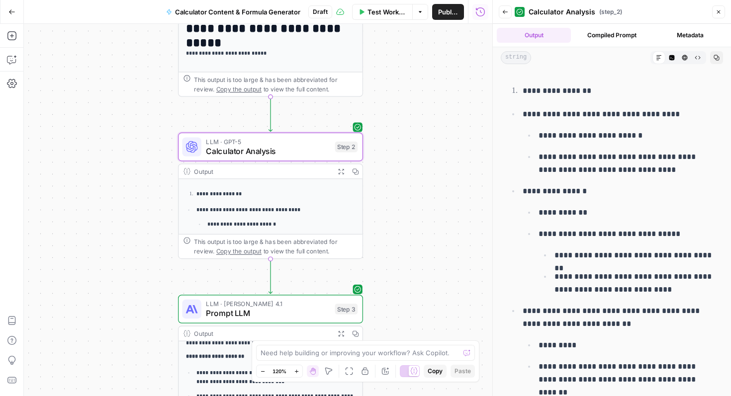
click at [294, 150] on span "Calculator Analysis" at bounding box center [268, 151] width 124 height 12
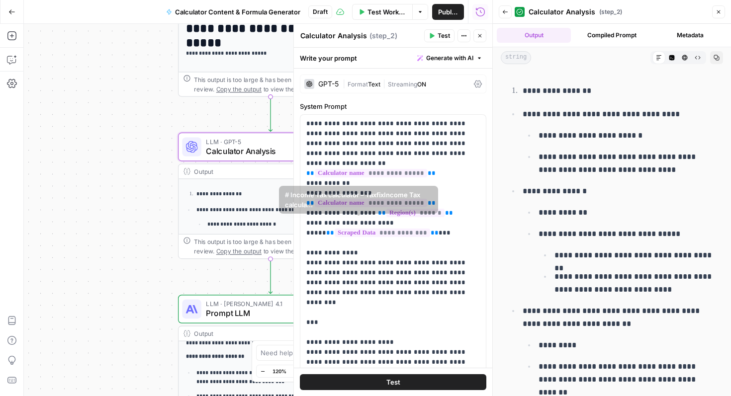
scroll to position [319, 0]
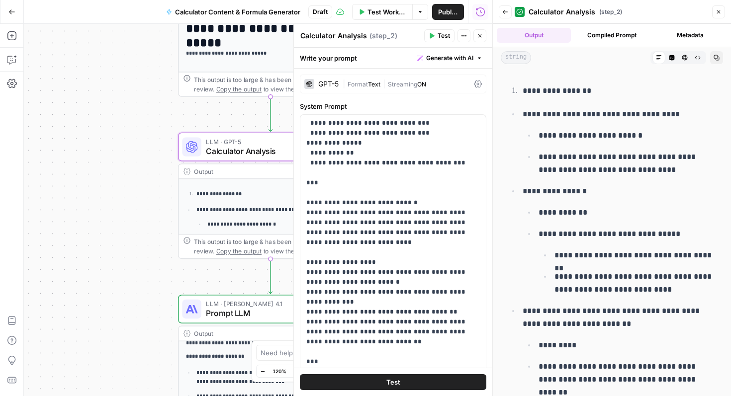
click at [223, 207] on p "**********" at bounding box center [275, 210] width 159 height 9
click at [245, 173] on div "Output" at bounding box center [262, 171] width 136 height 9
click at [480, 58] on icon "button" at bounding box center [479, 57] width 3 height 1
click at [477, 59] on icon "button" at bounding box center [480, 58] width 6 height 6
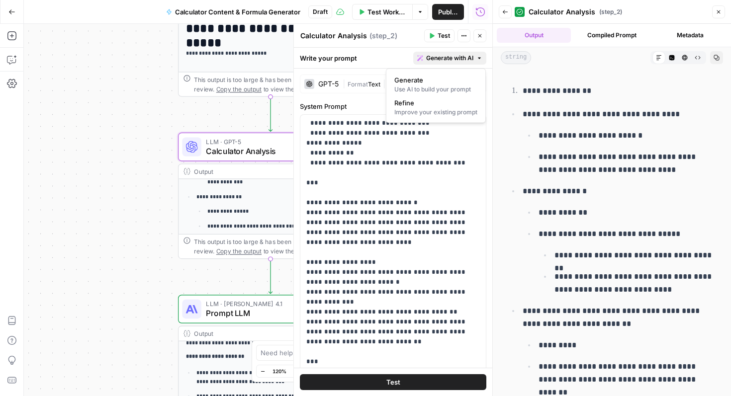
click at [477, 59] on icon "button" at bounding box center [480, 58] width 6 height 6
click at [455, 113] on div "Improve your existing prompt" at bounding box center [435, 112] width 83 height 9
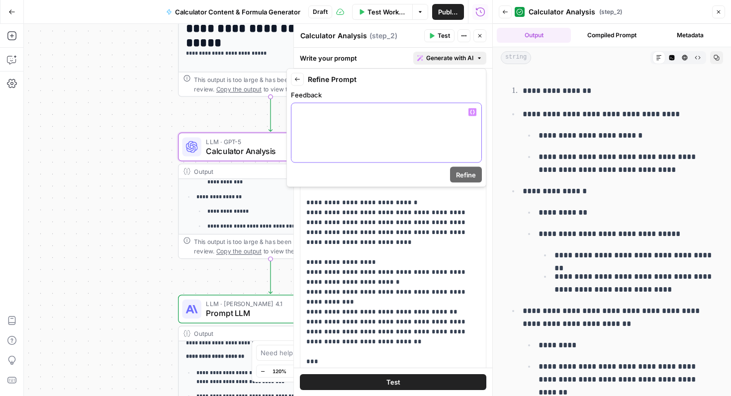
click at [341, 142] on div at bounding box center [386, 132] width 190 height 59
click at [358, 138] on div at bounding box center [386, 132] width 190 height 59
click at [296, 78] on icon "button" at bounding box center [297, 80] width 6 height 6
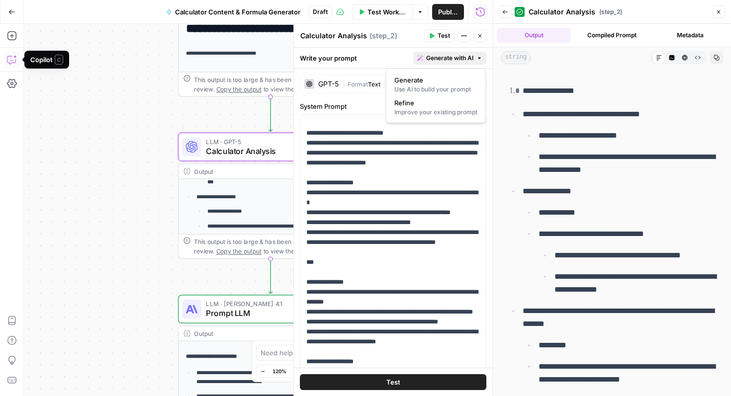
click at [18, 59] on button "Copilot" at bounding box center [12, 60] width 16 height 16
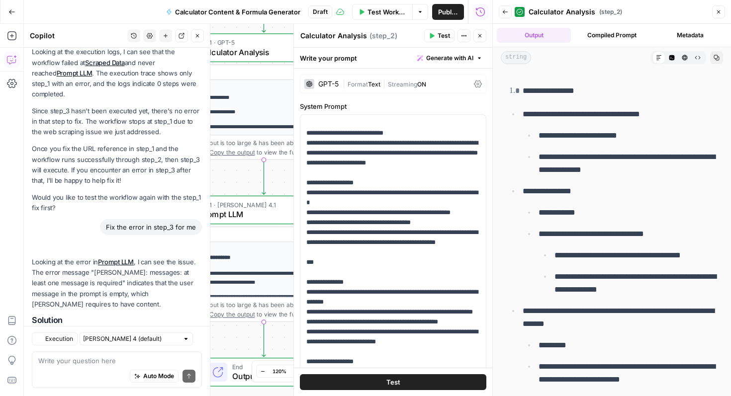
scroll to position [865, 0]
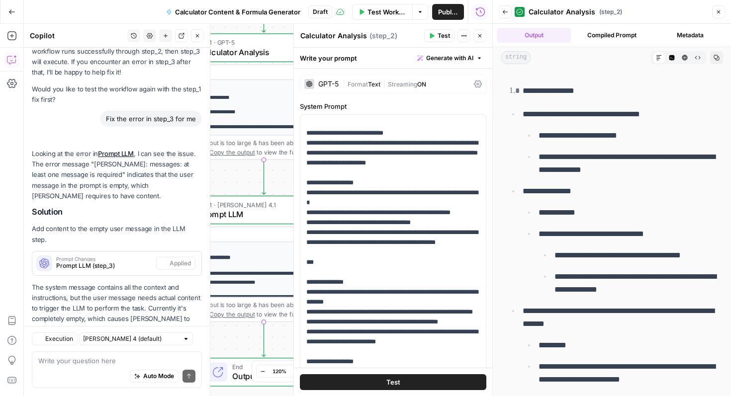
click at [129, 360] on textarea at bounding box center [116, 361] width 157 height 10
click at [121, 360] on textarea at bounding box center [116, 361] width 157 height 10
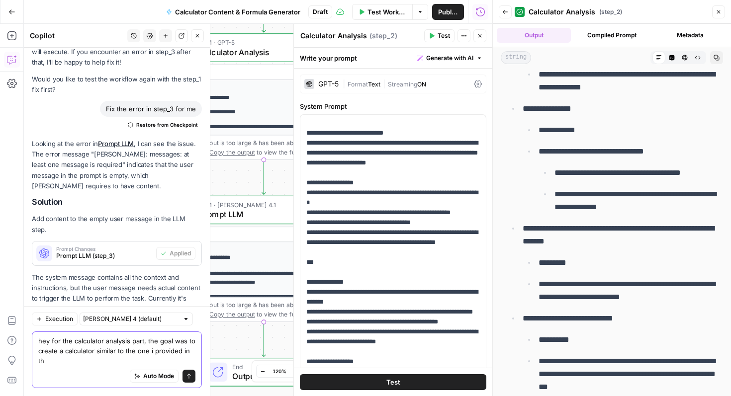
scroll to position [884, 0]
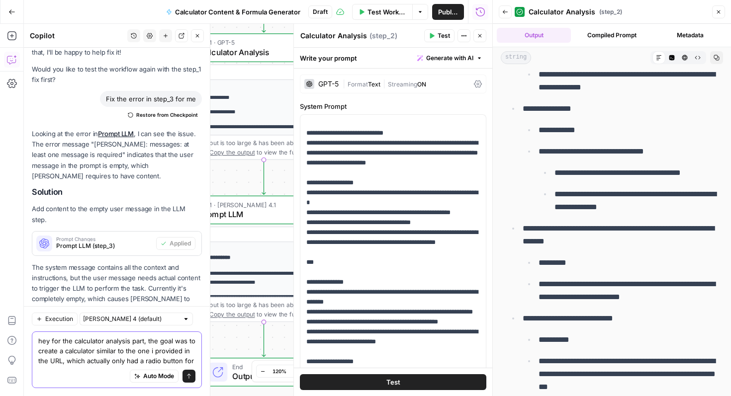
paste textarea "I am Employed Self-employed"
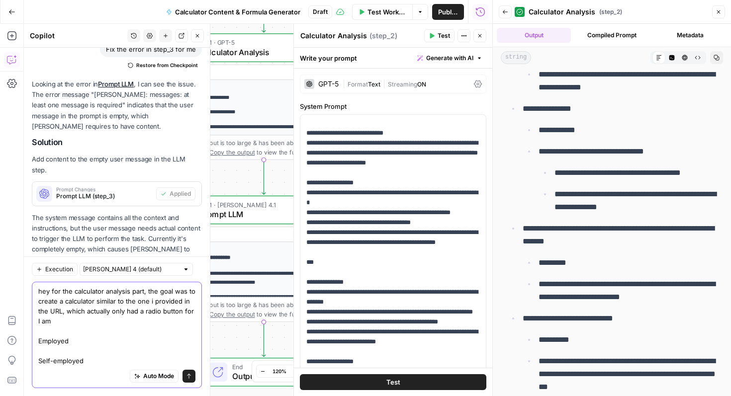
scroll to position [944, 0]
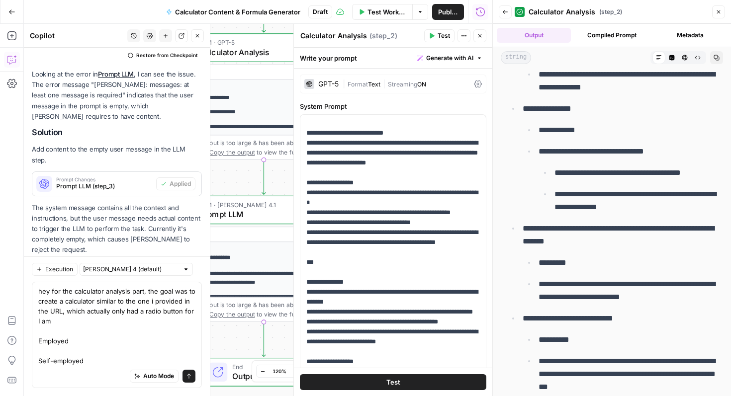
click at [127, 375] on div "Auto Mode Send" at bounding box center [116, 377] width 157 height 22
click at [124, 364] on textarea "hey for the calculator analysis part, the goal was to create a calculator simil…" at bounding box center [116, 327] width 157 height 80
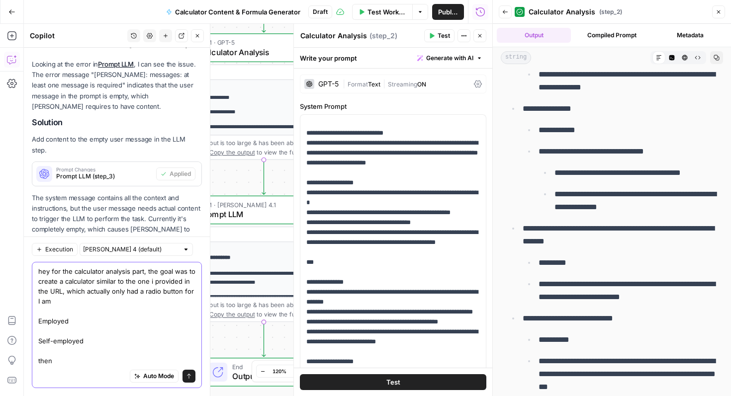
paste textarea "Annual self-employed income"
paste textarea "Self-employed expenses"
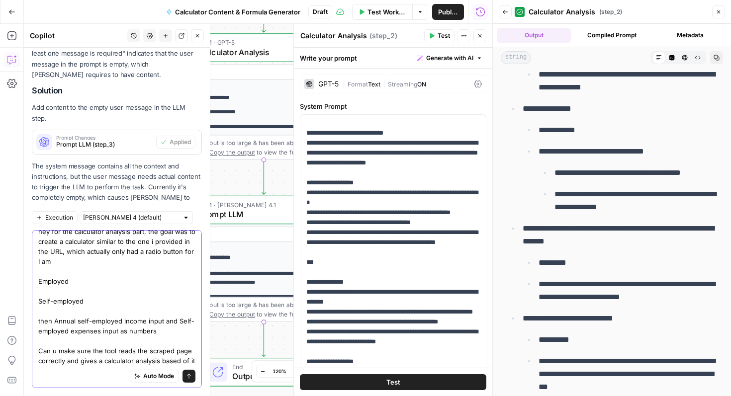
scroll to position [18, 0]
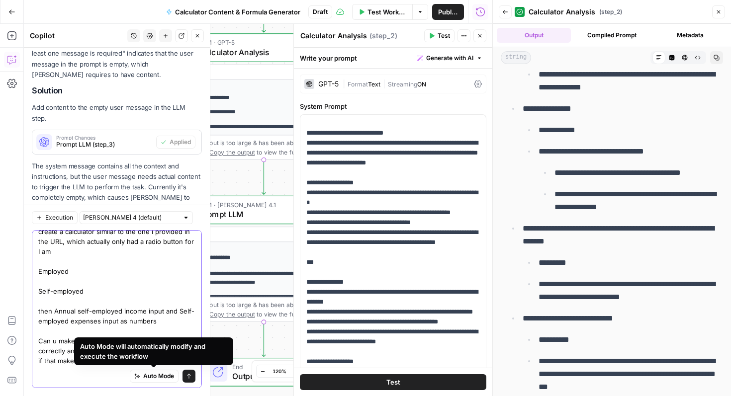
type textarea "hey for the calculator analysis part, the goal was to create a calculator simil…"
click at [189, 378] on icon "submit" at bounding box center [189, 377] width 6 height 6
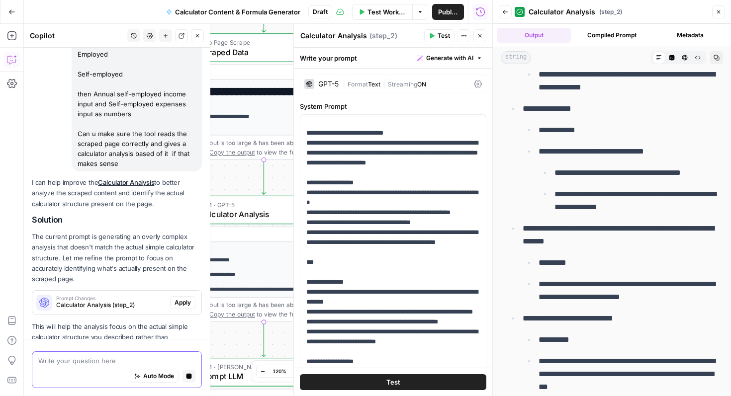
scroll to position [1248, 0]
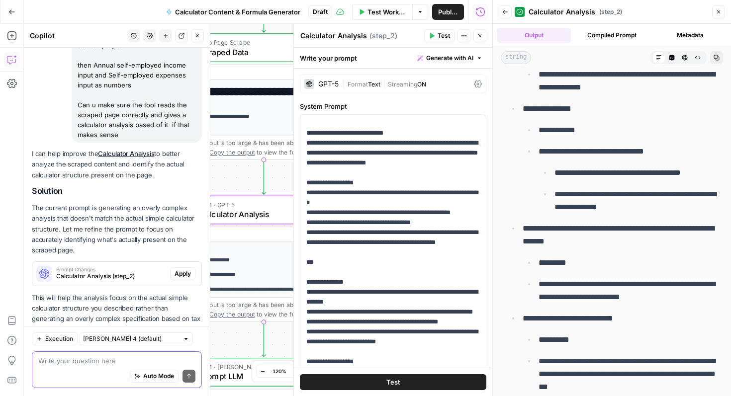
click at [182, 270] on span "Apply" at bounding box center [183, 274] width 16 height 9
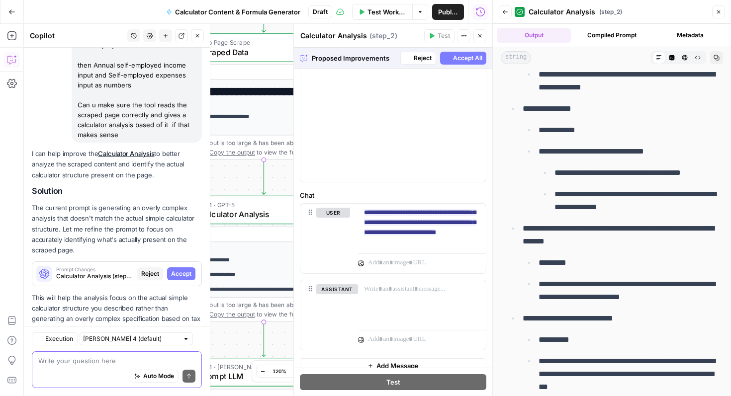
scroll to position [351, 0]
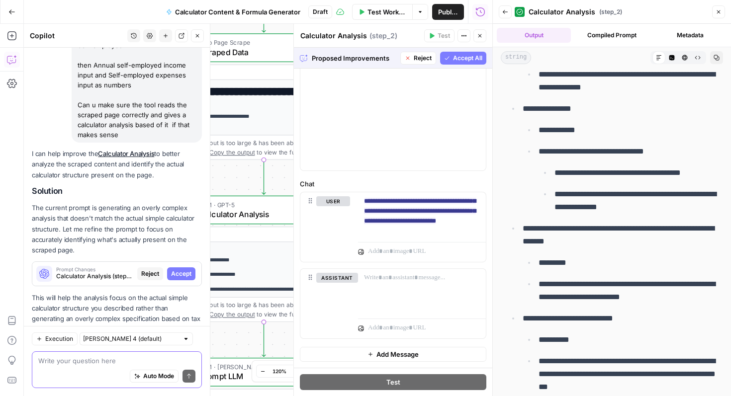
click at [448, 59] on icon "button" at bounding box center [447, 58] width 6 height 6
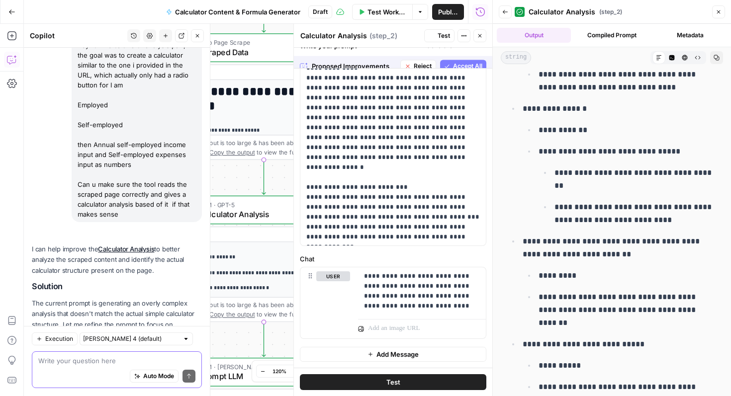
scroll to position [0, 0]
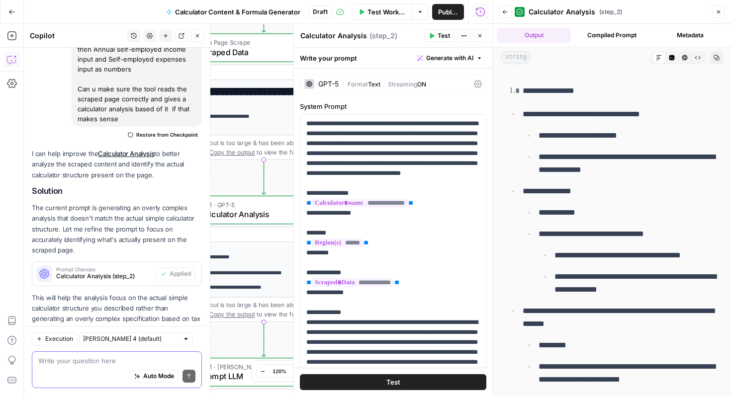
click at [443, 34] on span "Test" at bounding box center [444, 35] width 12 height 9
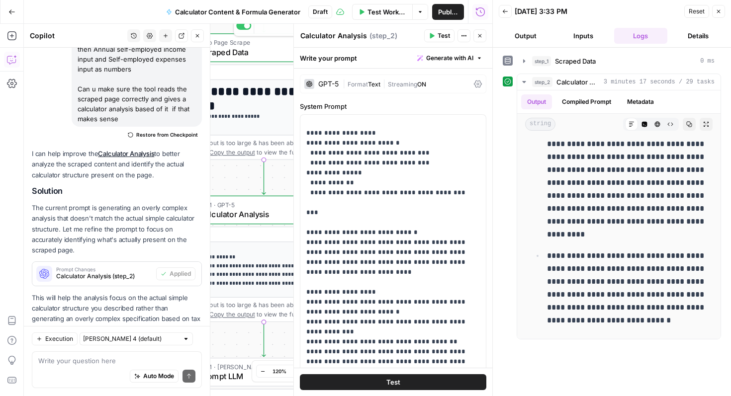
click at [249, 76] on div "Output" at bounding box center [256, 72] width 136 height 9
click at [253, 49] on span "Scraped Data" at bounding box center [261, 52] width 125 height 12
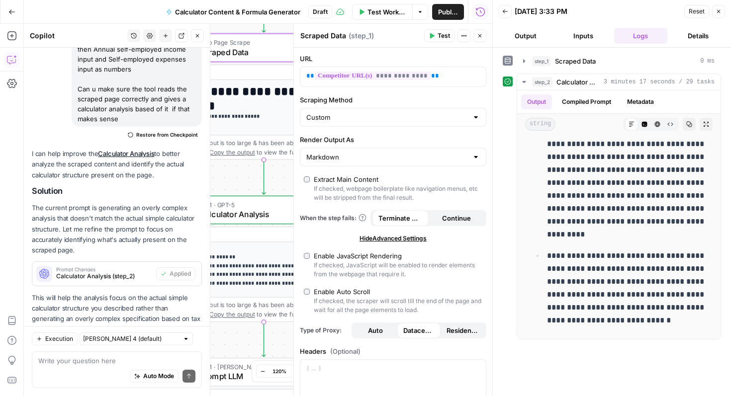
click at [719, 11] on icon "button" at bounding box center [718, 11] width 3 height 3
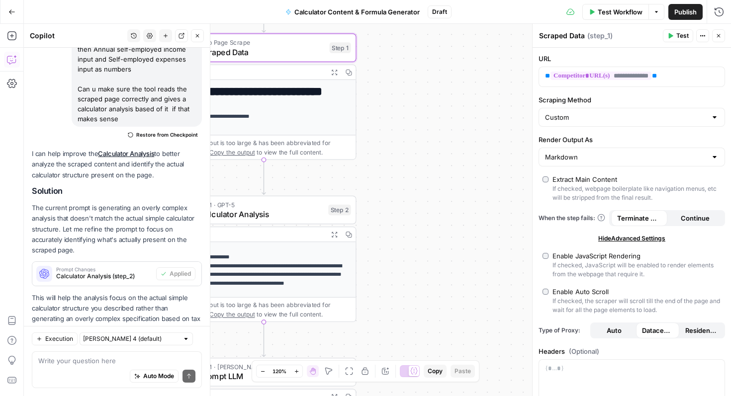
click at [333, 70] on icon "button" at bounding box center [334, 72] width 6 height 6
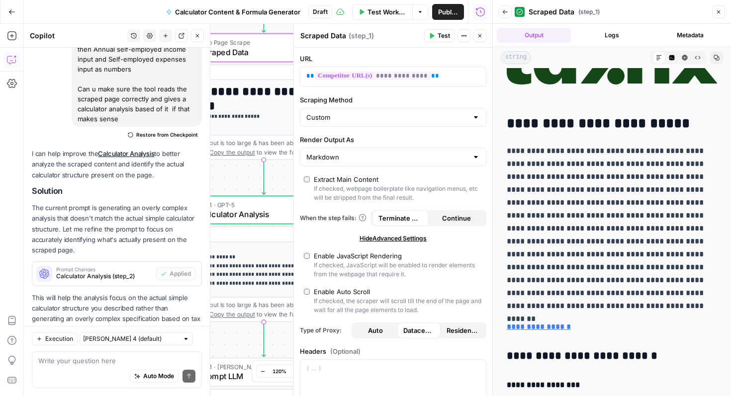
scroll to position [5909, 0]
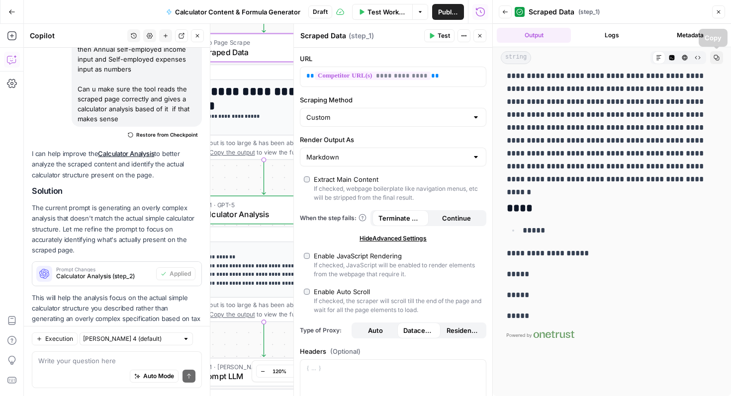
click at [715, 14] on button "Close" at bounding box center [718, 11] width 13 height 13
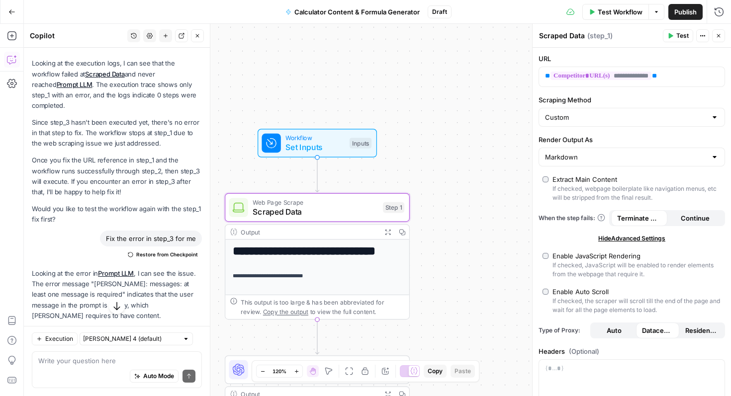
scroll to position [269, 0]
